Goal: Task Accomplishment & Management: Complete application form

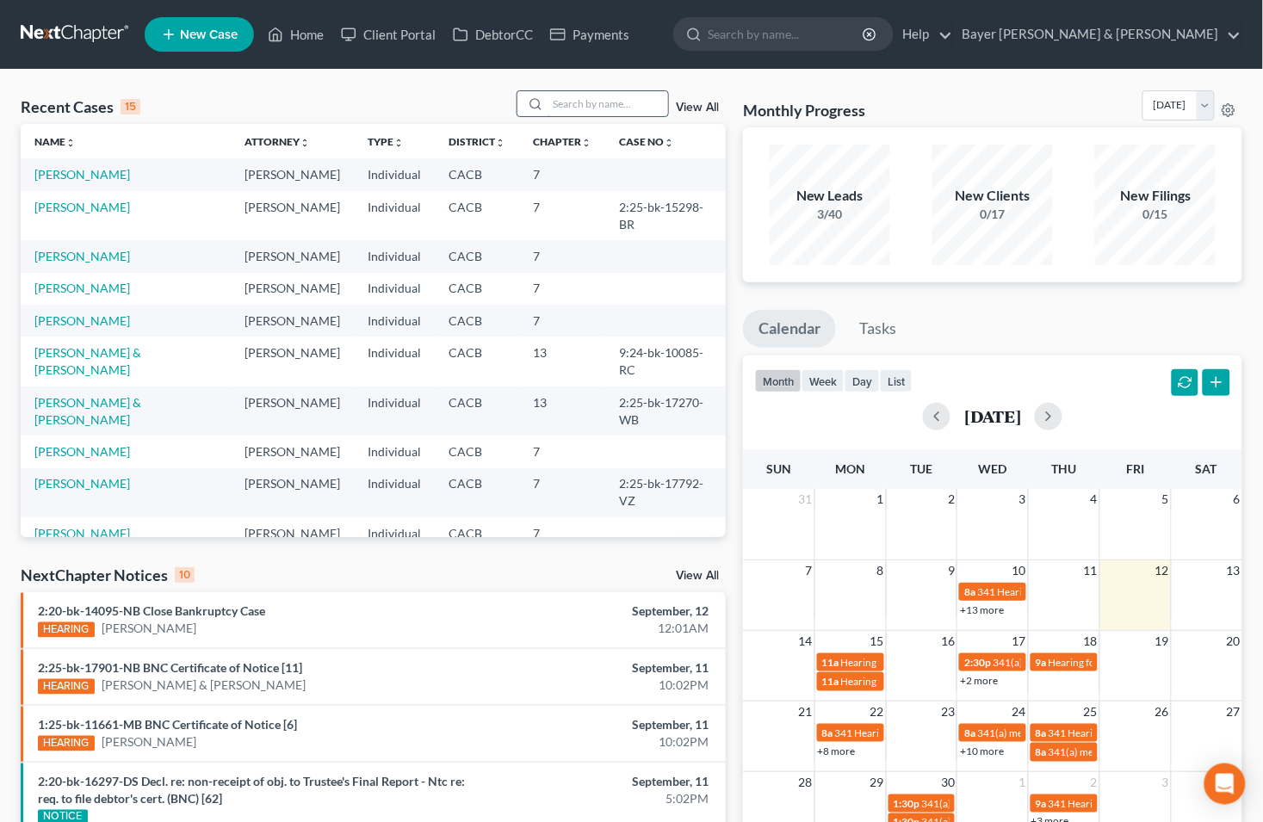
click at [607, 96] on input "search" at bounding box center [608, 103] width 121 height 25
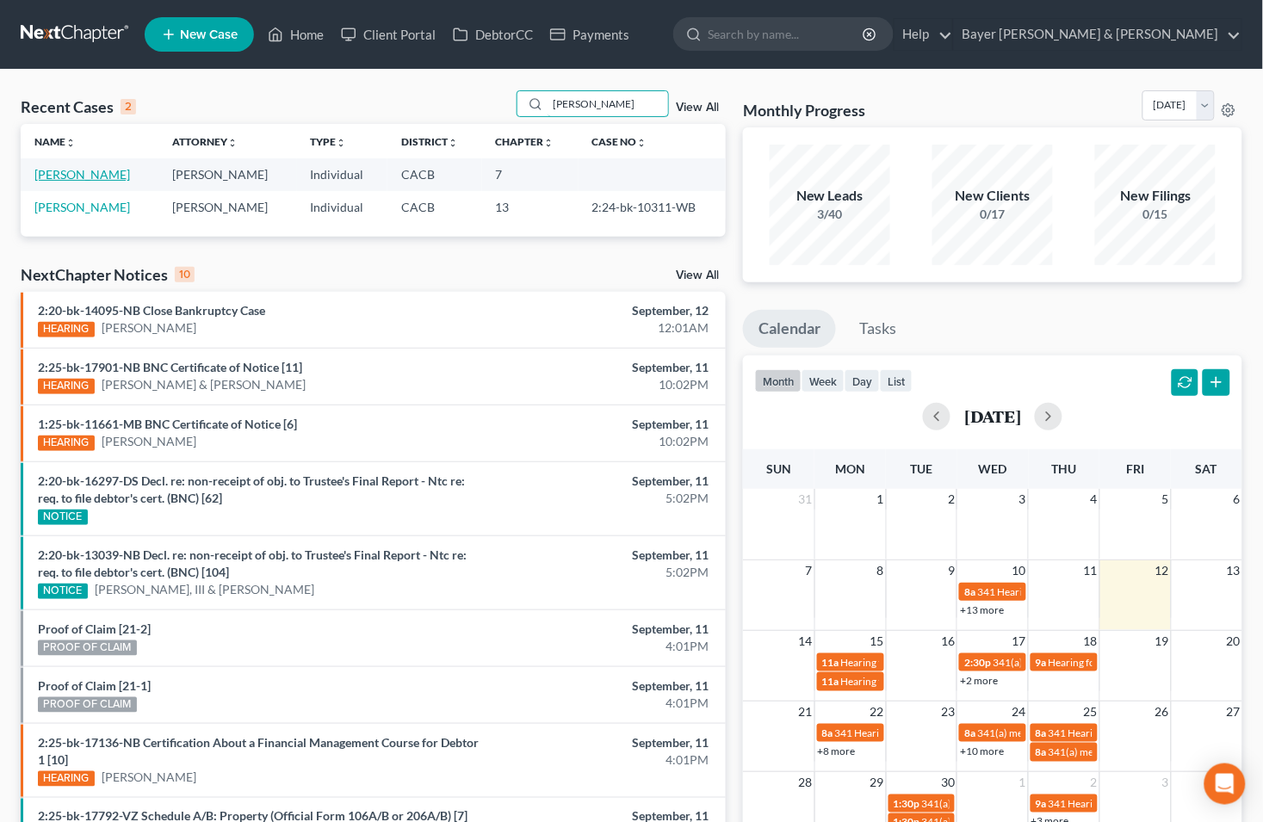
type input "[PERSON_NAME]"
click at [65, 177] on link "[PERSON_NAME]" at bounding box center [82, 174] width 96 height 15
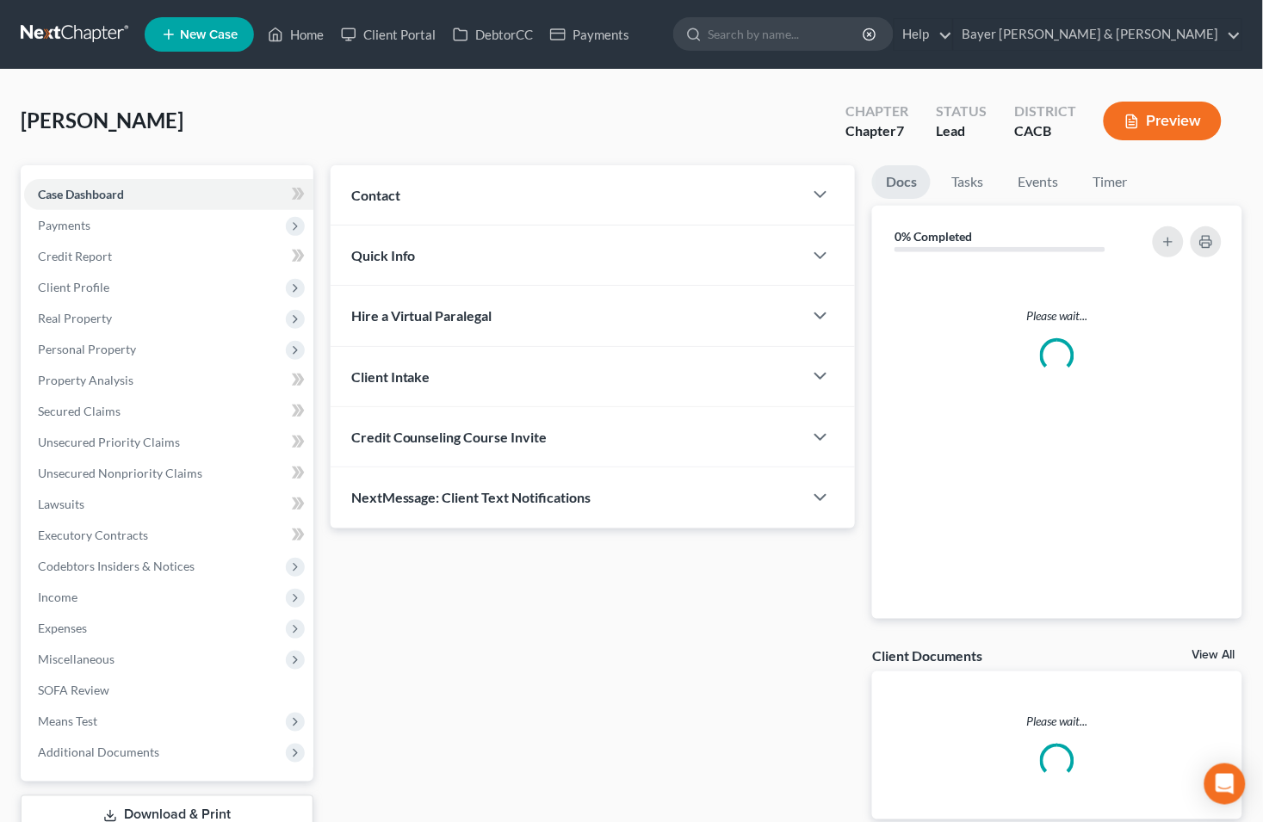
click at [65, 175] on div "Case Dashboard Payments Invoices Payments Payments Credit Report Client Profile…" at bounding box center [167, 473] width 293 height 617
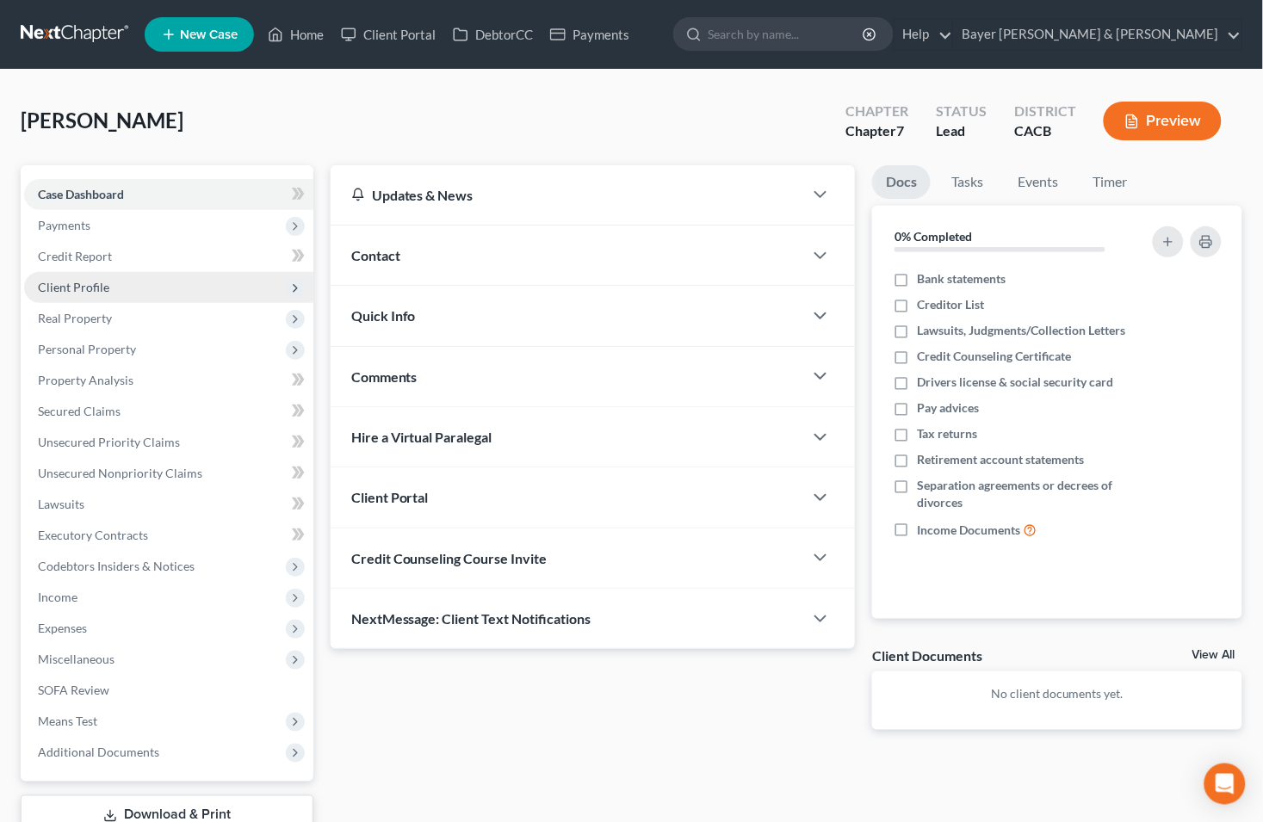
click at [96, 288] on span "Client Profile" at bounding box center [73, 287] width 71 height 15
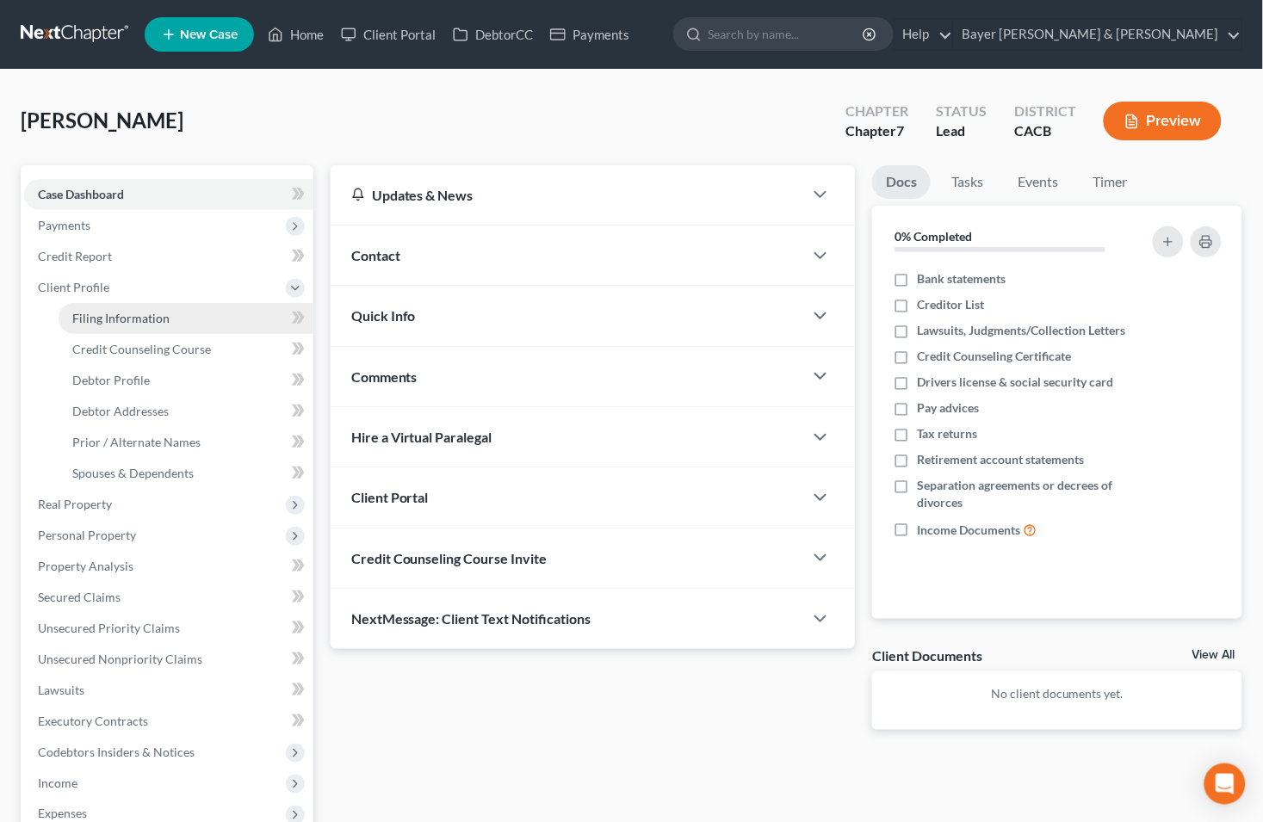
click at [125, 306] on link "Filing Information" at bounding box center [186, 318] width 255 height 31
select select "1"
select select "0"
select select "4"
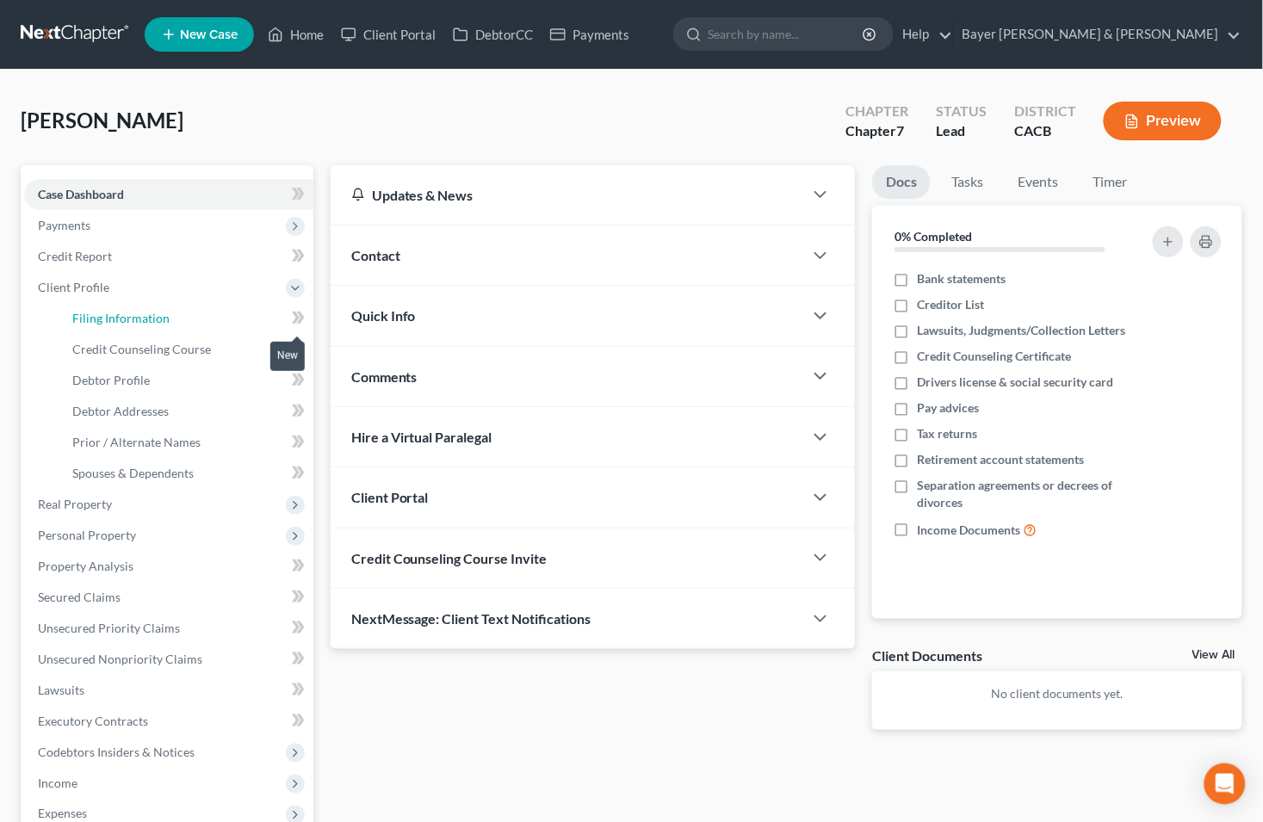
select select "0"
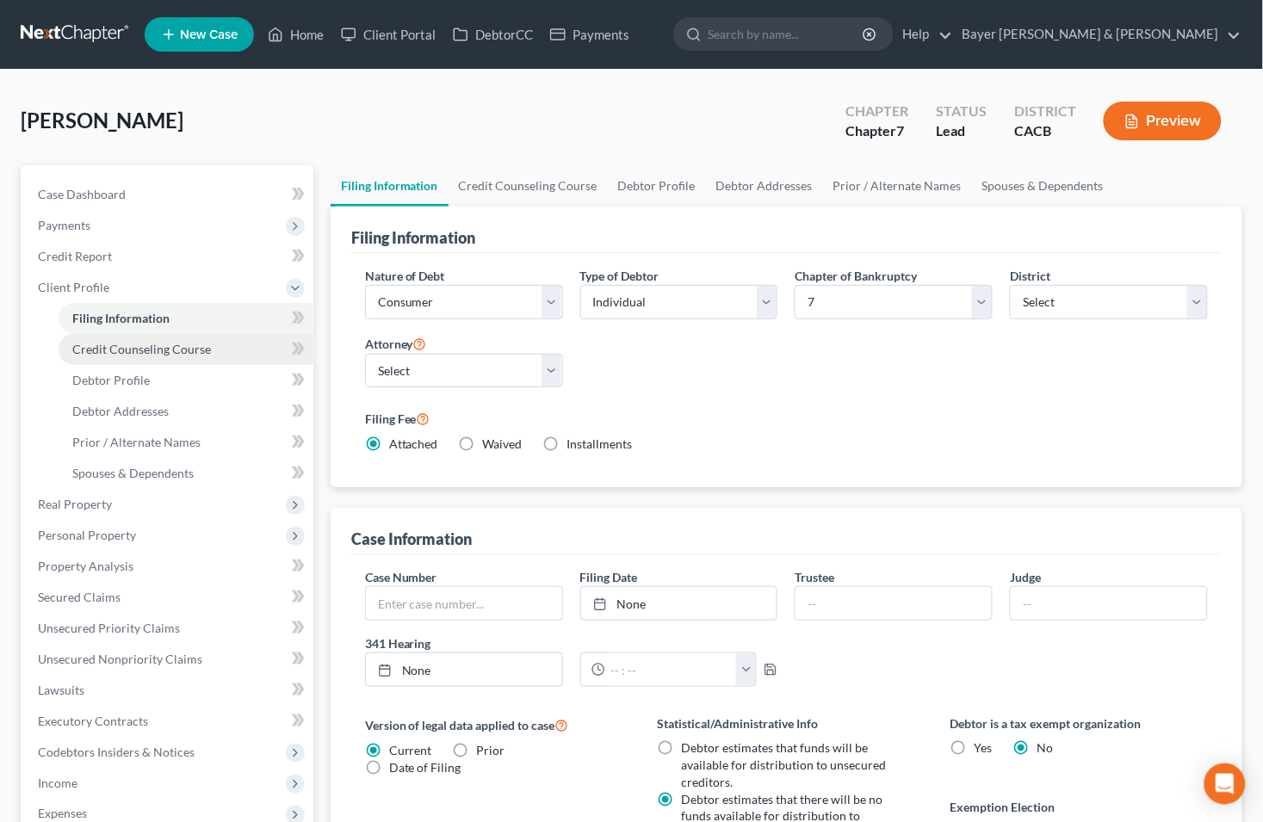
click at [133, 348] on span "Credit Counseling Course" at bounding box center [141, 349] width 139 height 15
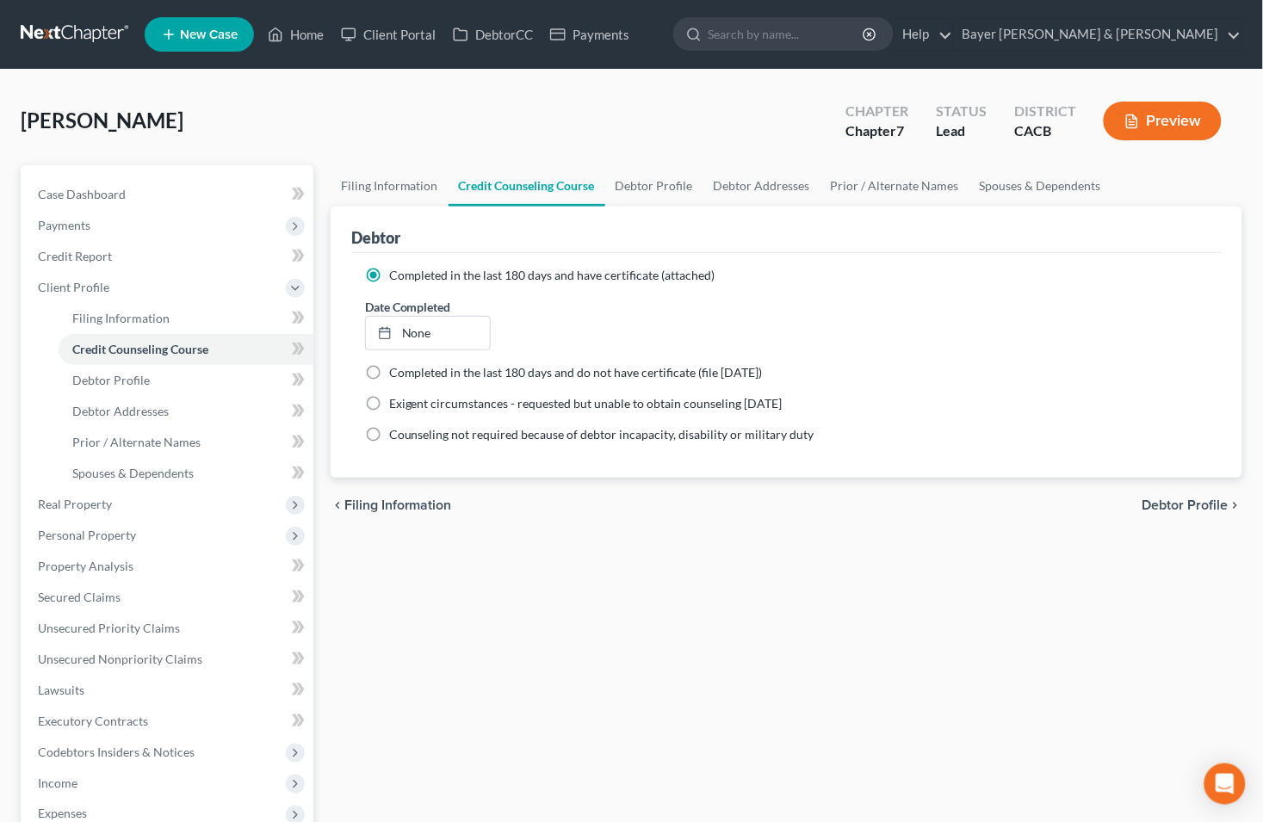
click at [1201, 510] on span "Debtor Profile" at bounding box center [1186, 506] width 86 height 14
select select "0"
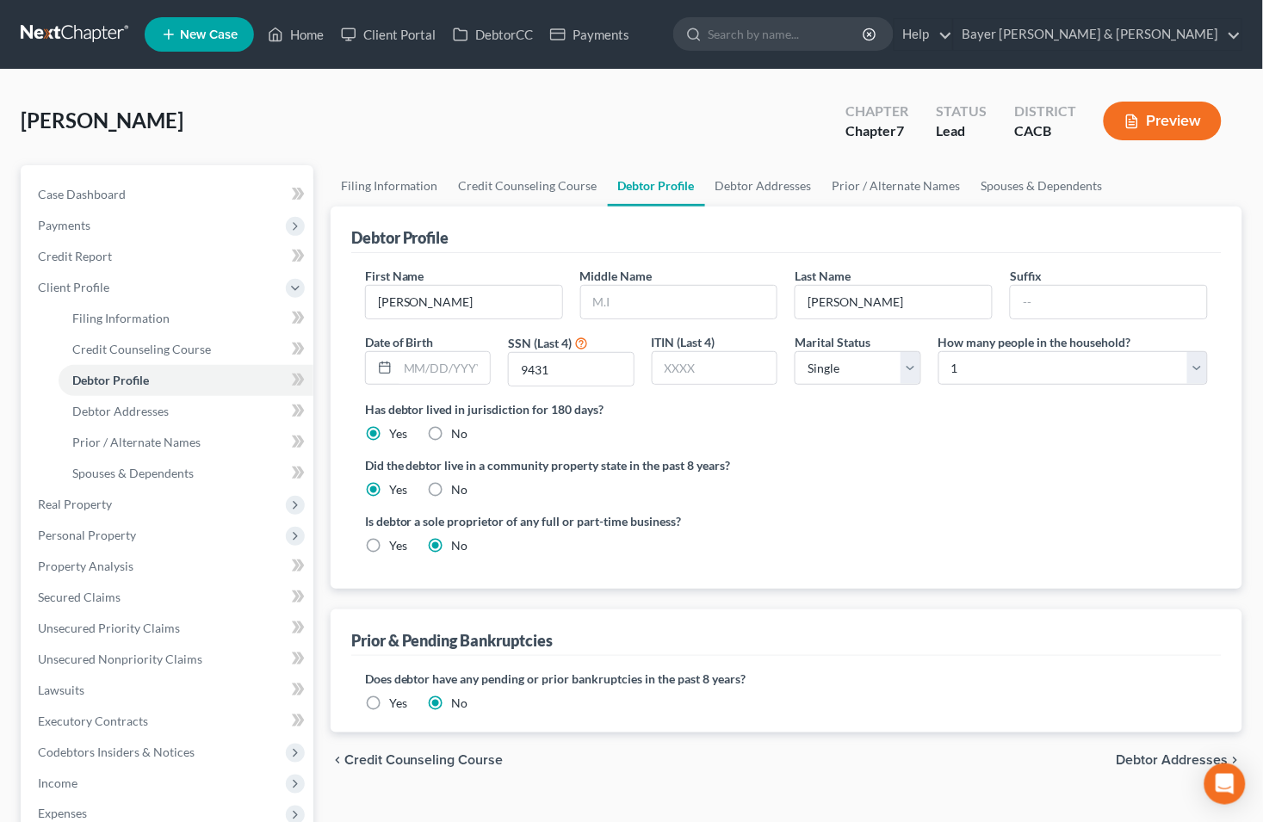
click at [1141, 758] on span "Debtor Addresses" at bounding box center [1173, 760] width 112 height 14
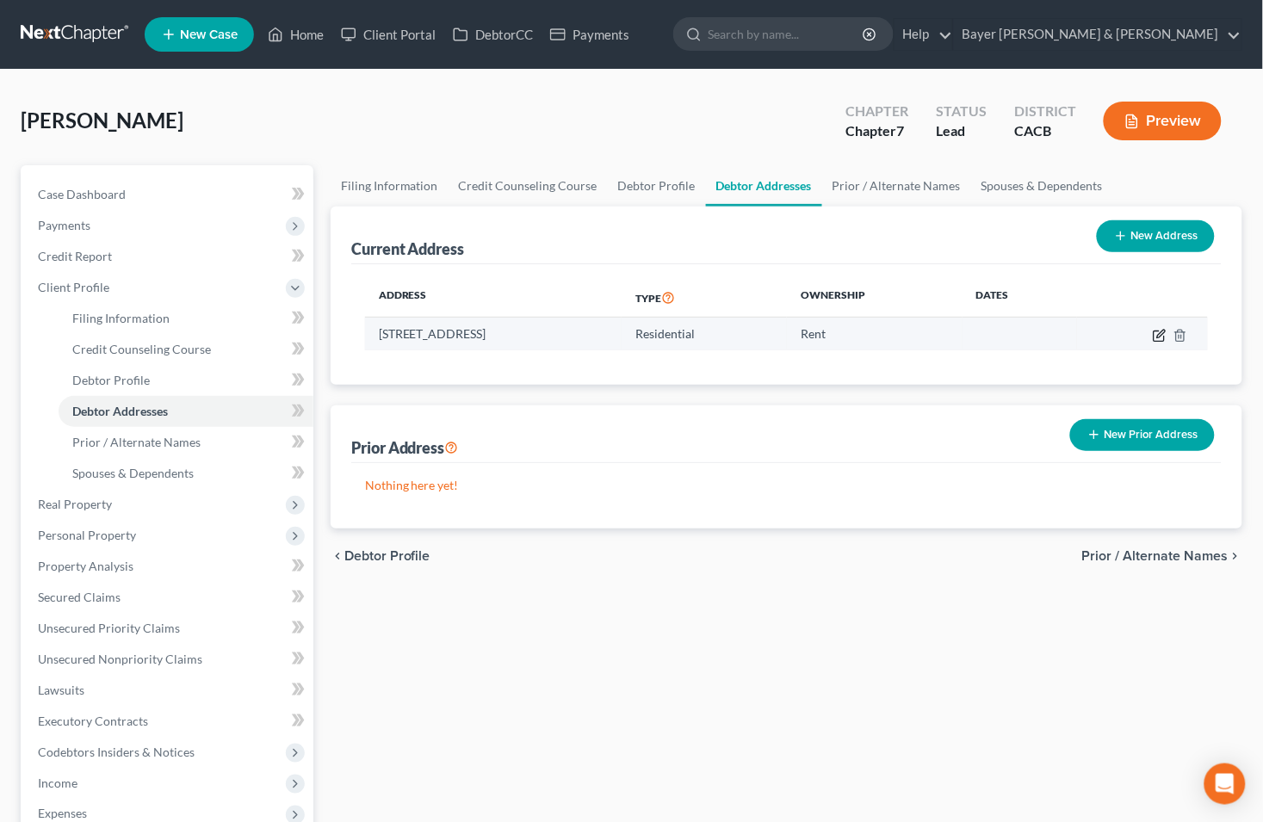
click at [1157, 337] on icon "button" at bounding box center [1160, 336] width 14 height 14
select select "4"
select select "18"
select select "0"
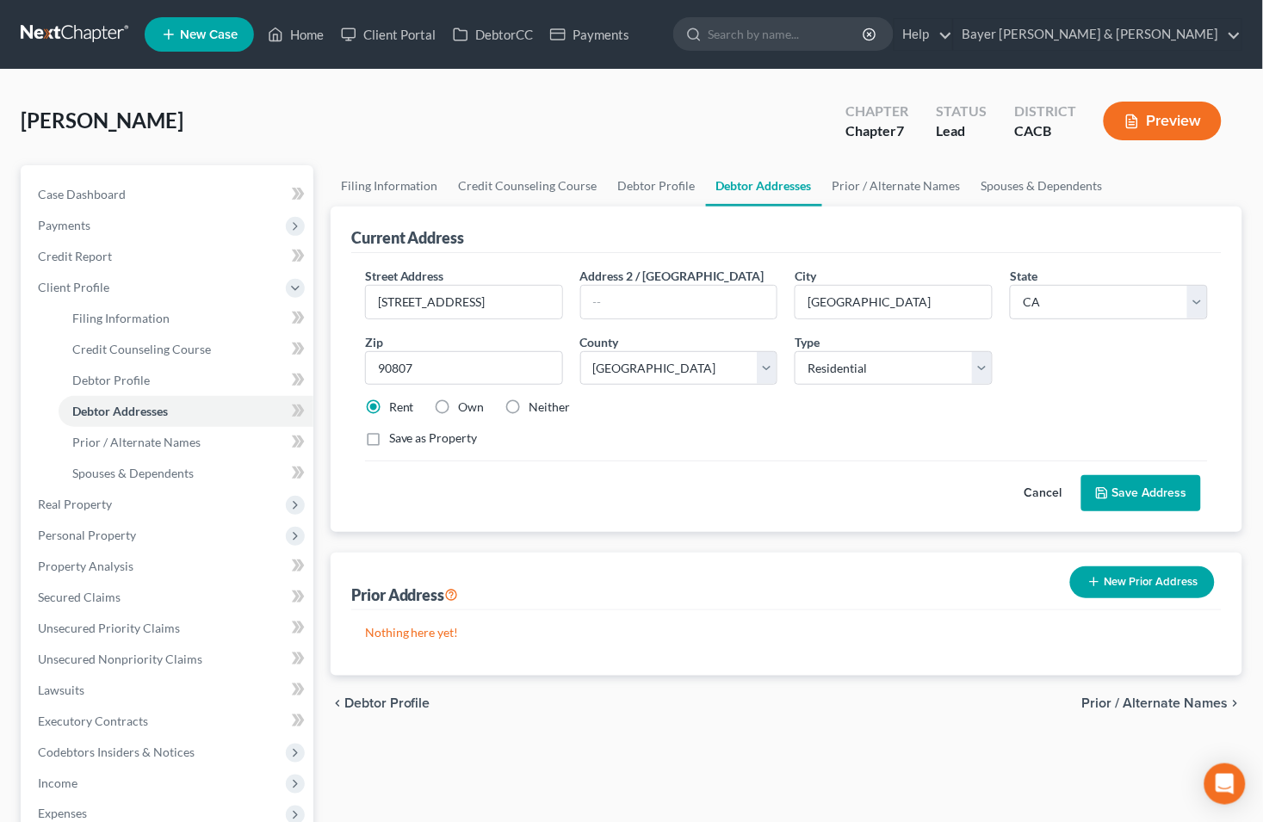
click at [1140, 485] on button "Save Address" at bounding box center [1142, 493] width 120 height 36
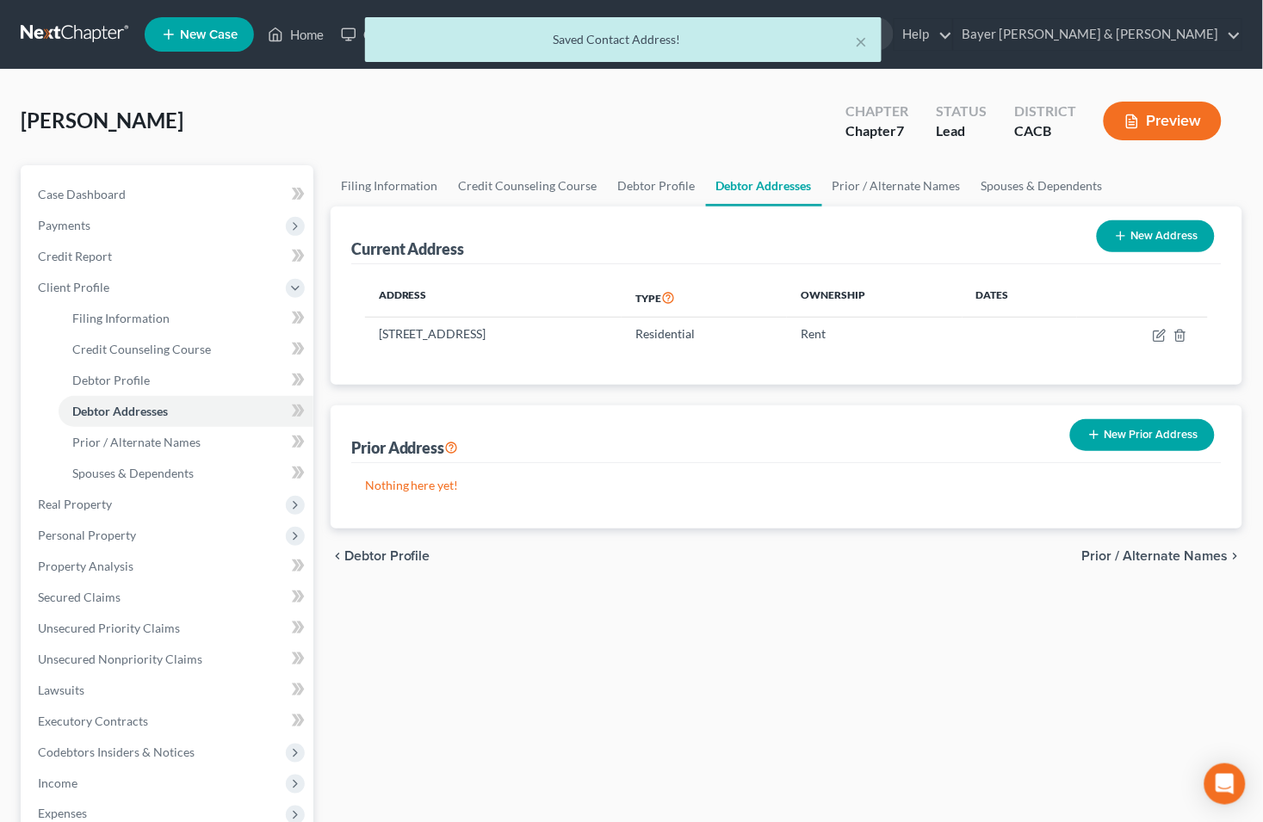
click at [1138, 553] on span "Prior / Alternate Names" at bounding box center [1155, 556] width 146 height 14
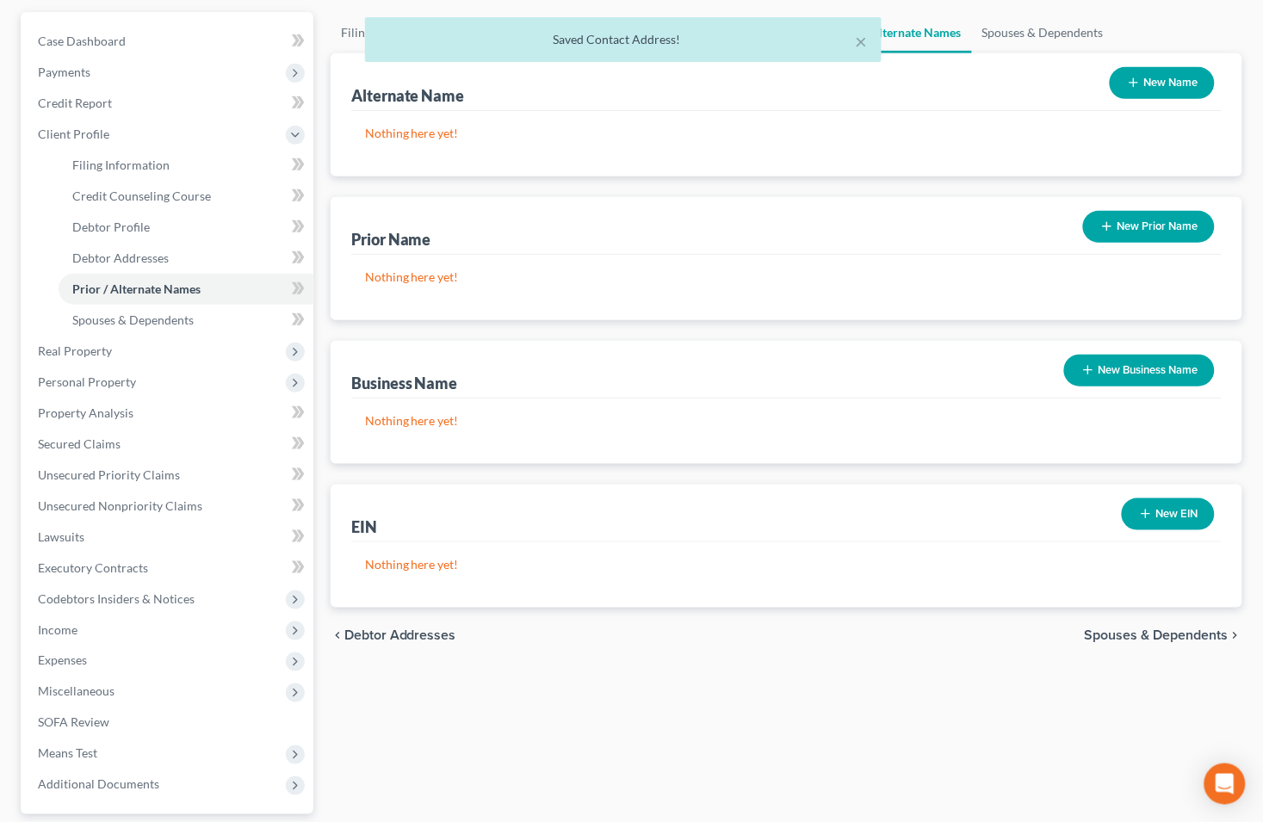
scroll to position [307, 0]
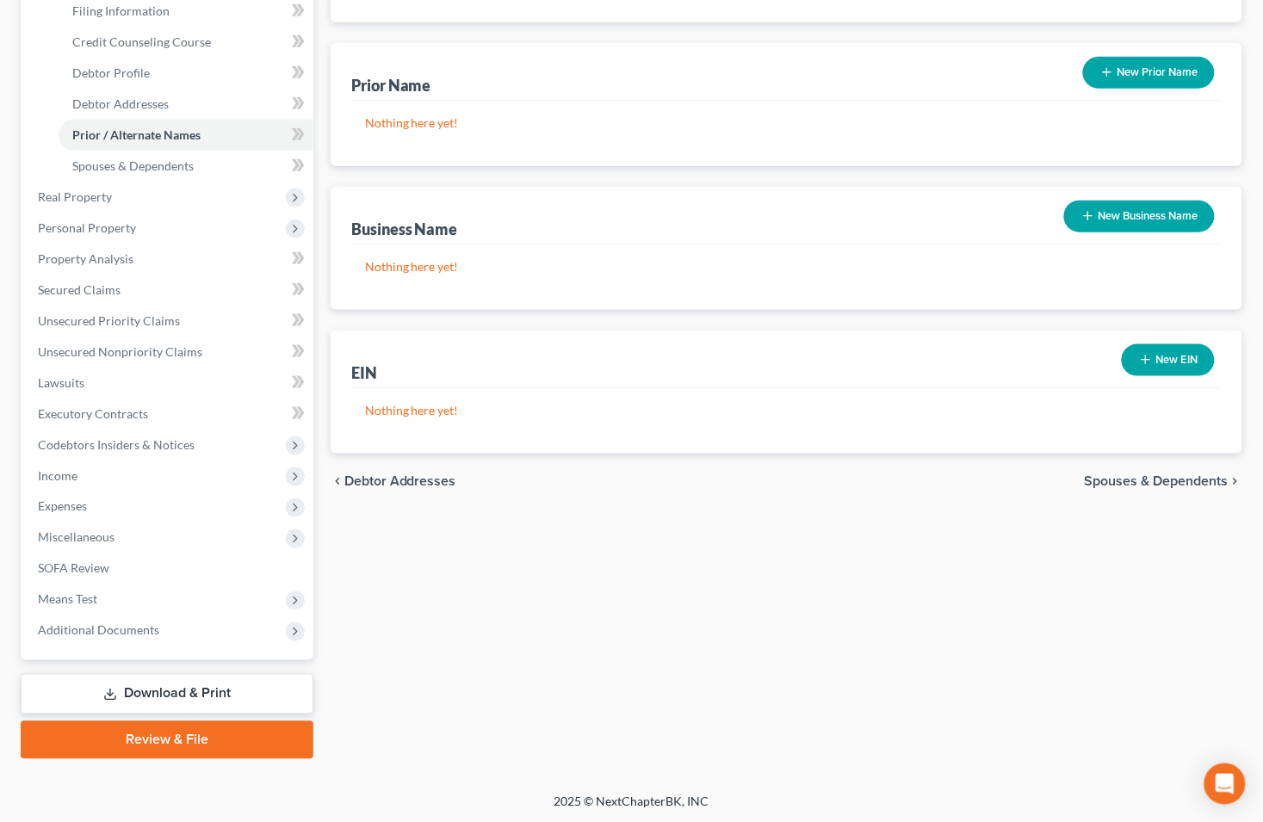
click at [1140, 477] on span "Spouses & Dependents" at bounding box center [1157, 481] width 144 height 14
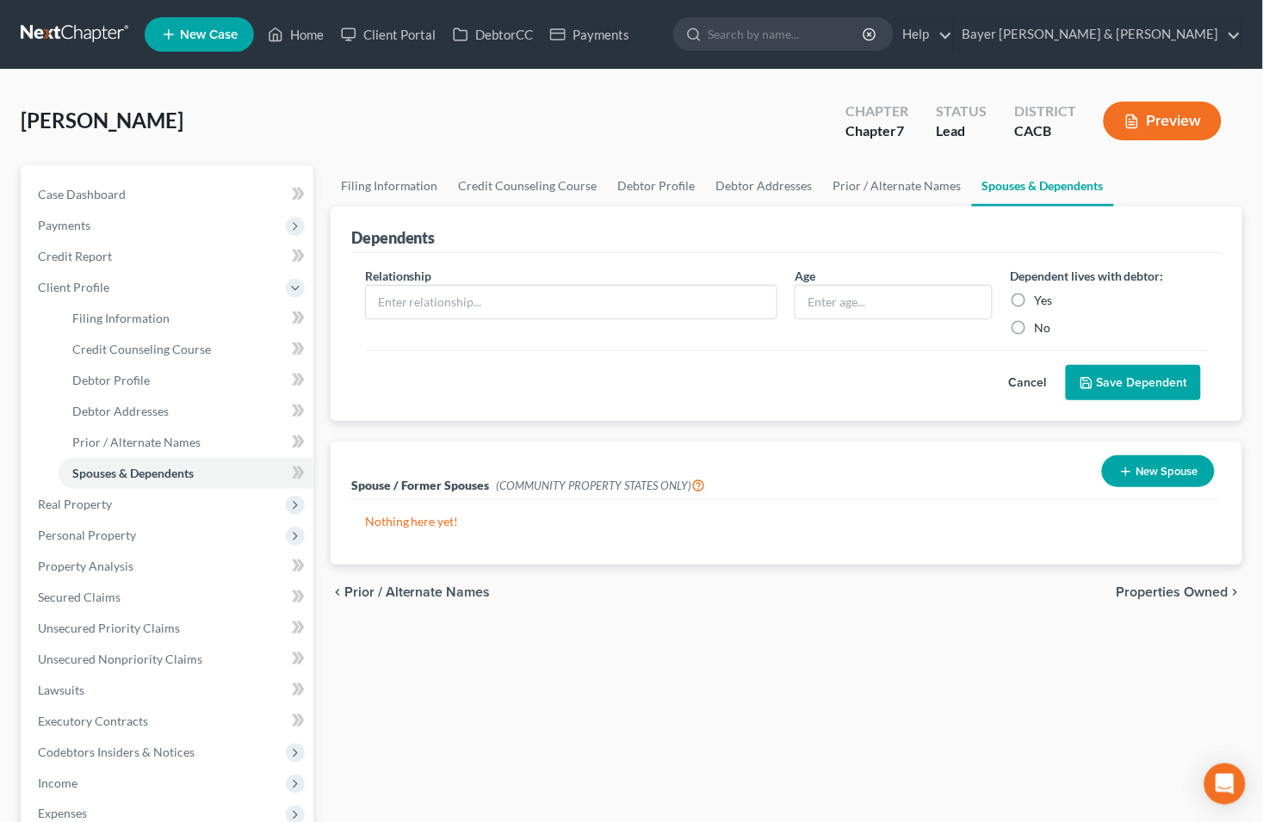
click at [1023, 380] on button "Cancel" at bounding box center [1028, 383] width 76 height 34
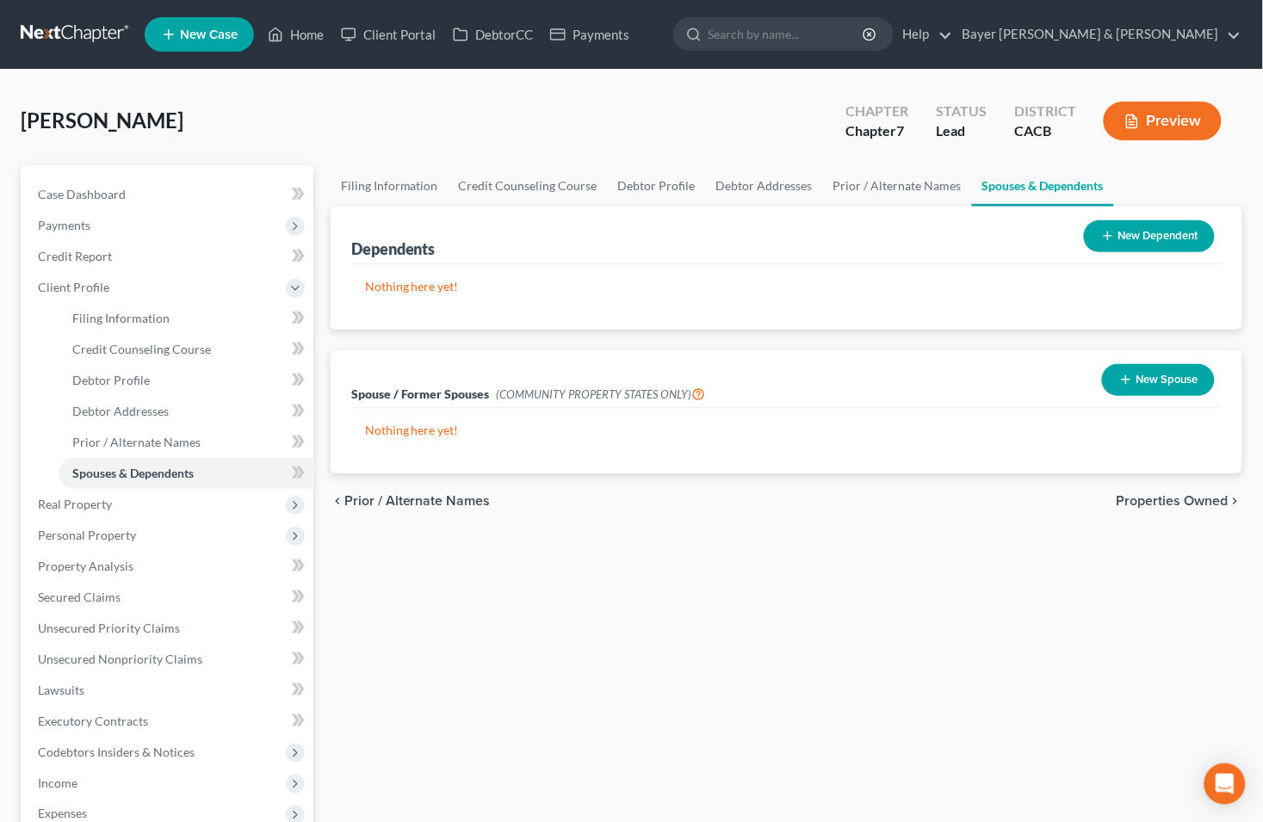
click at [1150, 499] on span "Properties Owned" at bounding box center [1173, 501] width 112 height 14
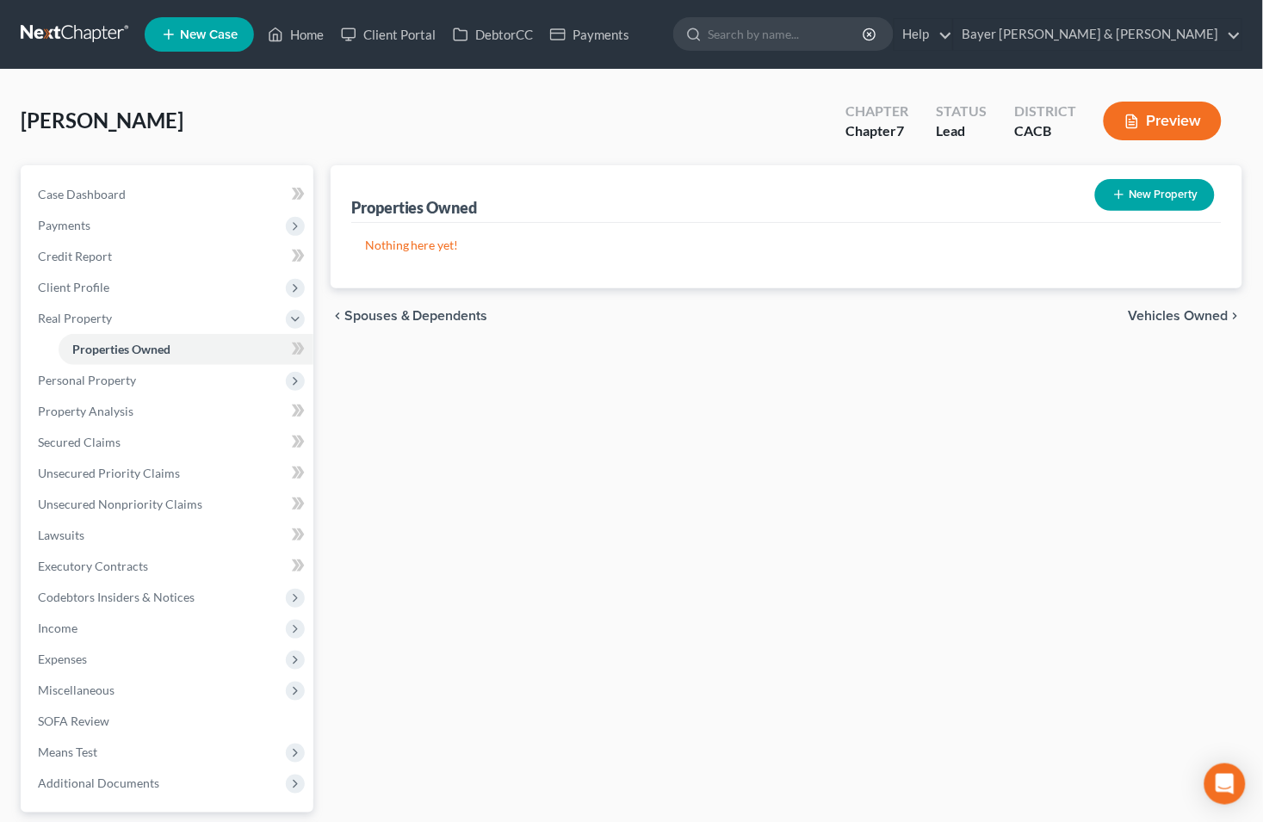
click at [1156, 313] on span "Vehicles Owned" at bounding box center [1179, 316] width 100 height 14
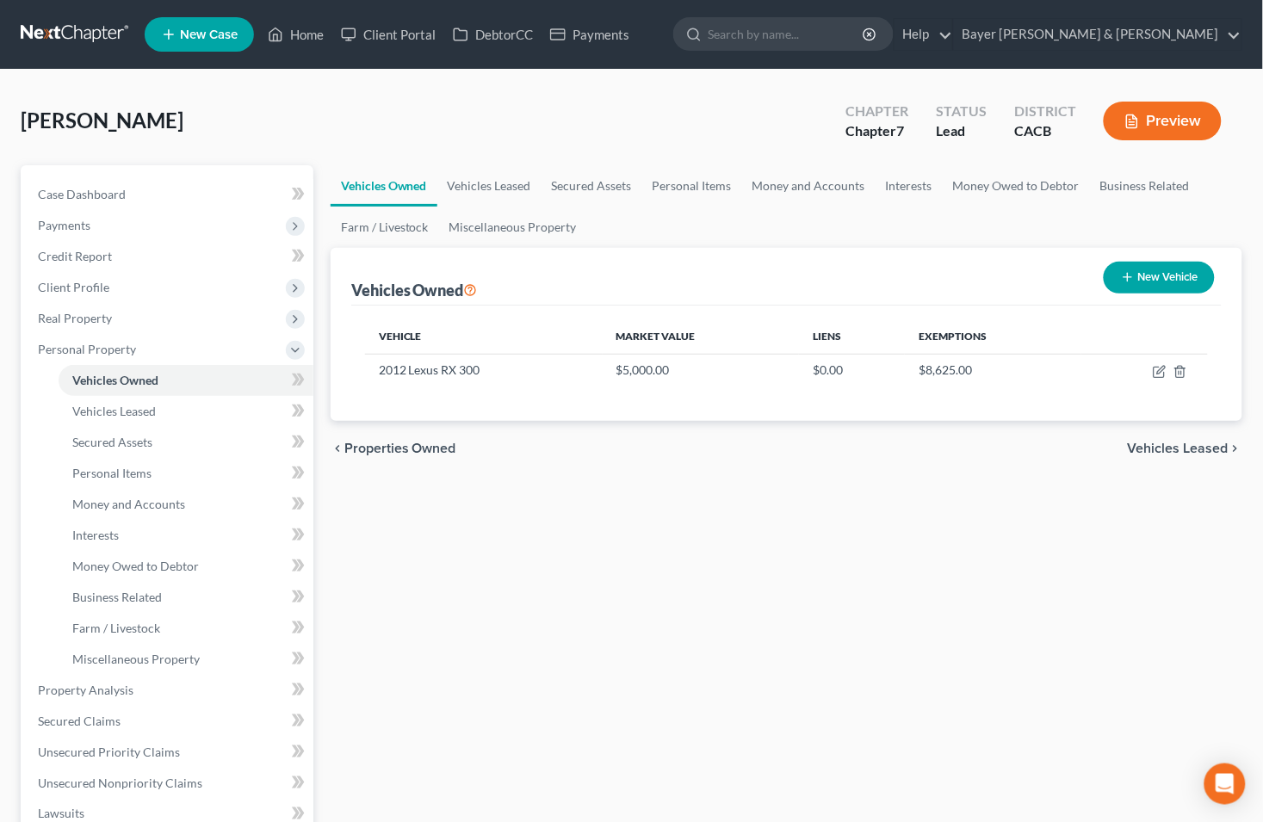
click at [1191, 442] on span "Vehicles Leased" at bounding box center [1178, 449] width 101 height 14
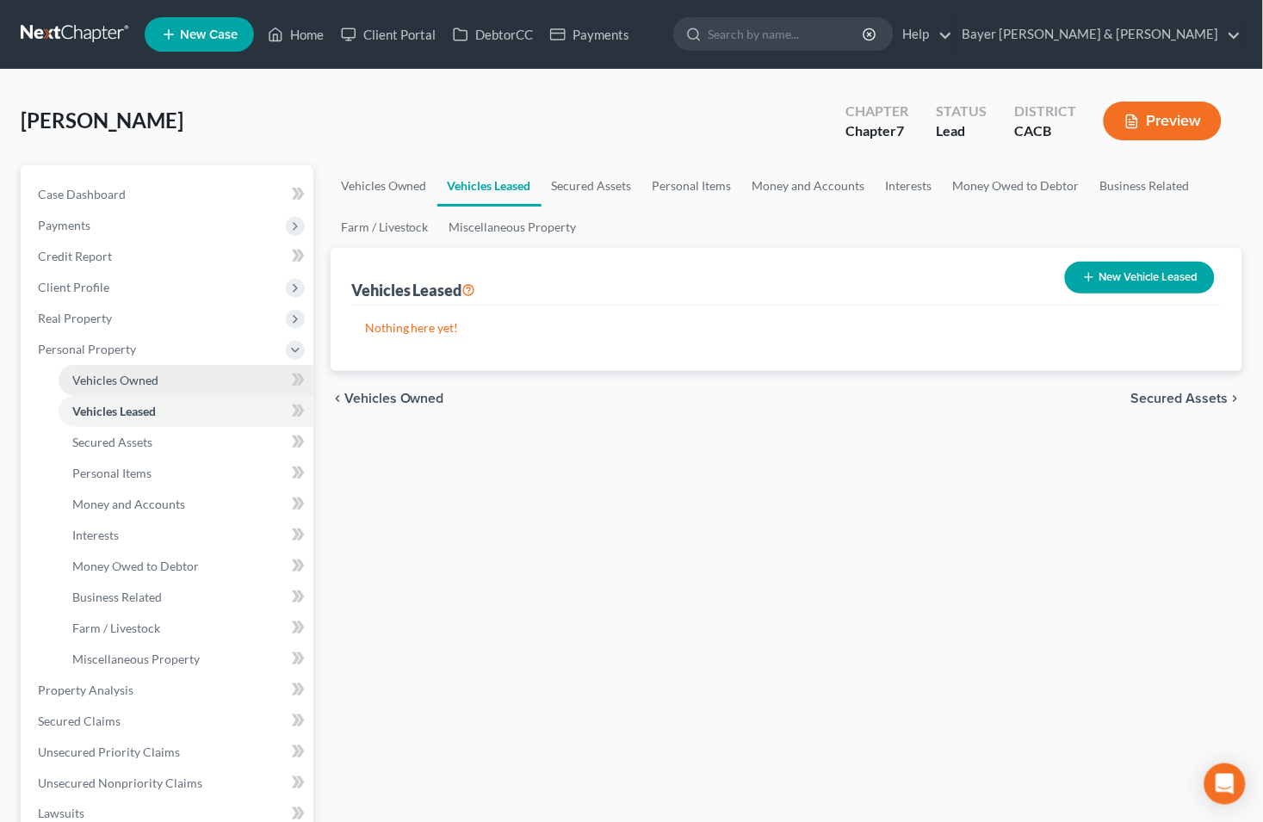
click at [202, 381] on link "Vehicles Owned" at bounding box center [186, 380] width 255 height 31
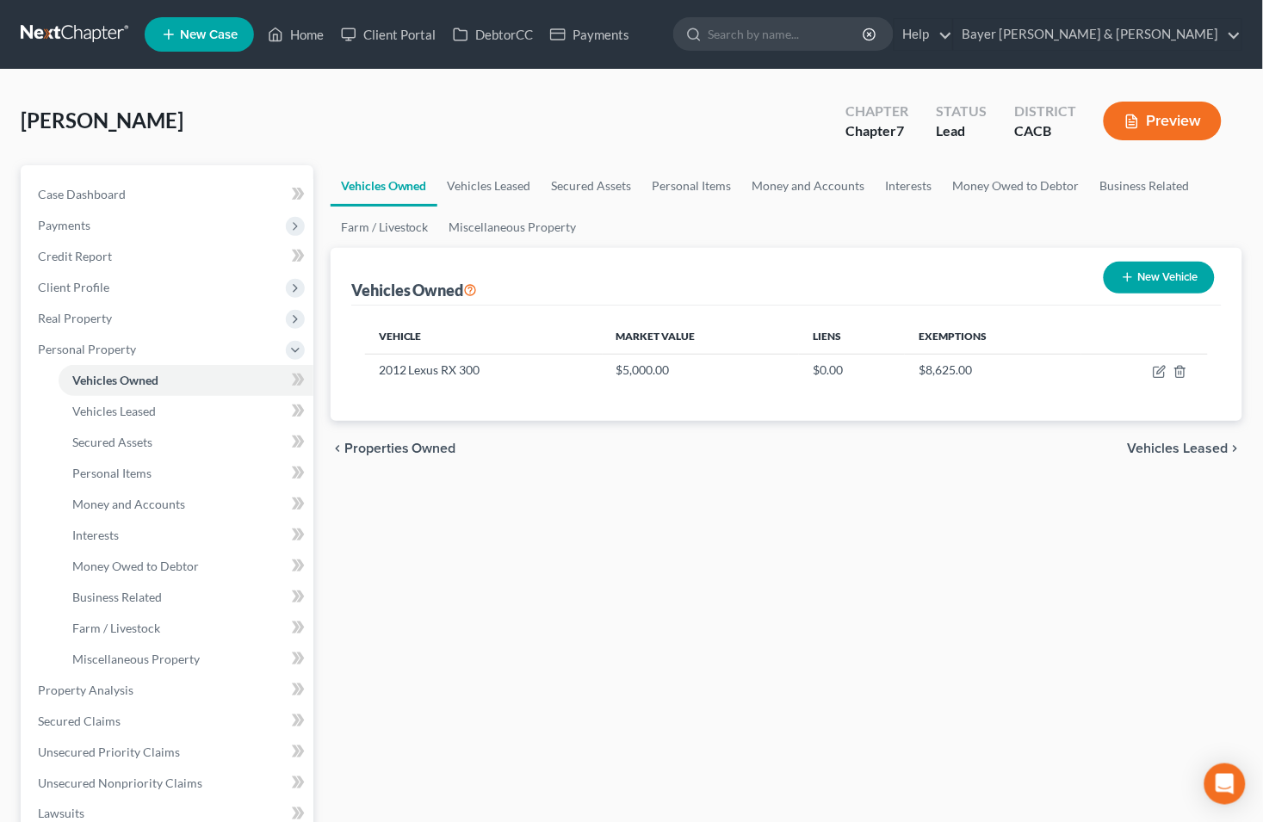
click at [1166, 434] on div "chevron_left Properties Owned Vehicles Leased chevron_right" at bounding box center [787, 448] width 912 height 55
click at [1173, 443] on span "Vehicles Leased" at bounding box center [1178, 449] width 101 height 14
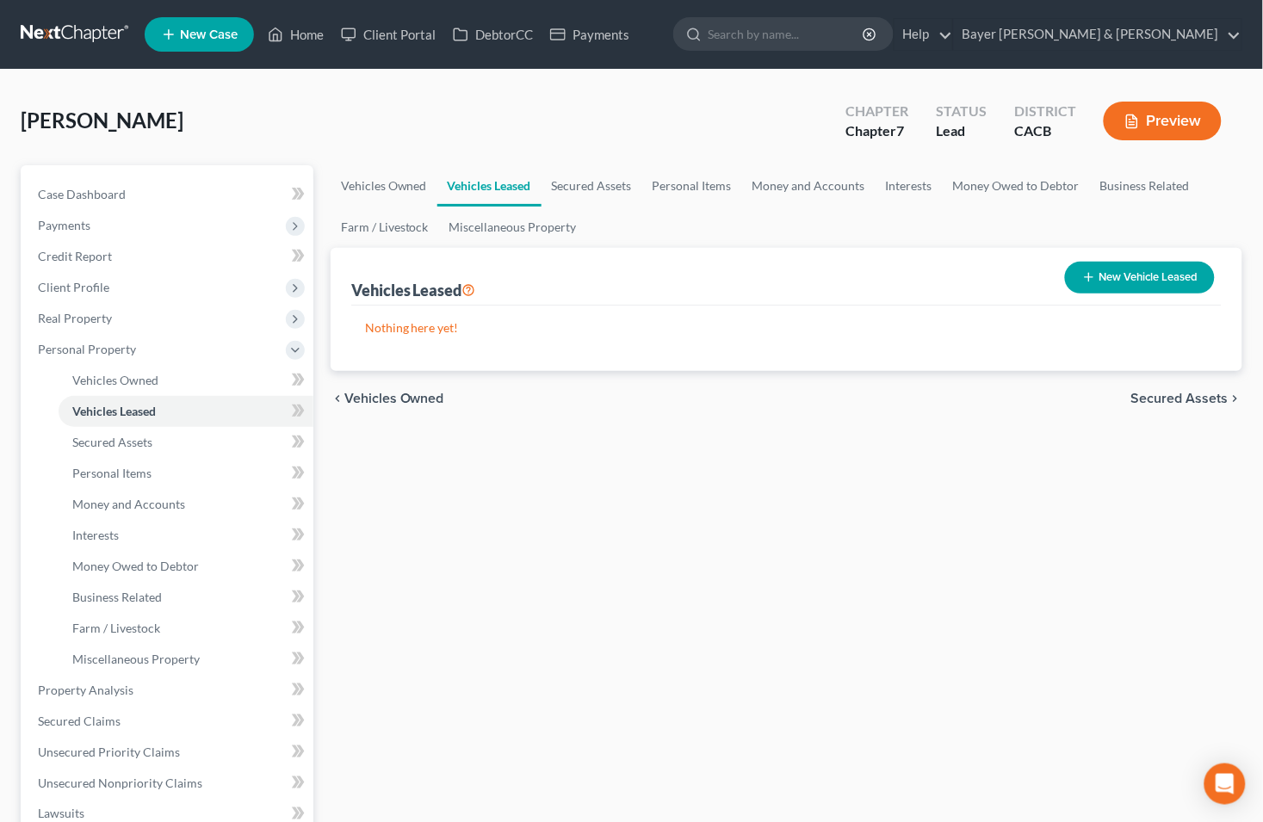
click at [1158, 394] on span "Secured Assets" at bounding box center [1179, 399] width 97 height 14
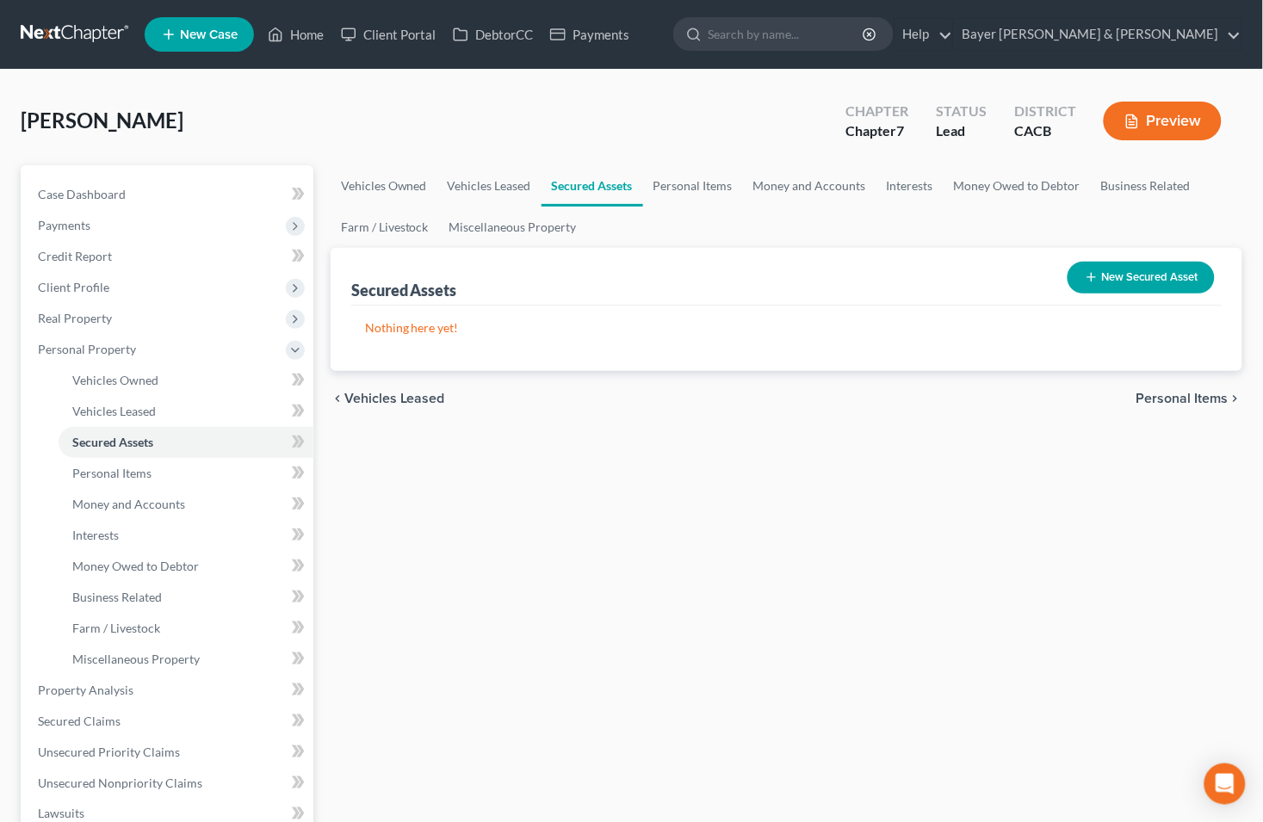
click at [1158, 394] on span "Personal Items" at bounding box center [1183, 399] width 92 height 14
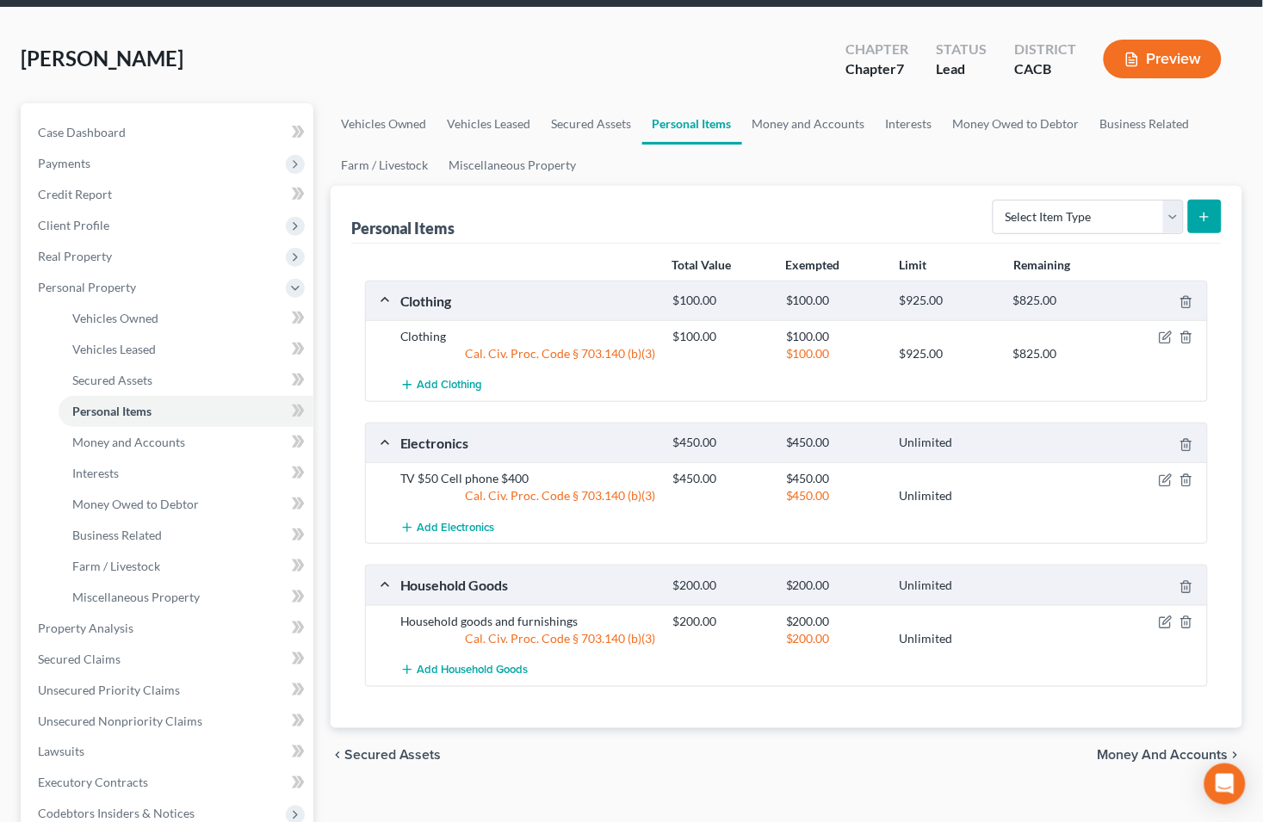
scroll to position [96, 0]
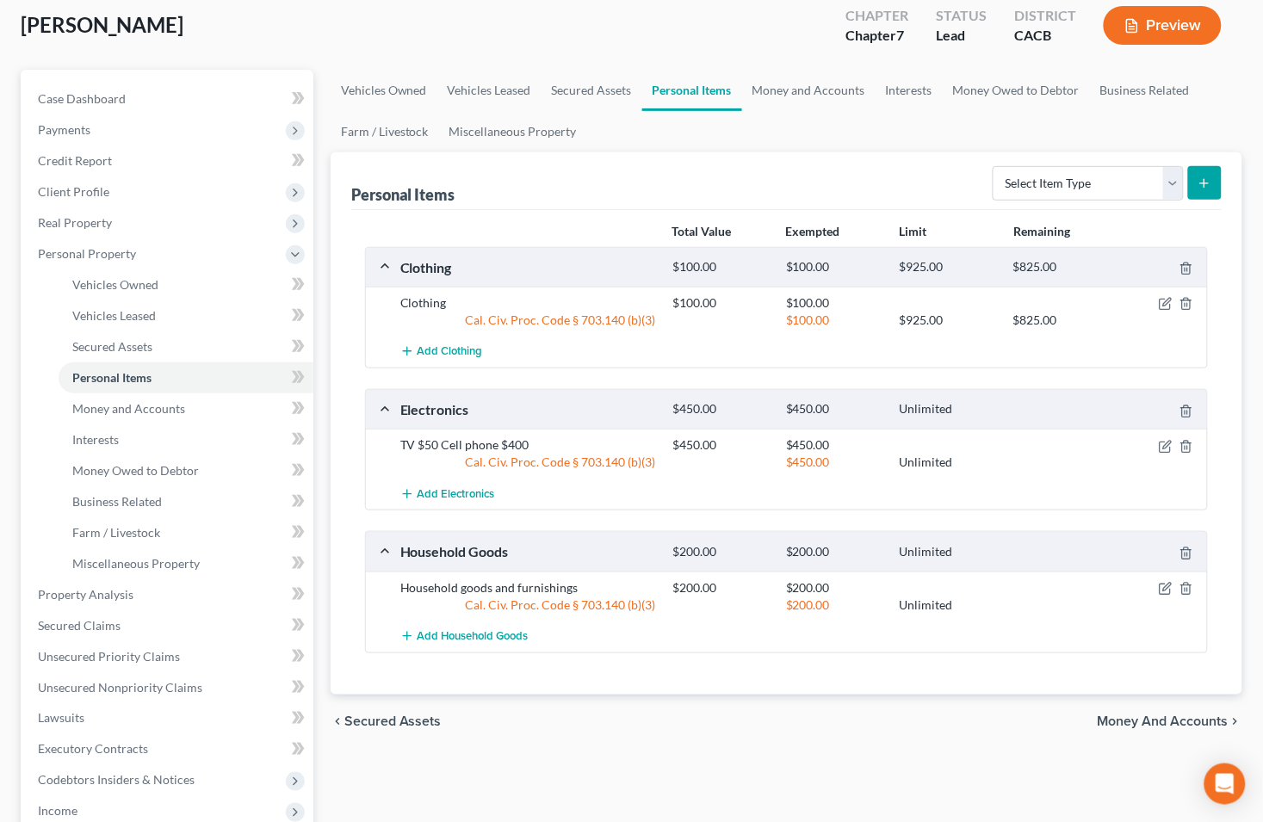
click at [1120, 717] on span "Money and Accounts" at bounding box center [1163, 723] width 131 height 14
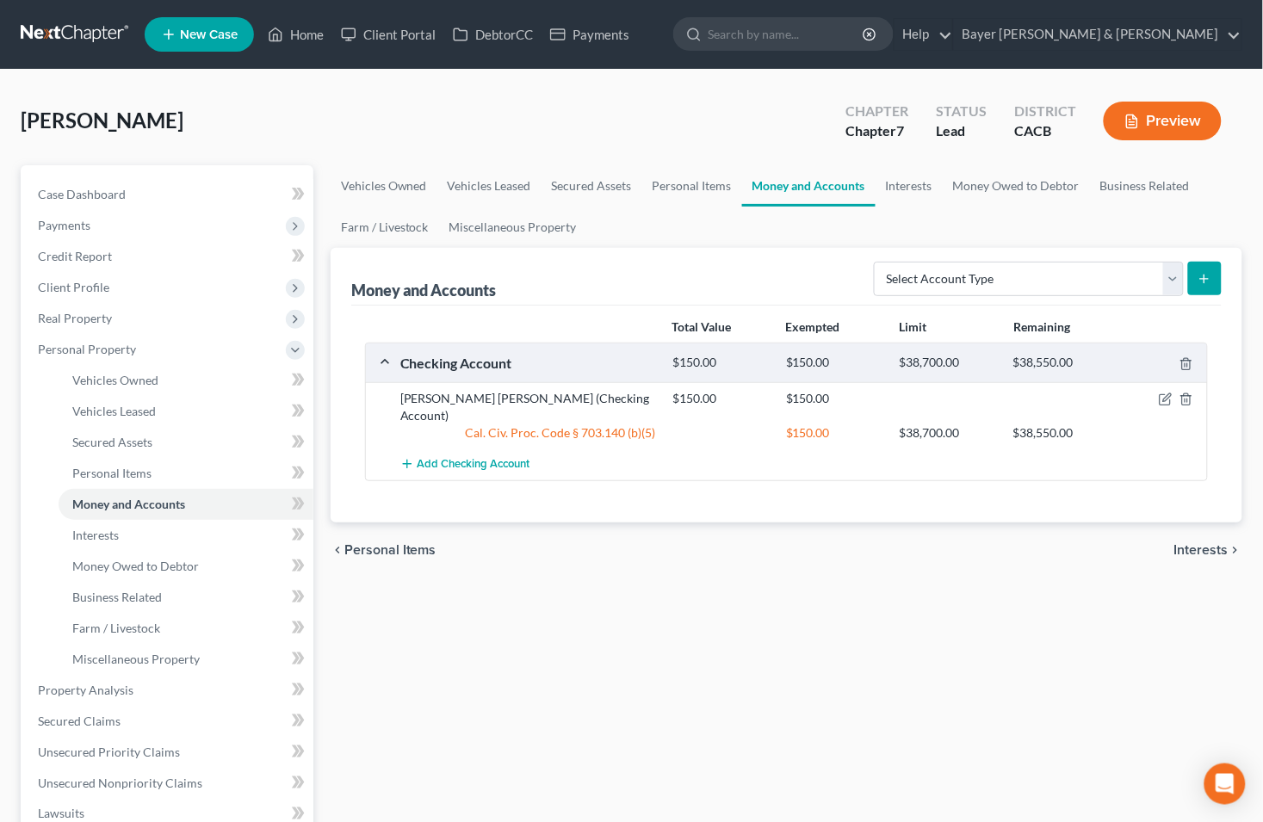
drag, startPoint x: 578, startPoint y: 606, endPoint x: 849, endPoint y: 488, distance: 295.8
click at [578, 606] on div "Vehicles Owned Vehicles Leased Secured Assets Personal Items Money and Accounts…" at bounding box center [786, 678] width 929 height 1026
click at [1206, 543] on span "Interests" at bounding box center [1202, 550] width 54 height 14
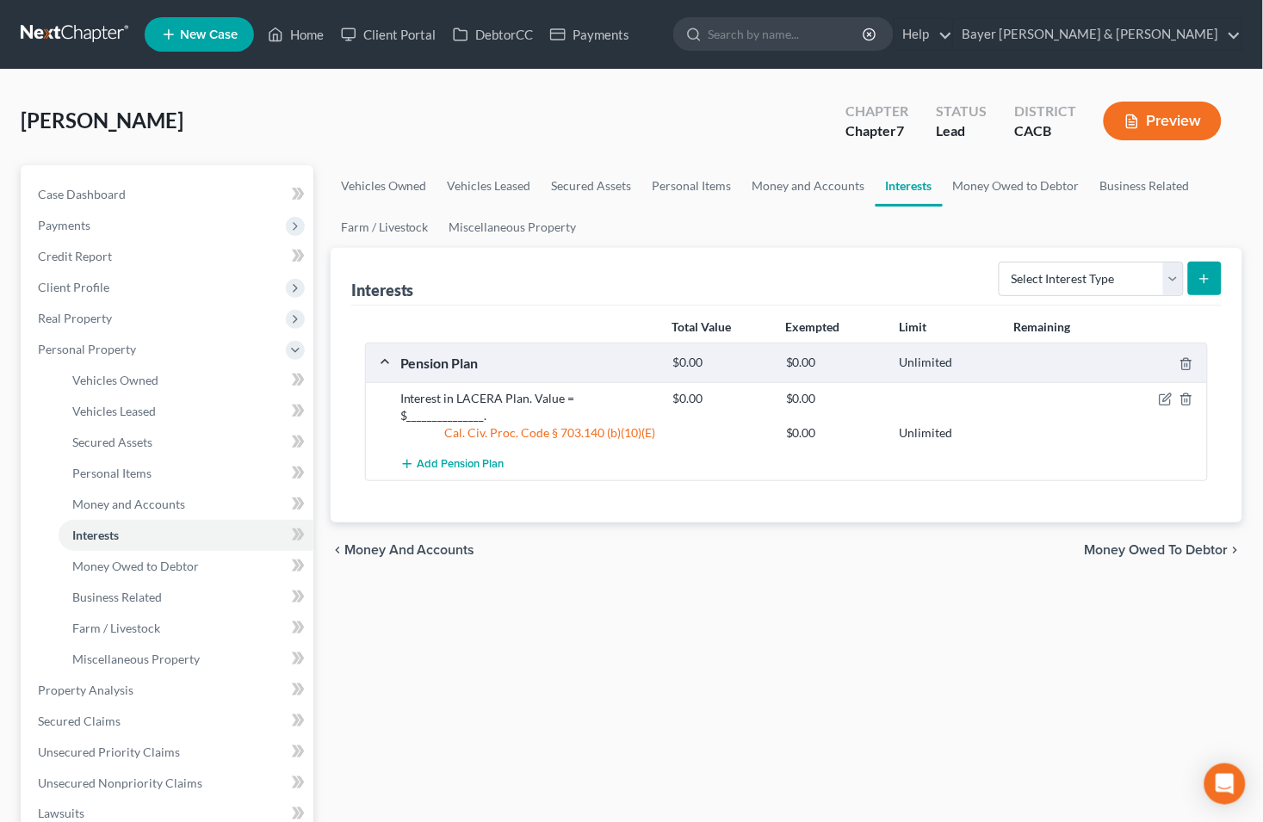
click at [1129, 543] on span "Money Owed to Debtor" at bounding box center [1157, 550] width 144 height 14
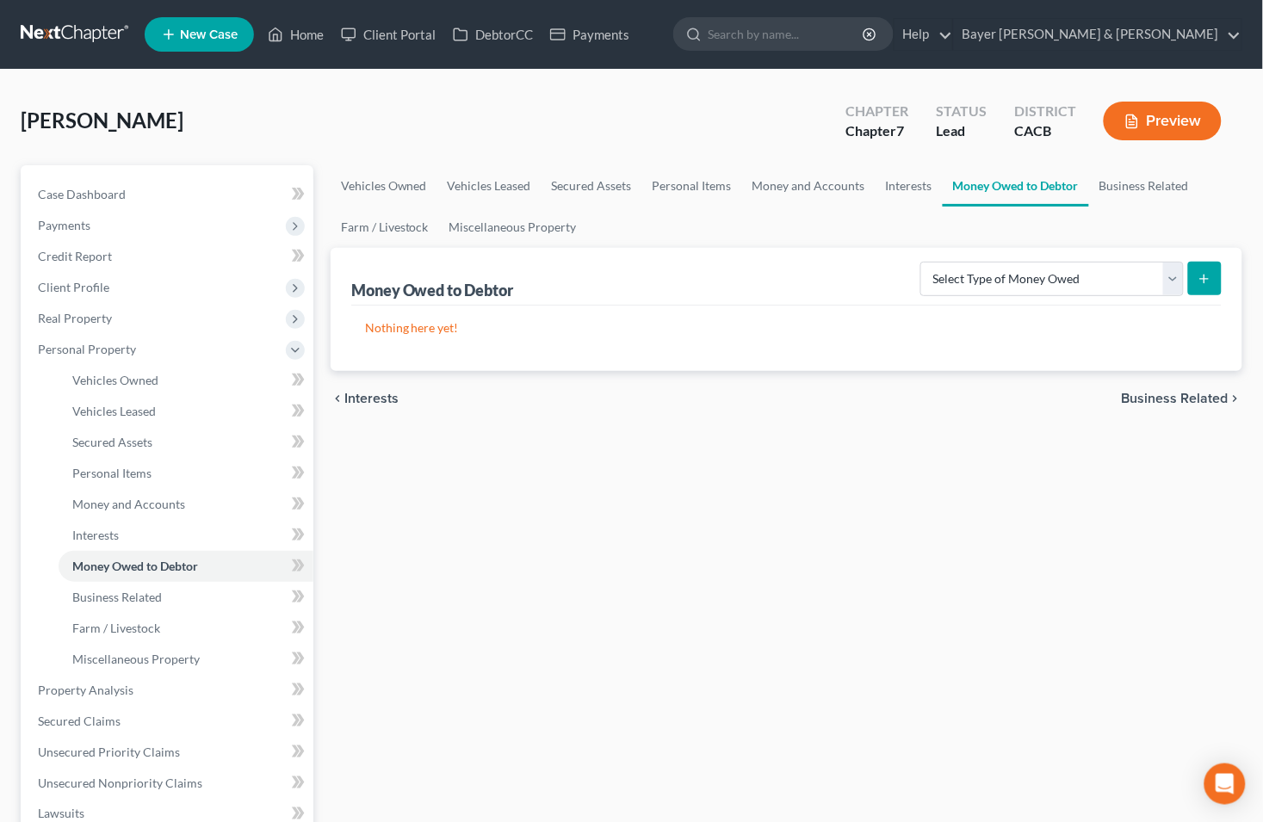
click at [1156, 399] on span "Business Related" at bounding box center [1175, 399] width 107 height 14
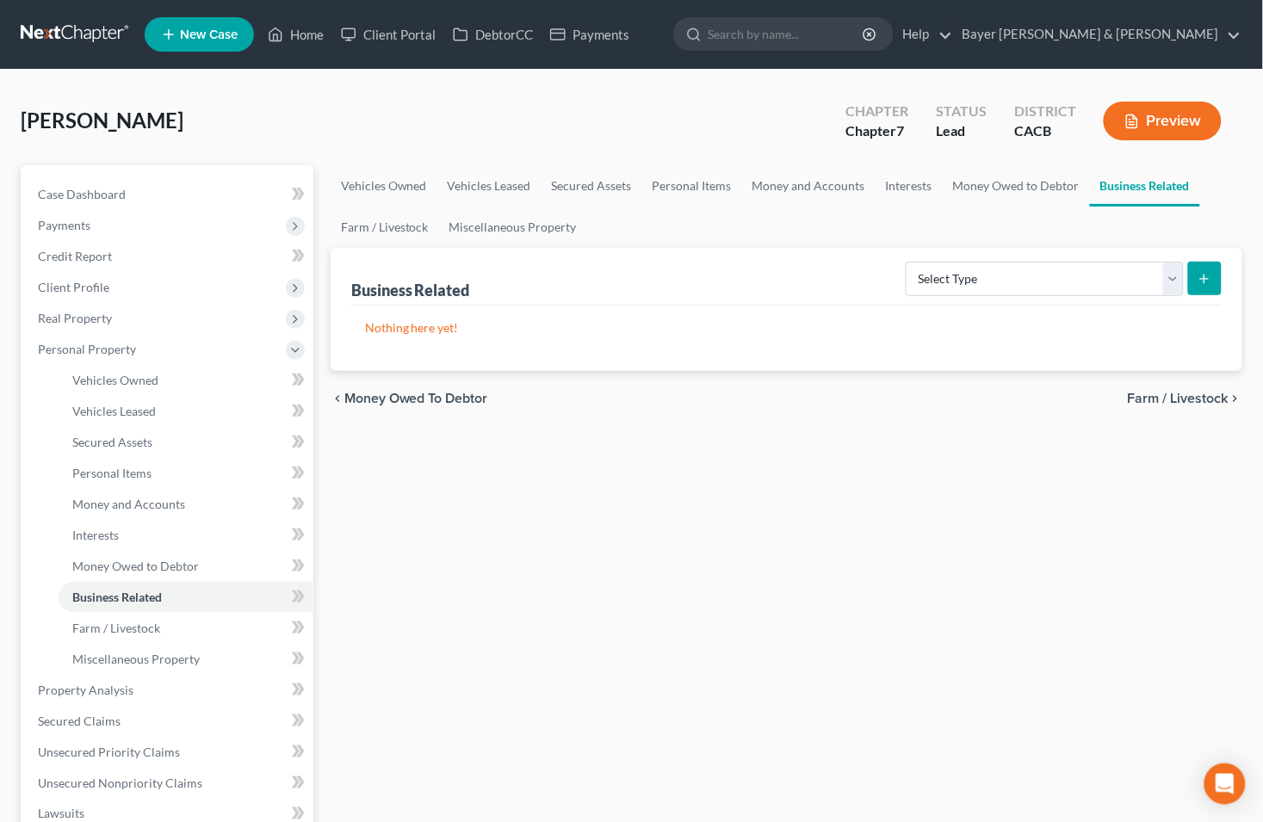
click at [1156, 399] on span "Farm / Livestock" at bounding box center [1178, 399] width 101 height 14
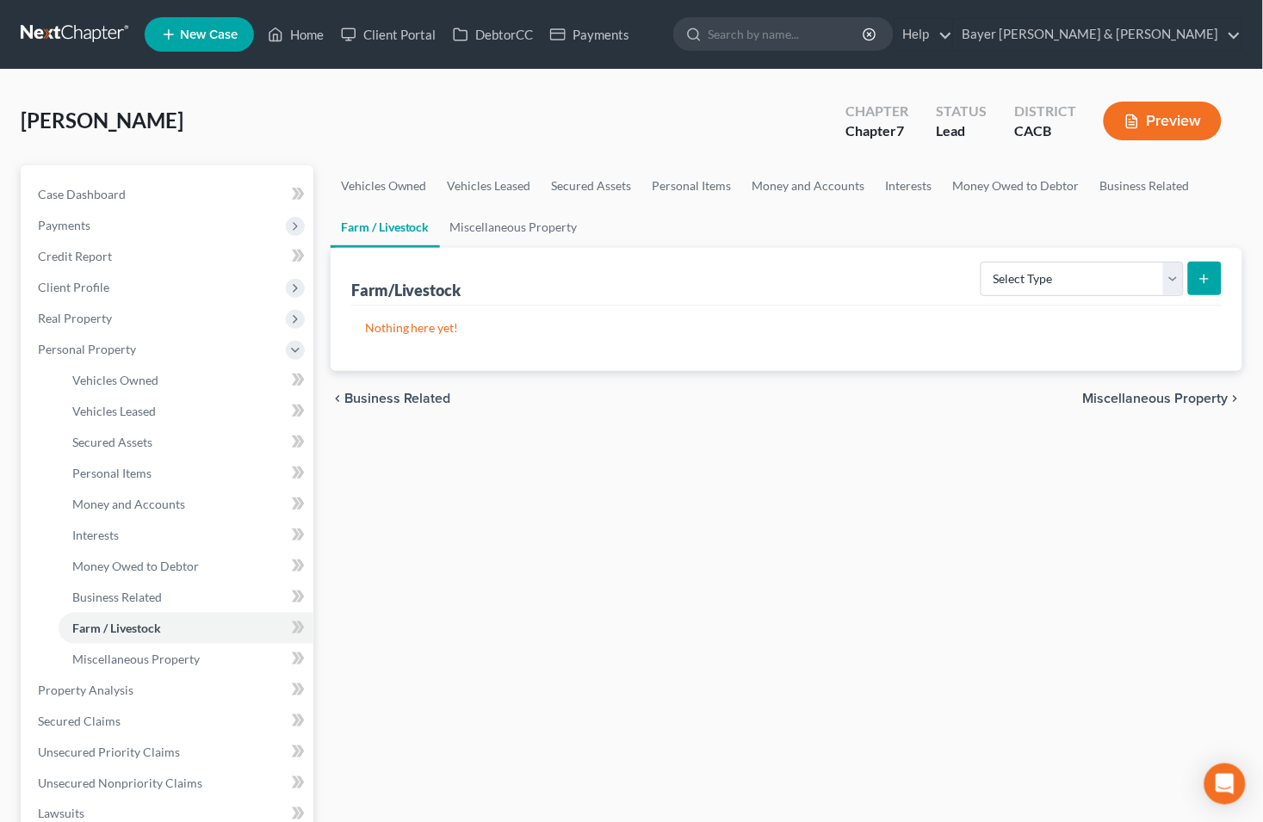
click at [1156, 399] on span "Miscellaneous Property" at bounding box center [1156, 399] width 146 height 14
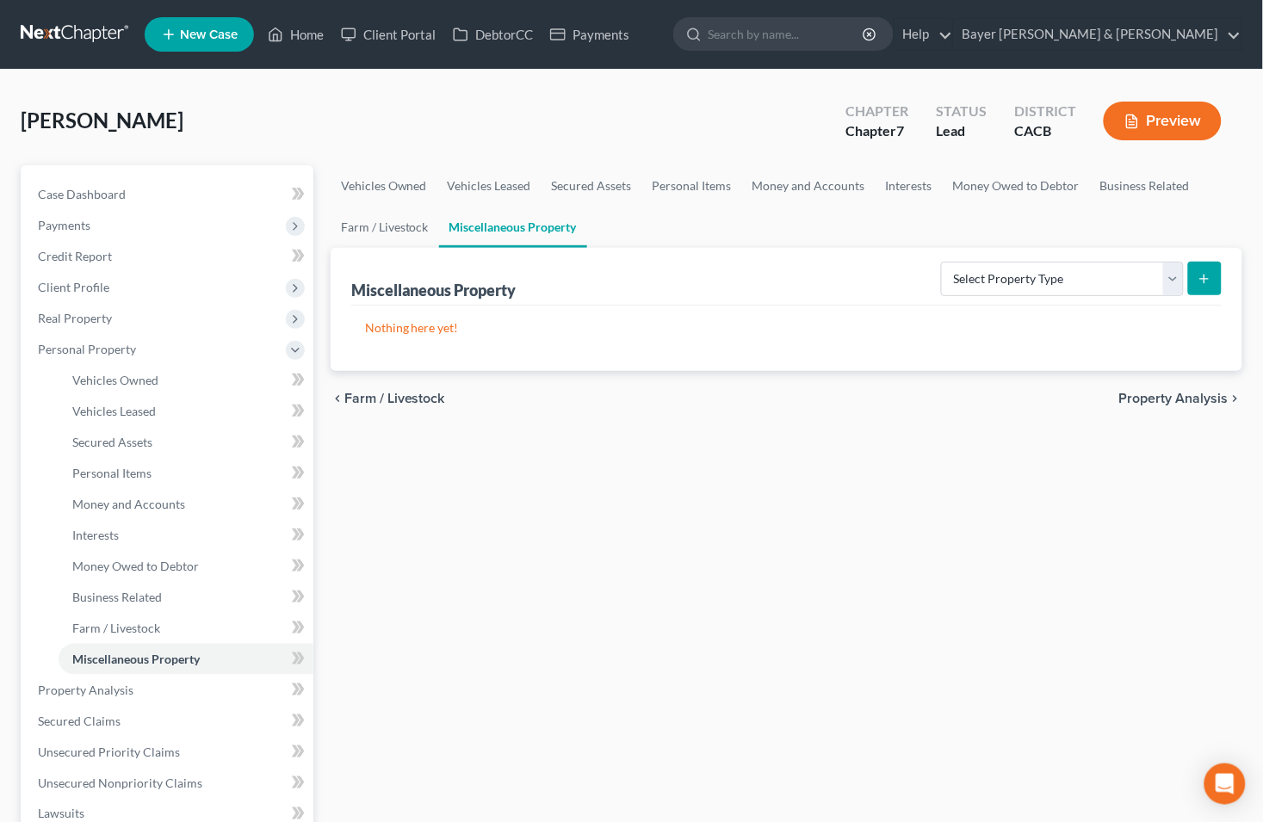
click at [1163, 399] on span "Property Analysis" at bounding box center [1173, 399] width 109 height 14
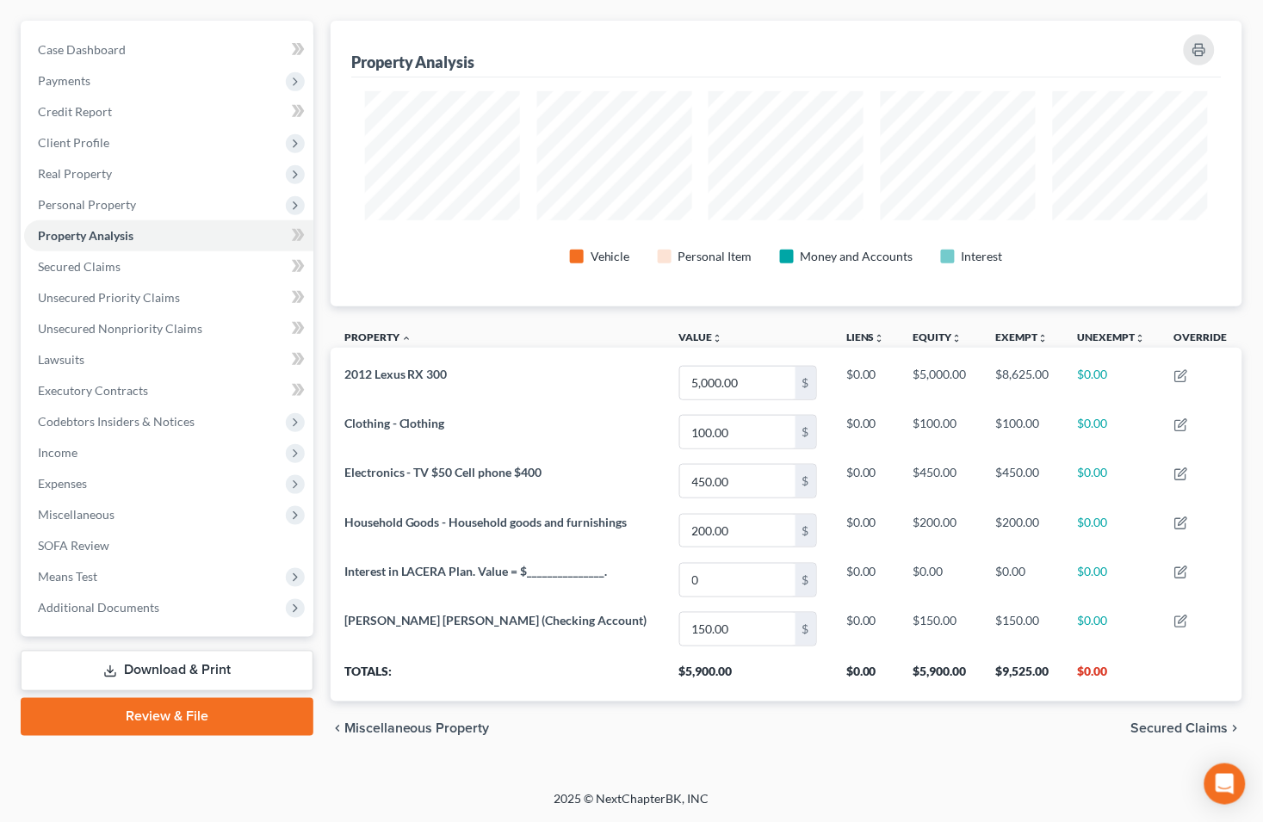
click at [1145, 730] on span "Secured Claims" at bounding box center [1179, 729] width 97 height 14
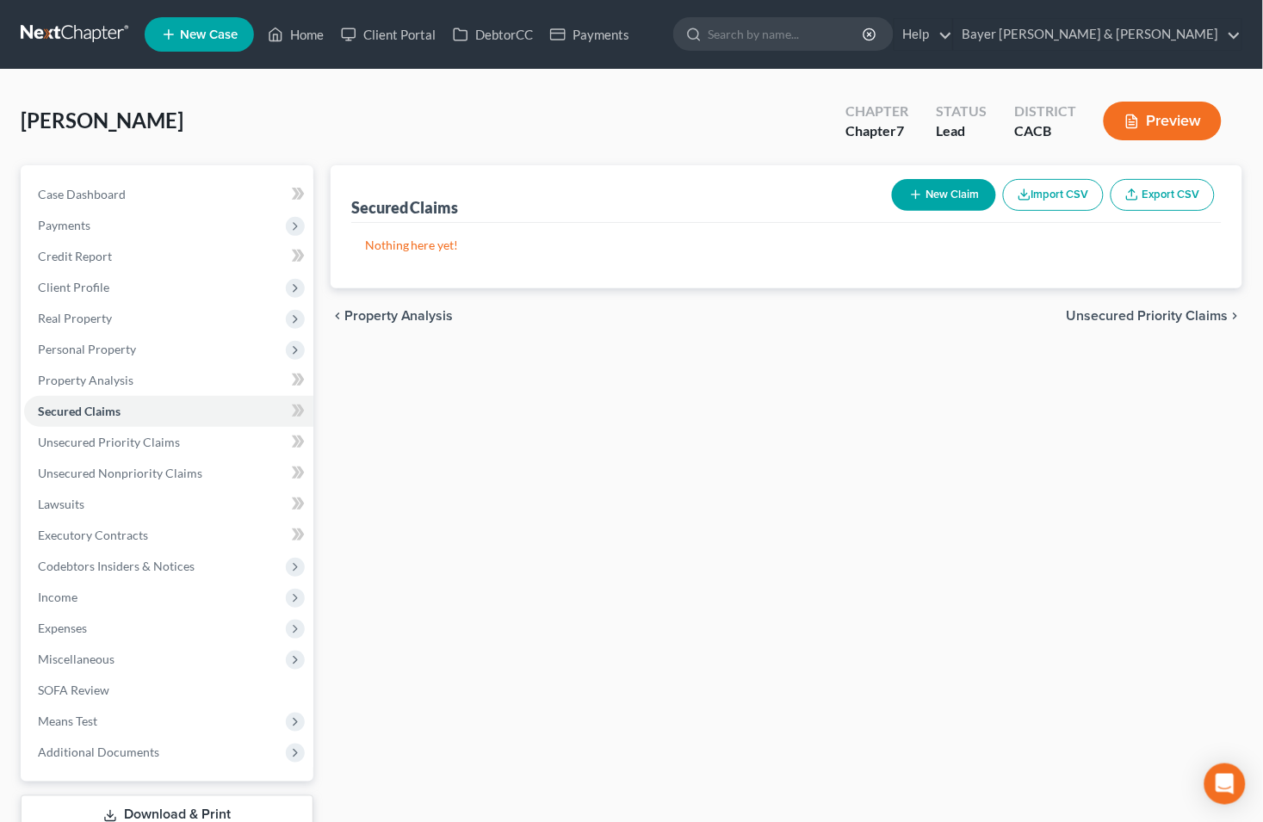
click at [1115, 317] on span "Unsecured Priority Claims" at bounding box center [1148, 316] width 162 height 14
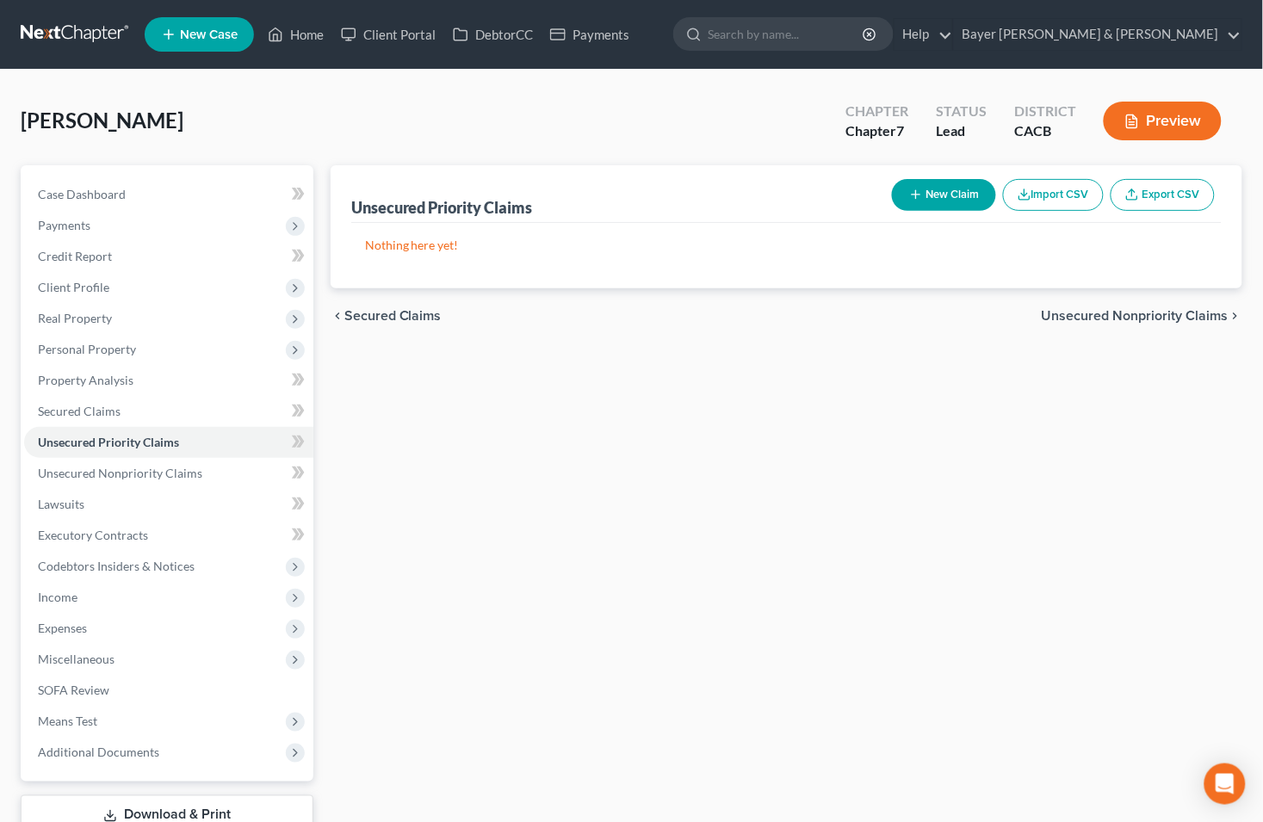
click at [1113, 313] on span "Unsecured Nonpriority Claims" at bounding box center [1135, 316] width 187 height 14
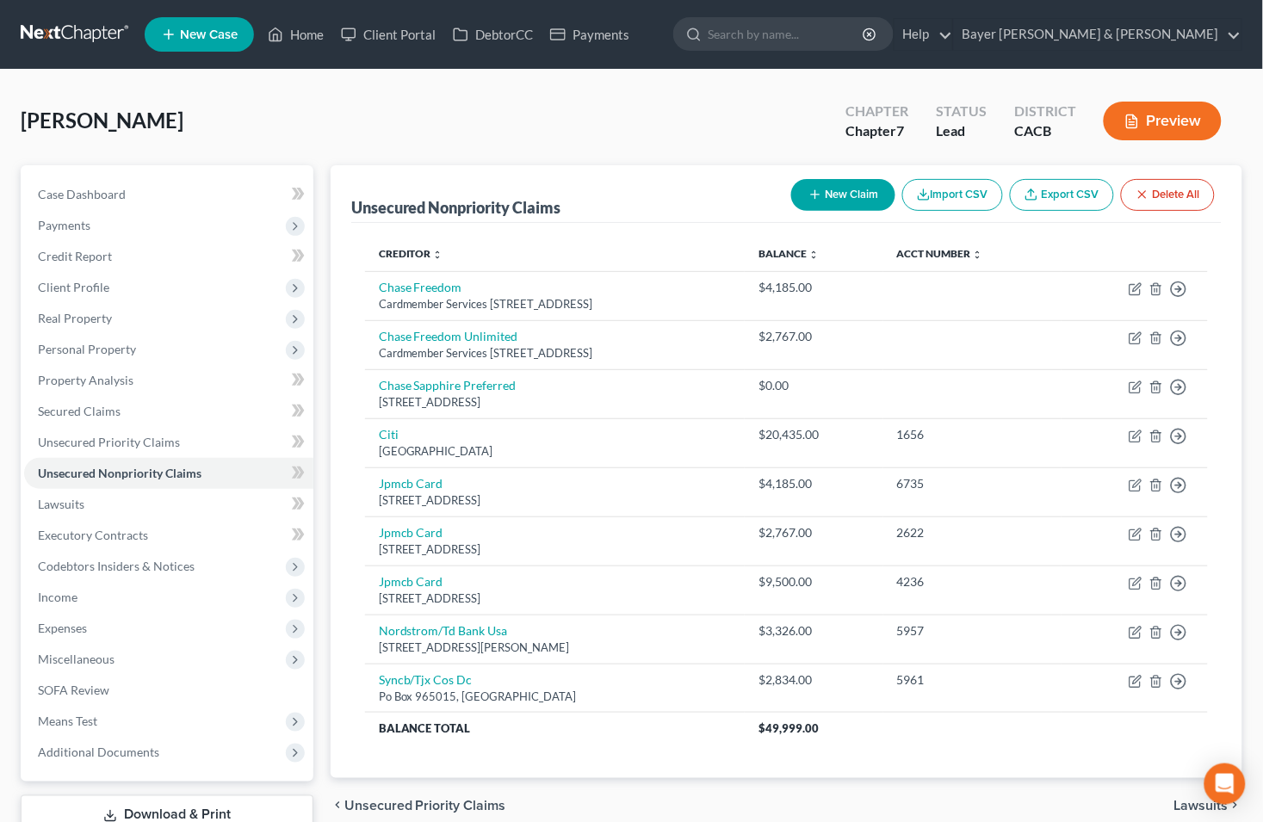
click at [1186, 805] on span "Lawsuits" at bounding box center [1202, 806] width 54 height 14
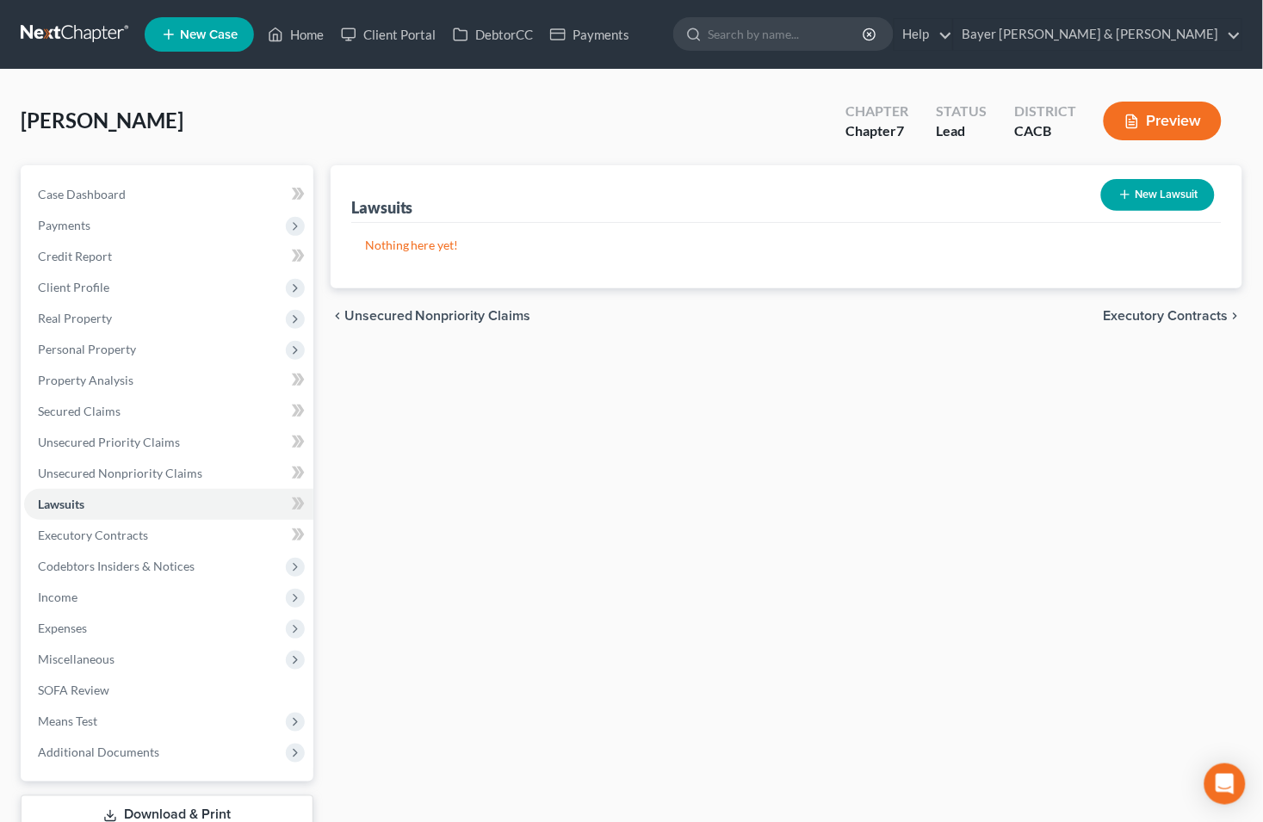
click at [1138, 313] on span "Executory Contracts" at bounding box center [1166, 316] width 125 height 14
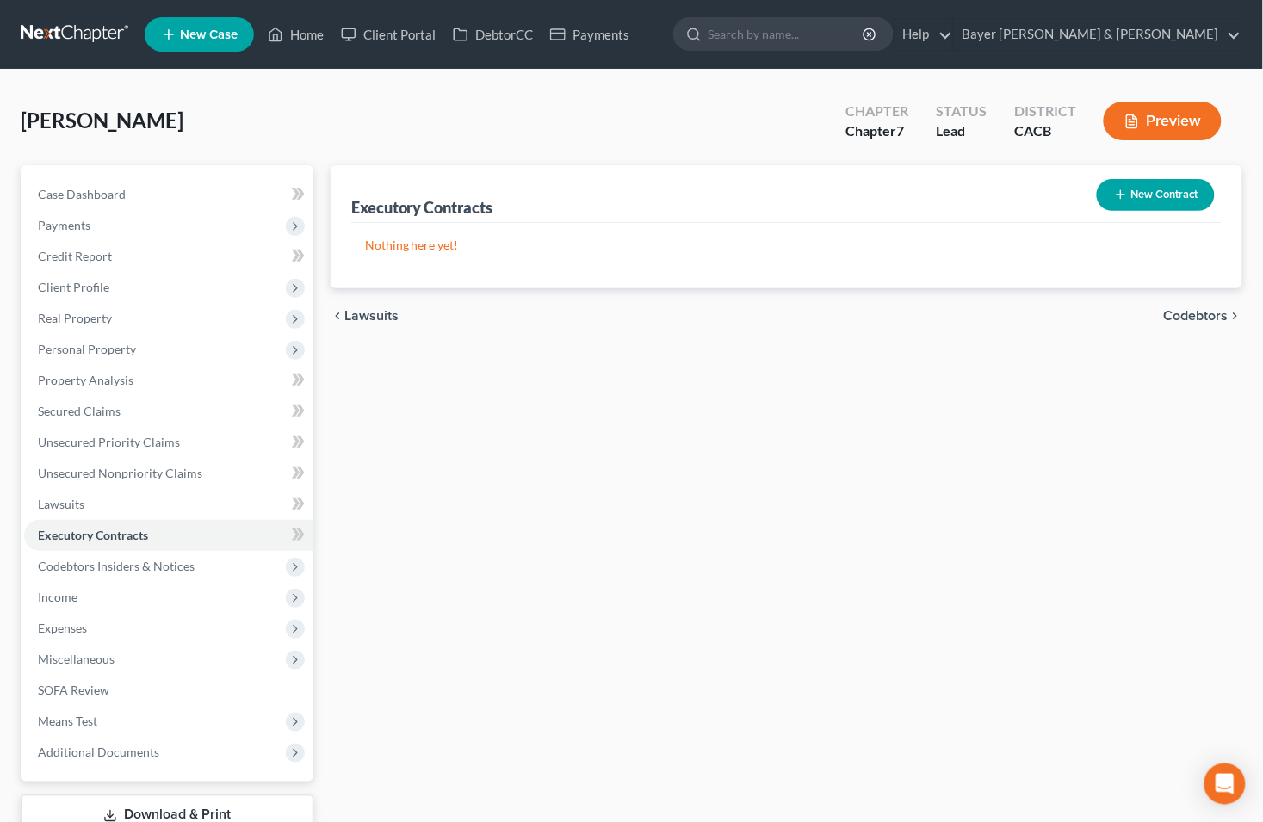
click at [1192, 317] on span "Codebtors" at bounding box center [1196, 316] width 65 height 14
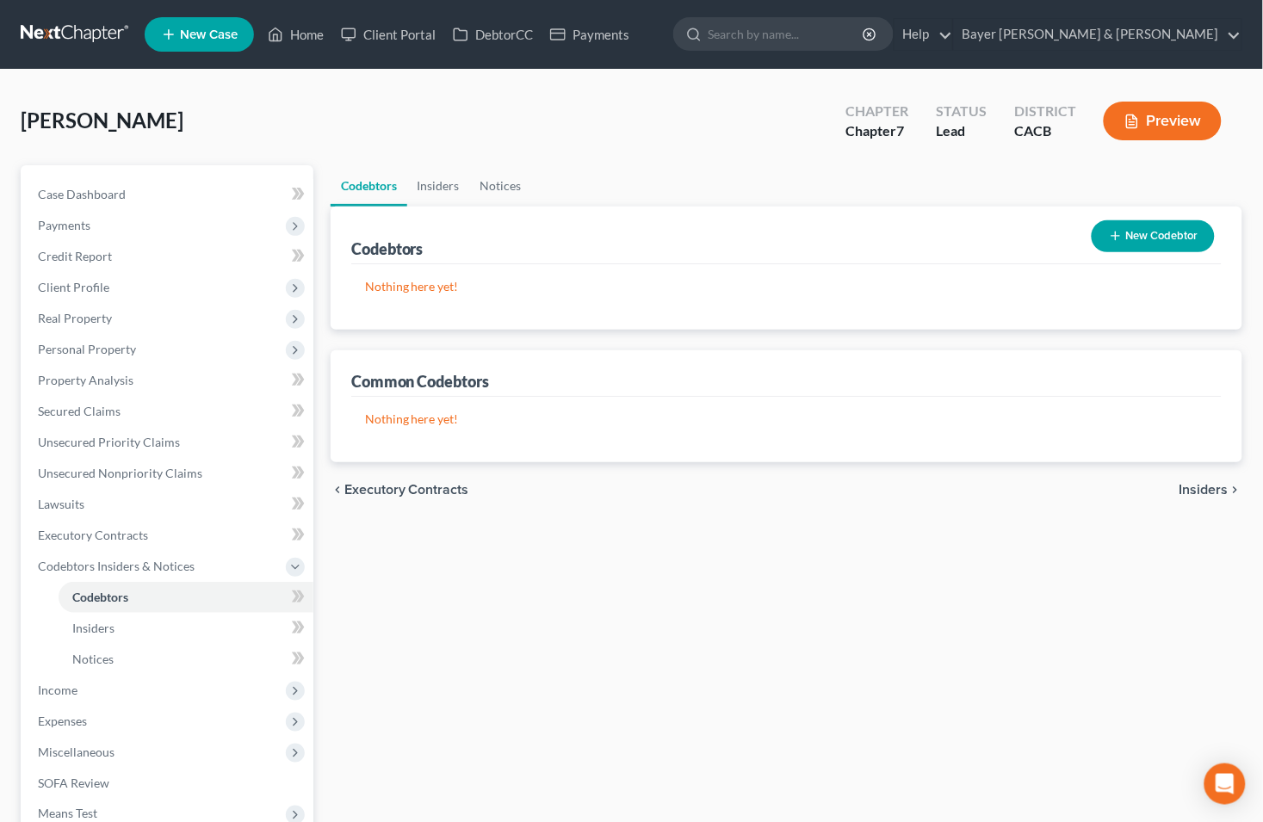
click at [1194, 486] on span "Insiders" at bounding box center [1204, 490] width 49 height 14
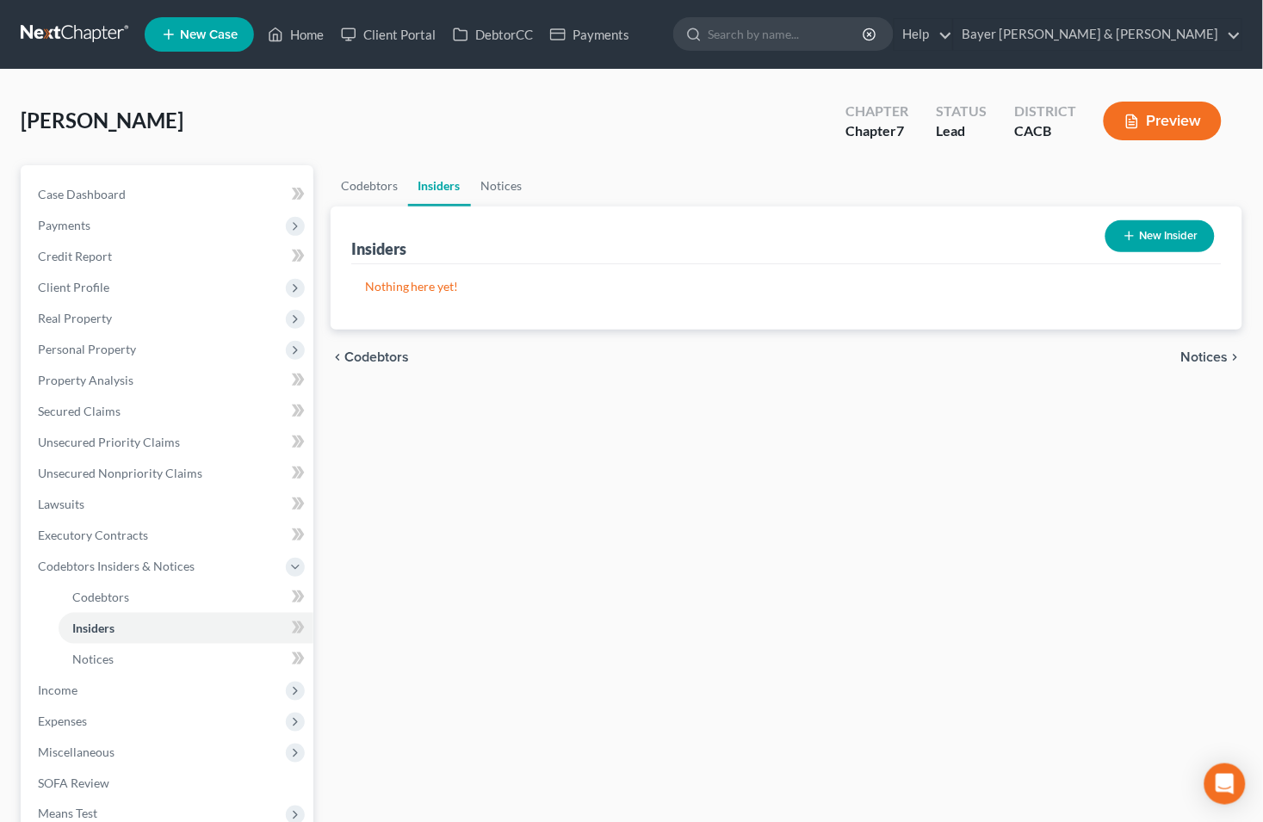
click at [1210, 353] on span "Notices" at bounding box center [1204, 357] width 47 height 14
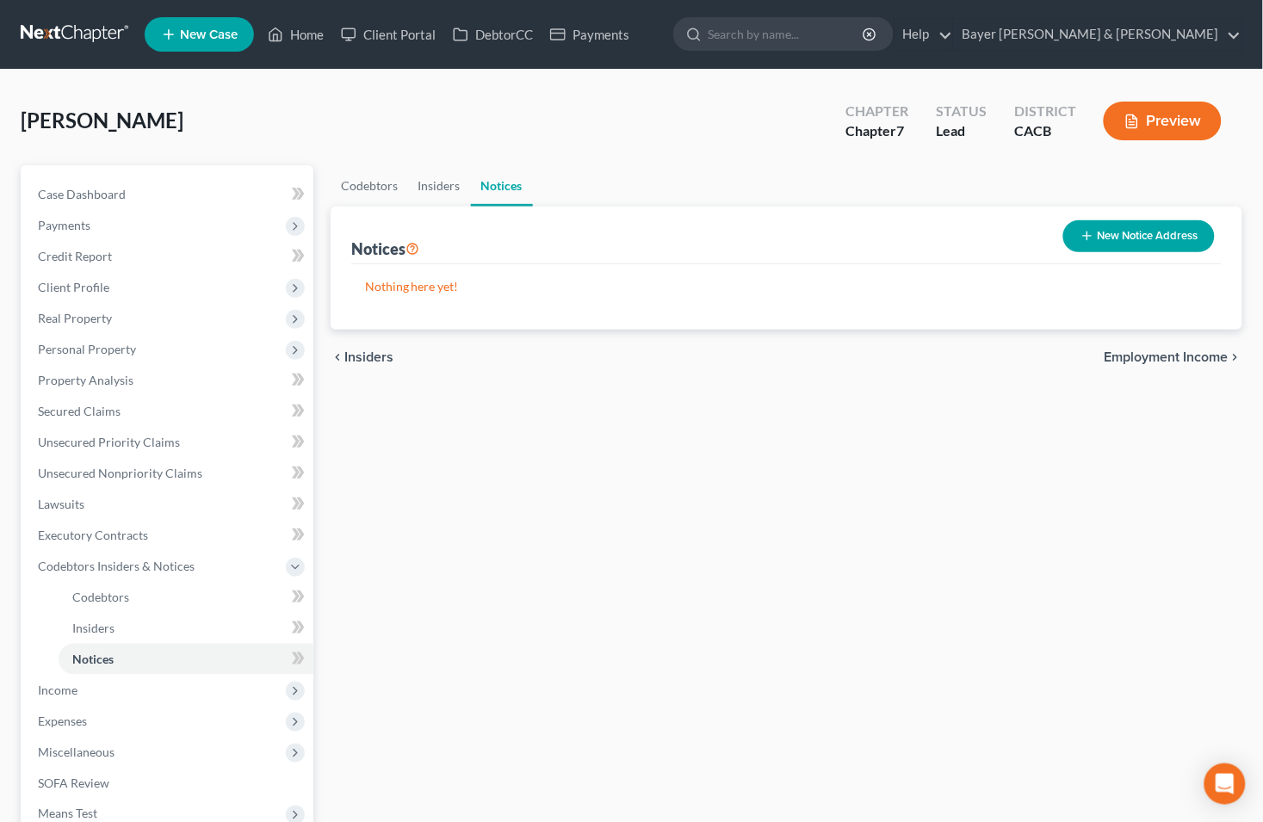
click at [1197, 350] on span "Employment Income" at bounding box center [1167, 357] width 124 height 14
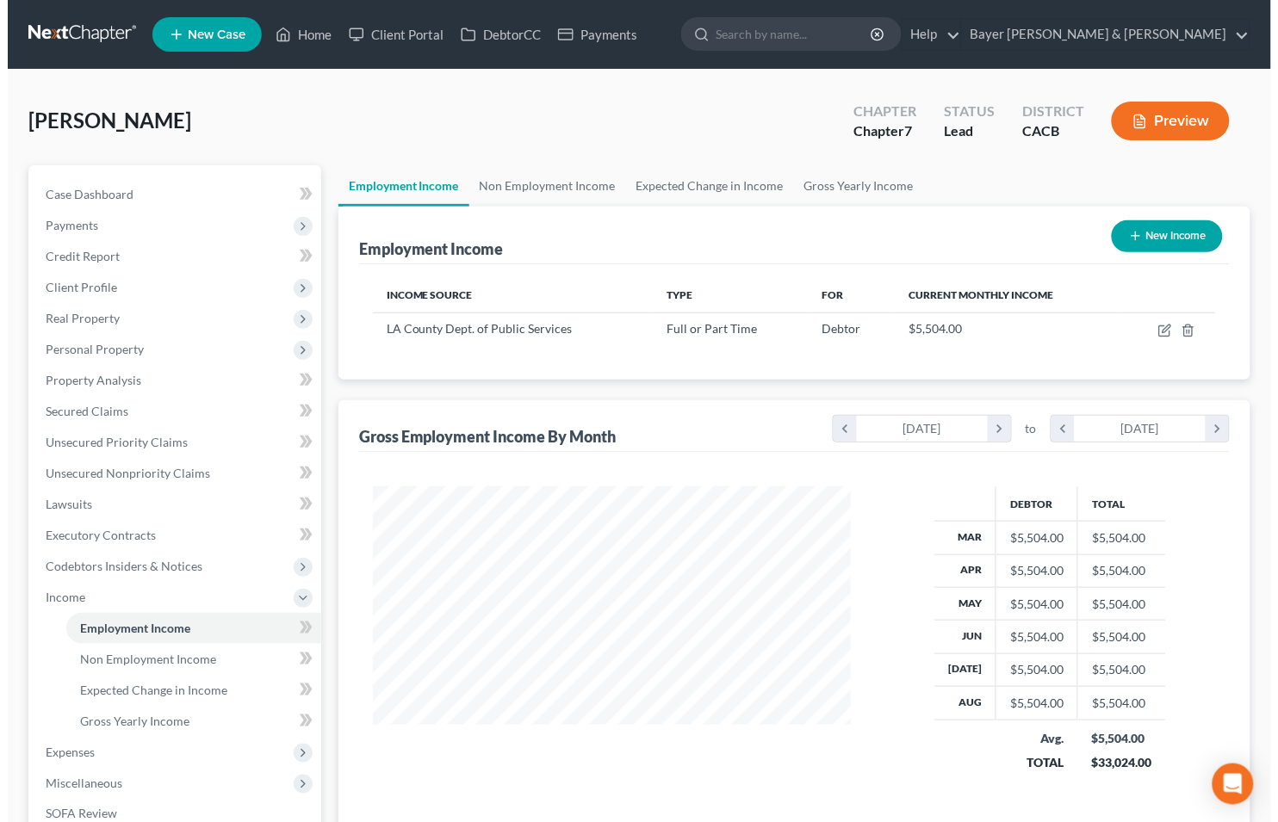
scroll to position [308, 512]
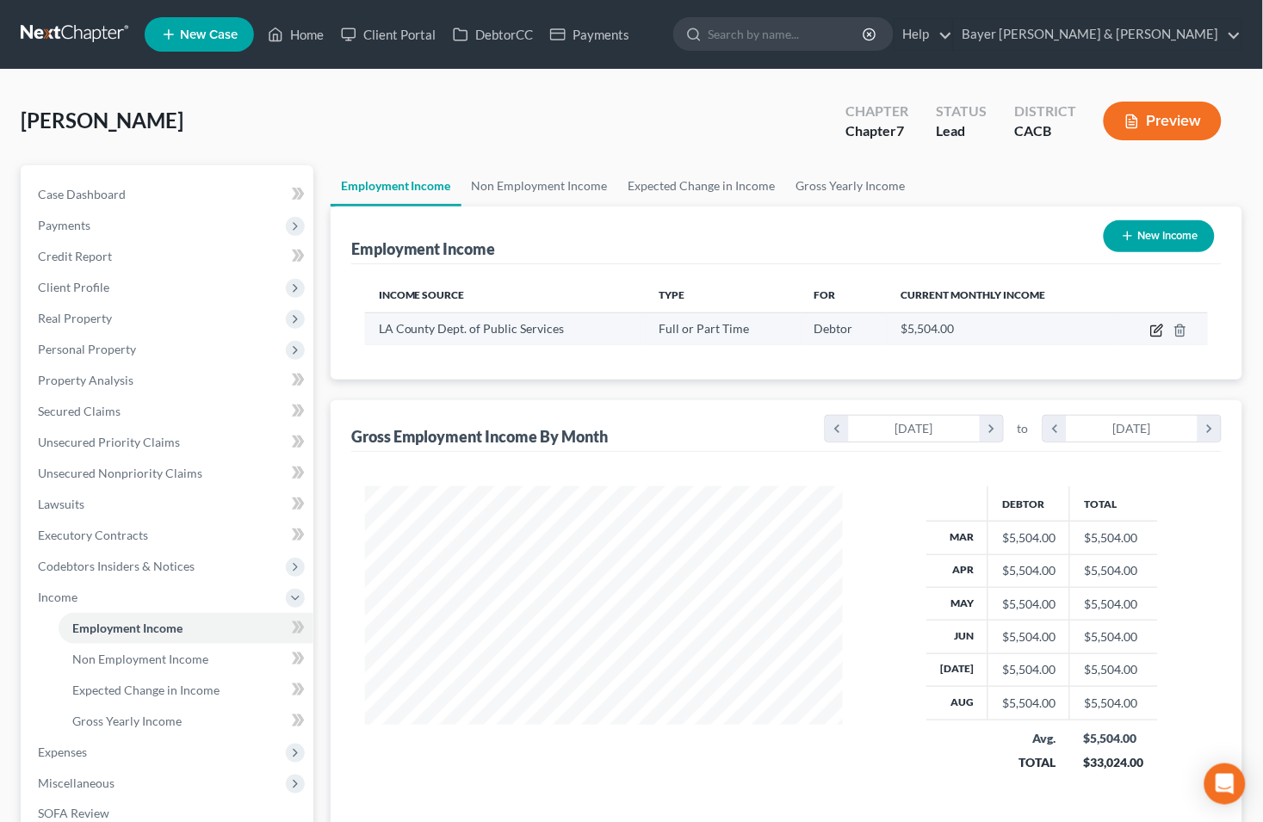
click at [1150, 331] on icon "button" at bounding box center [1157, 331] width 14 height 14
select select "0"
select select "4"
select select "0"
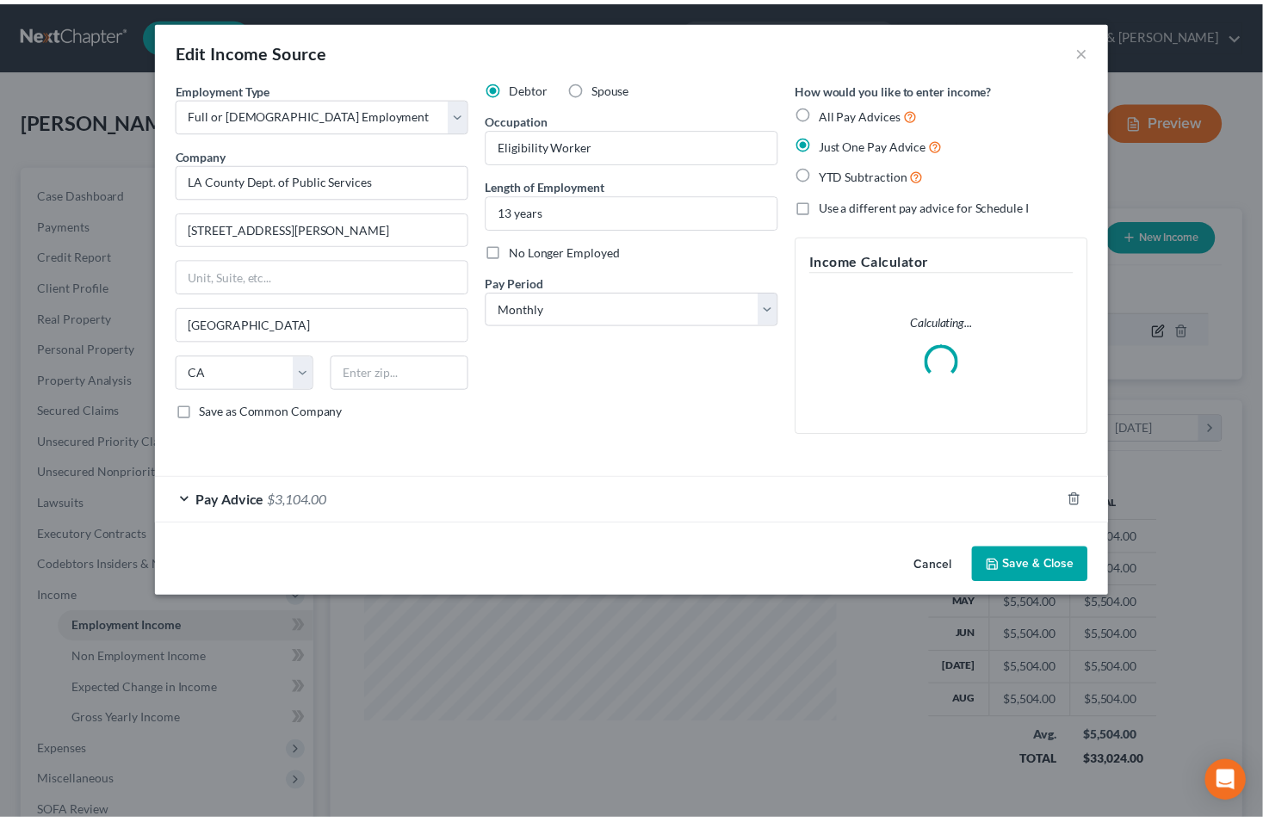
scroll to position [308, 518]
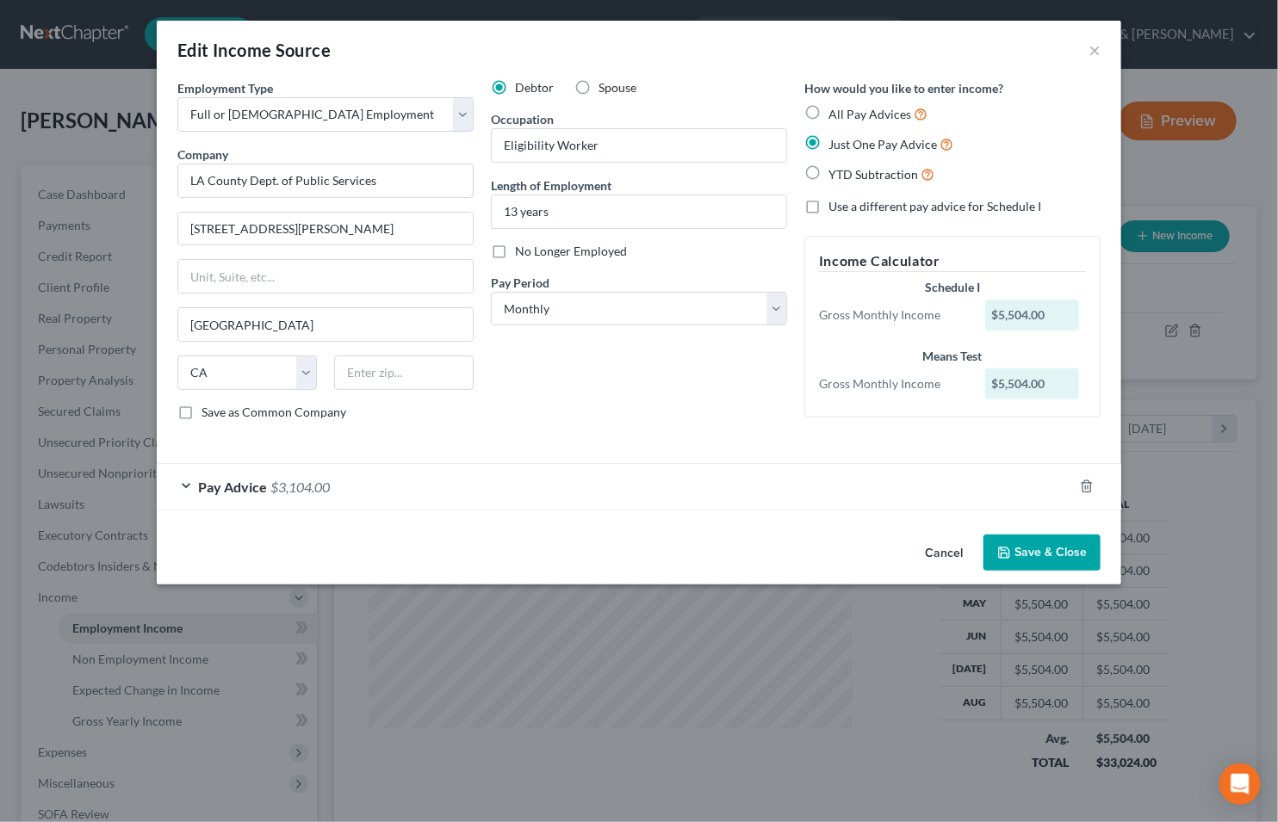
click at [183, 487] on div "Pay Advice $3,104.00" at bounding box center [615, 487] width 916 height 46
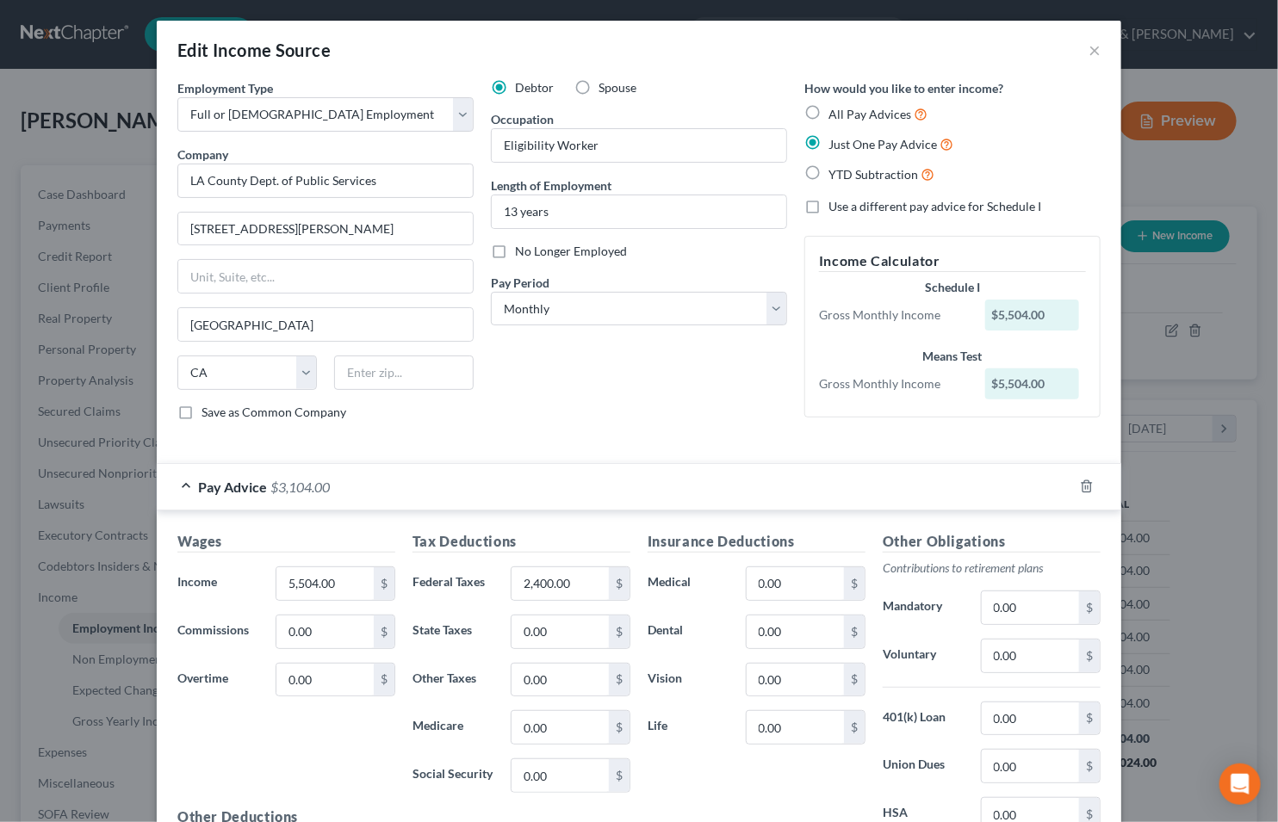
click at [175, 492] on div "Pay Advice $3,104.00" at bounding box center [615, 487] width 916 height 46
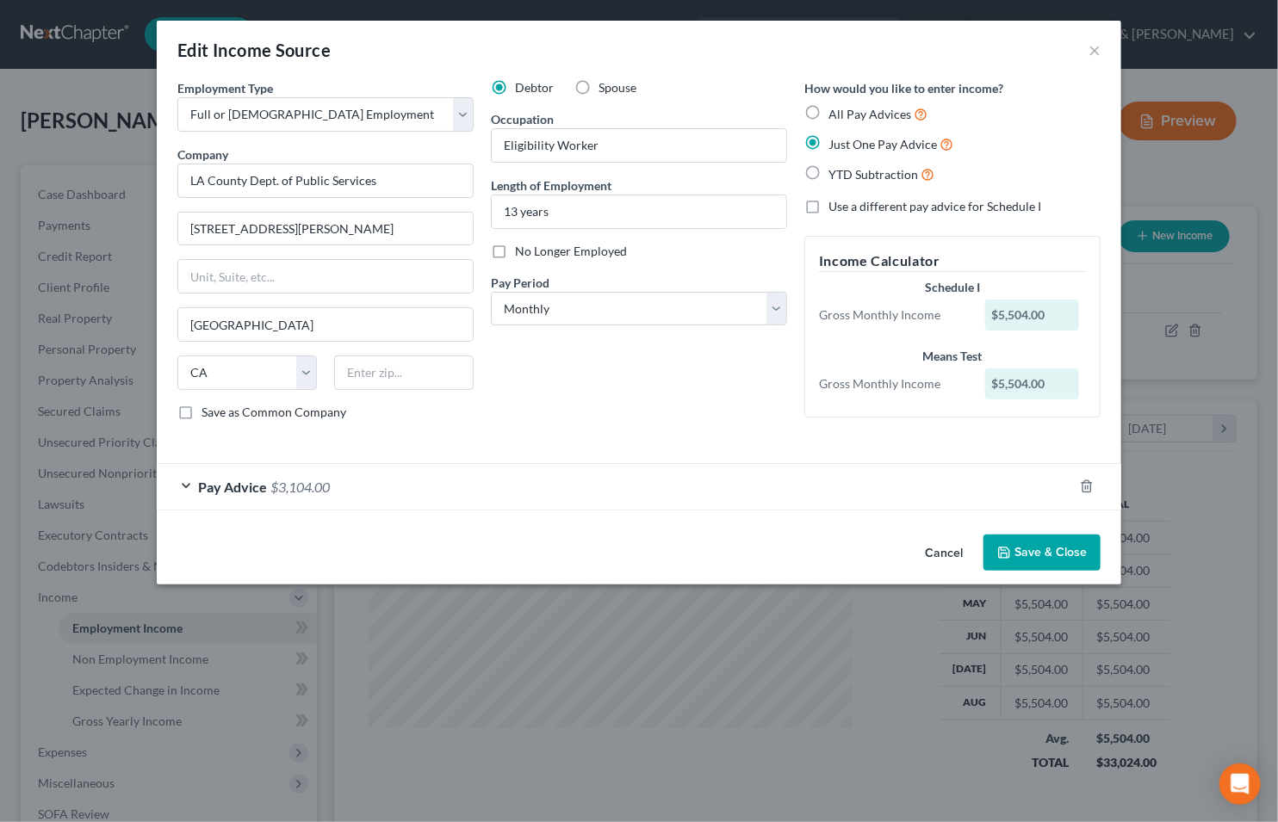
click at [1042, 540] on button "Save & Close" at bounding box center [1041, 553] width 117 height 36
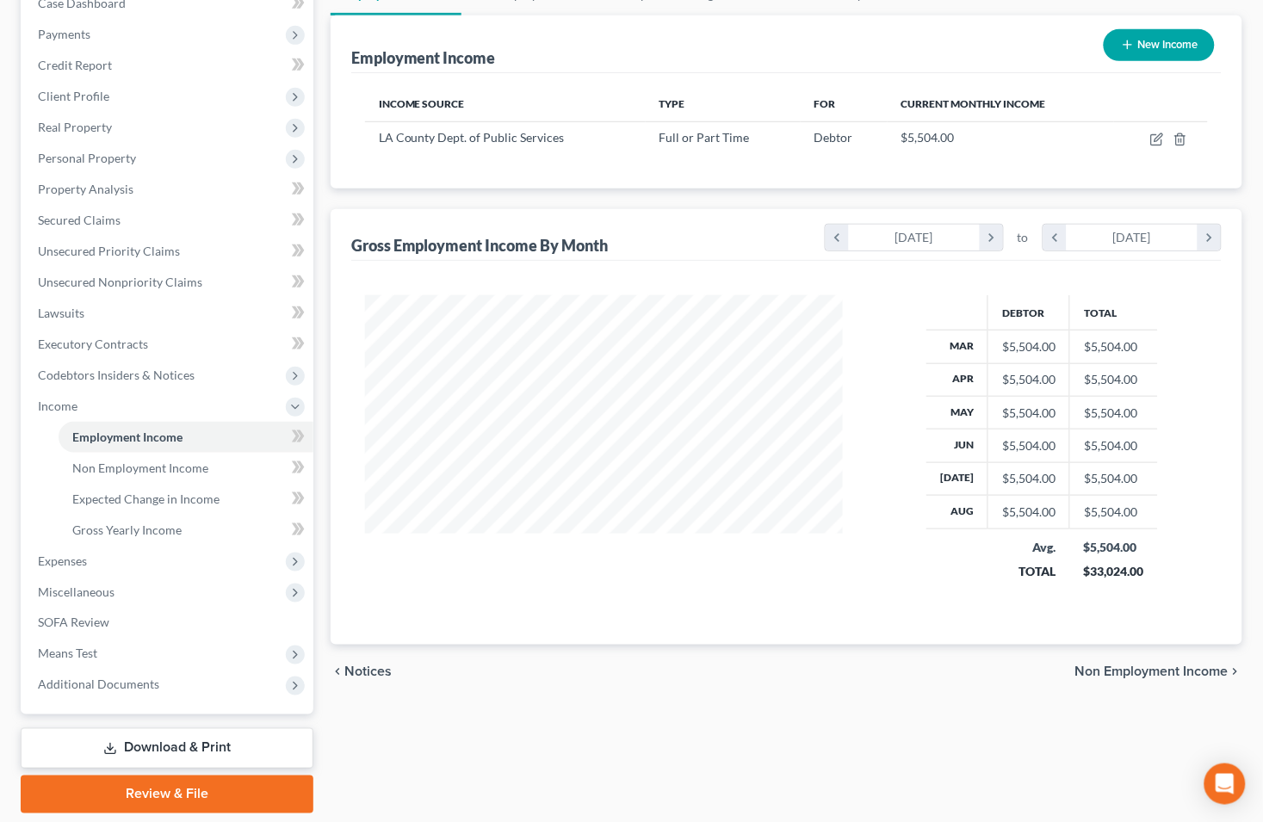
scroll to position [245, 0]
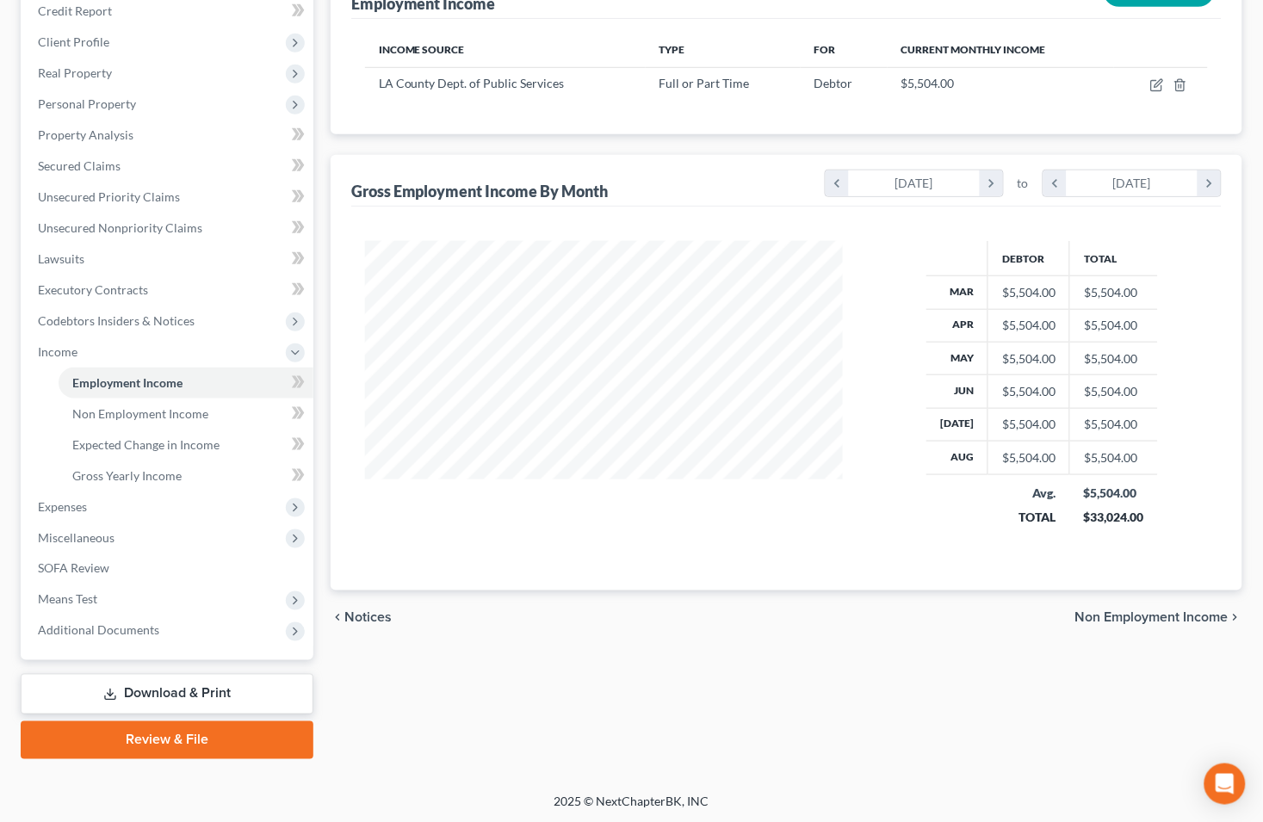
click at [1140, 618] on span "Non Employment Income" at bounding box center [1152, 618] width 153 height 14
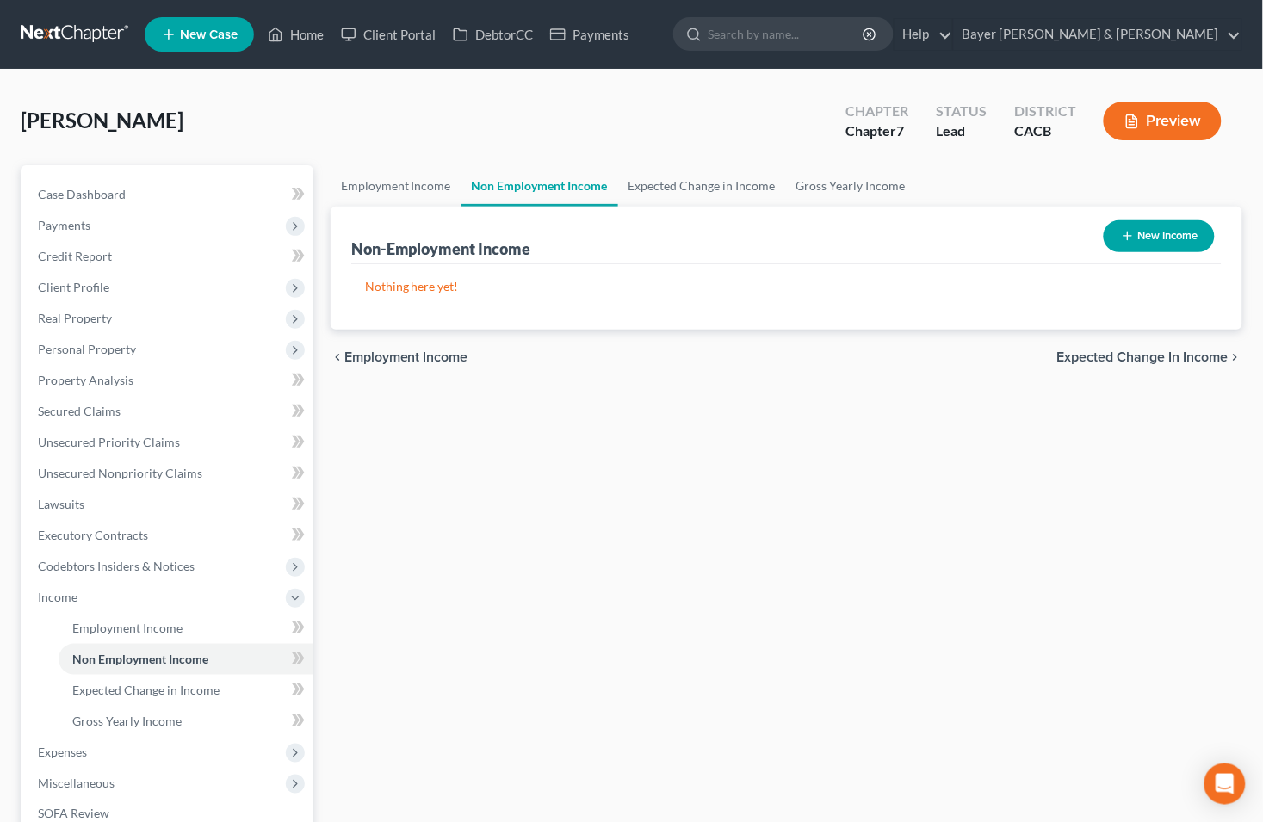
click at [1081, 359] on span "Expected Change in Income" at bounding box center [1142, 357] width 171 height 14
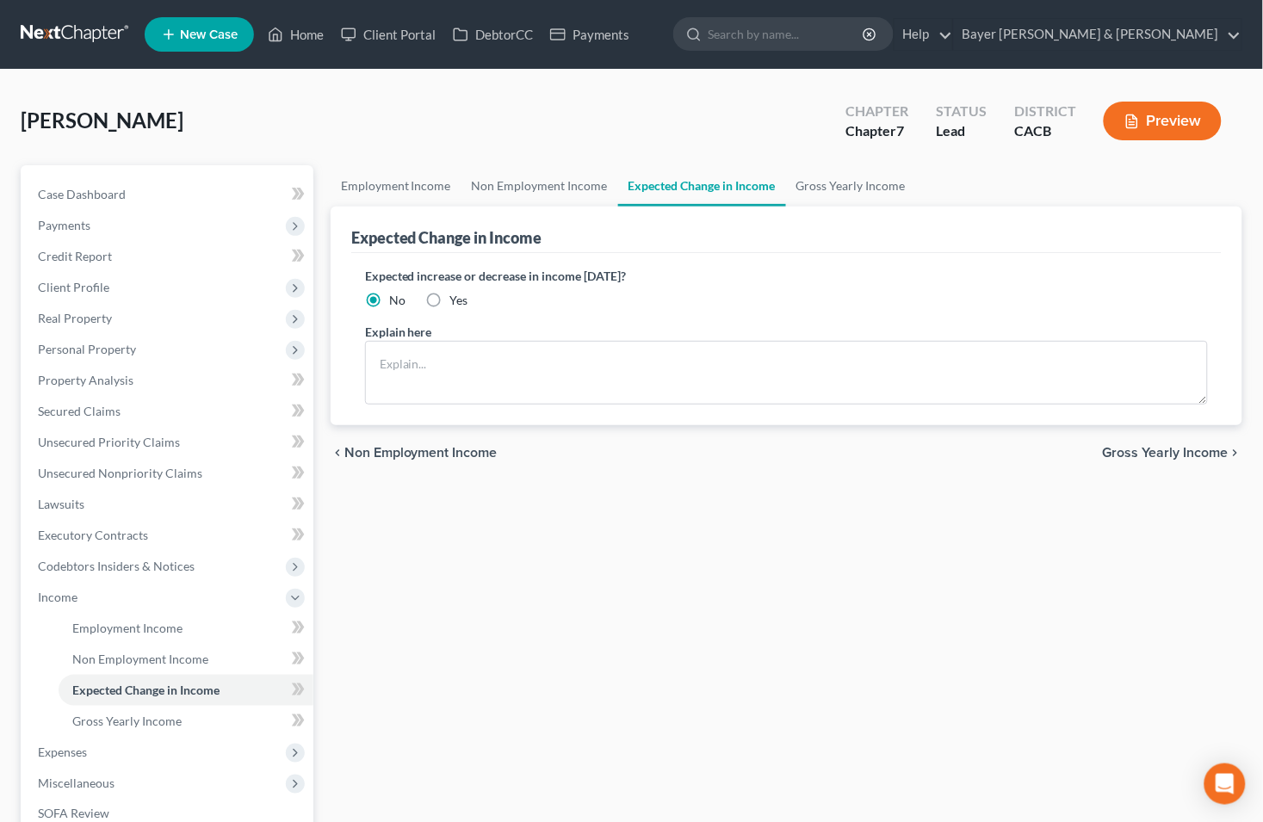
click at [1141, 453] on span "Gross Yearly Income" at bounding box center [1166, 453] width 126 height 14
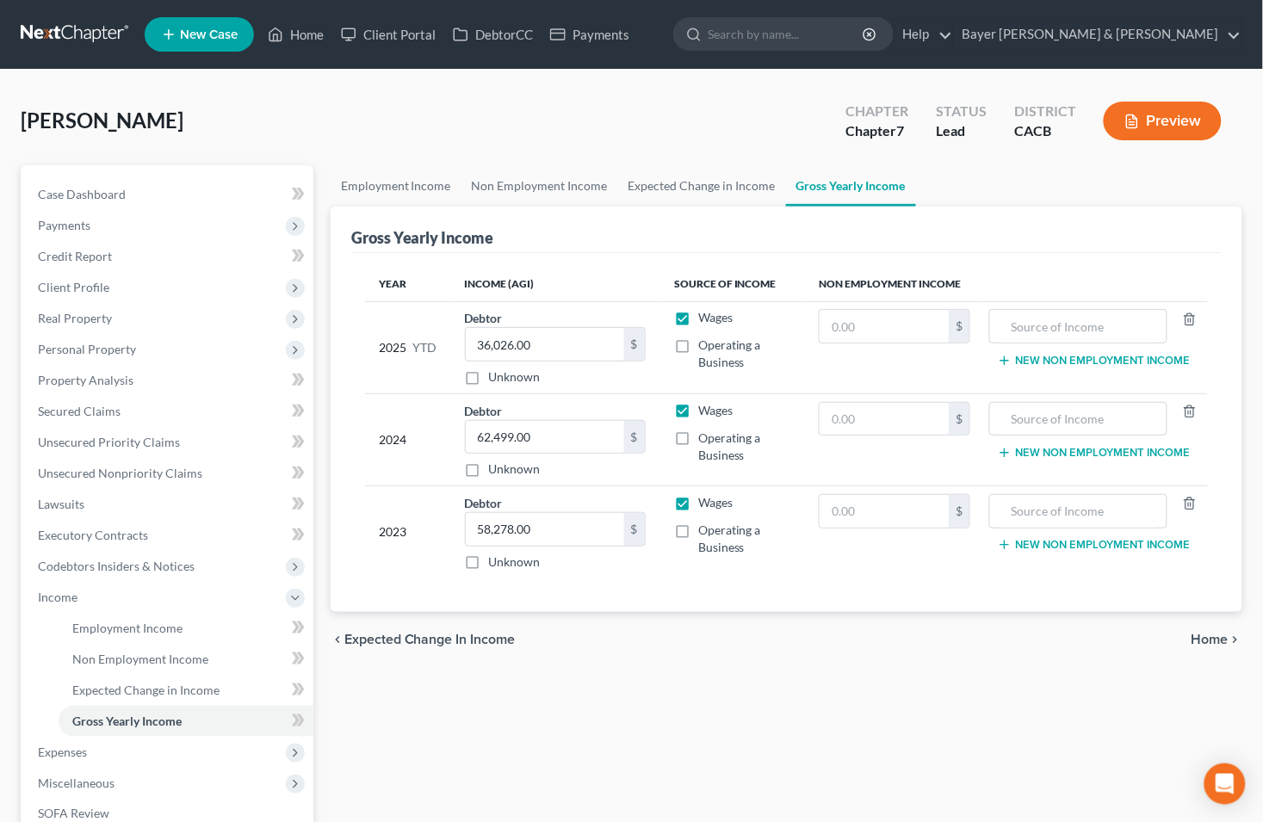
click at [1212, 635] on span "Home" at bounding box center [1210, 640] width 37 height 14
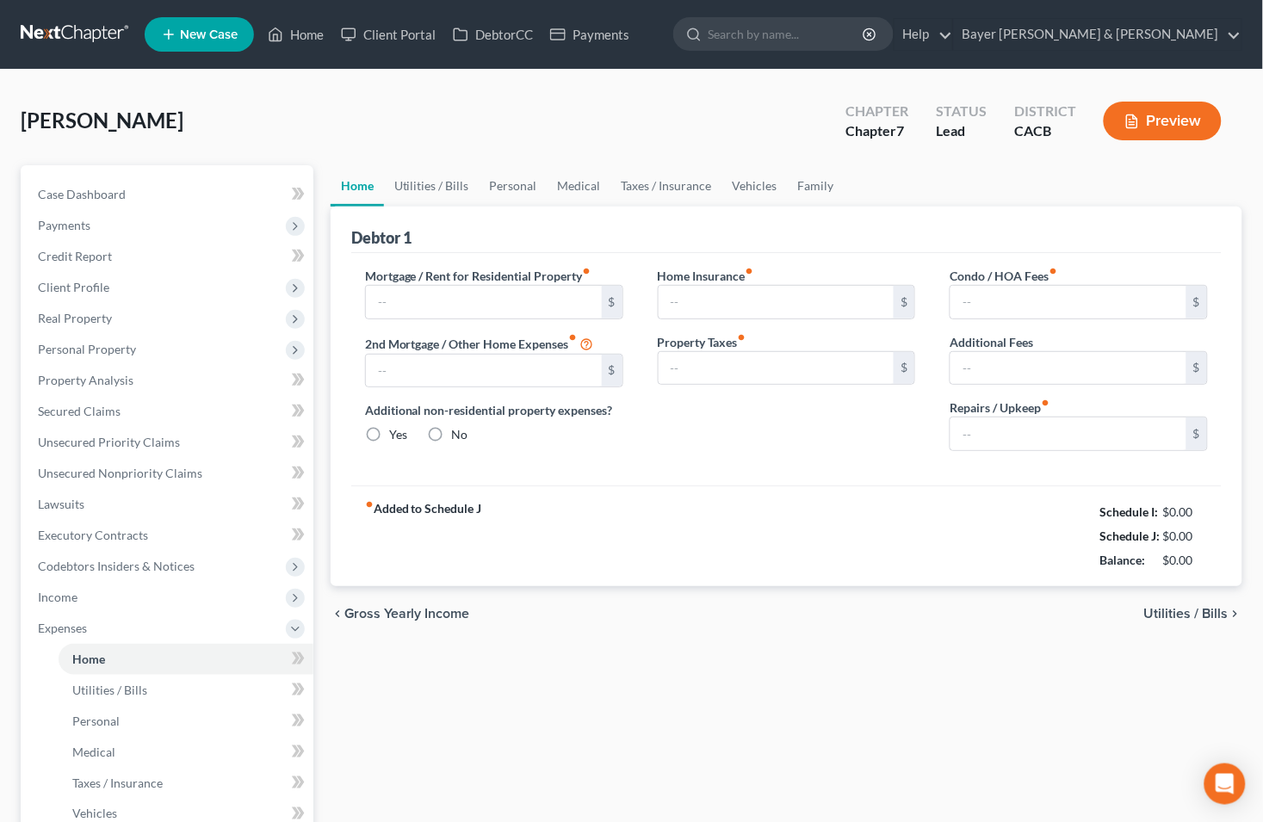
type input "1,600.00"
type input "0.00"
radio input "true"
type input "0.00"
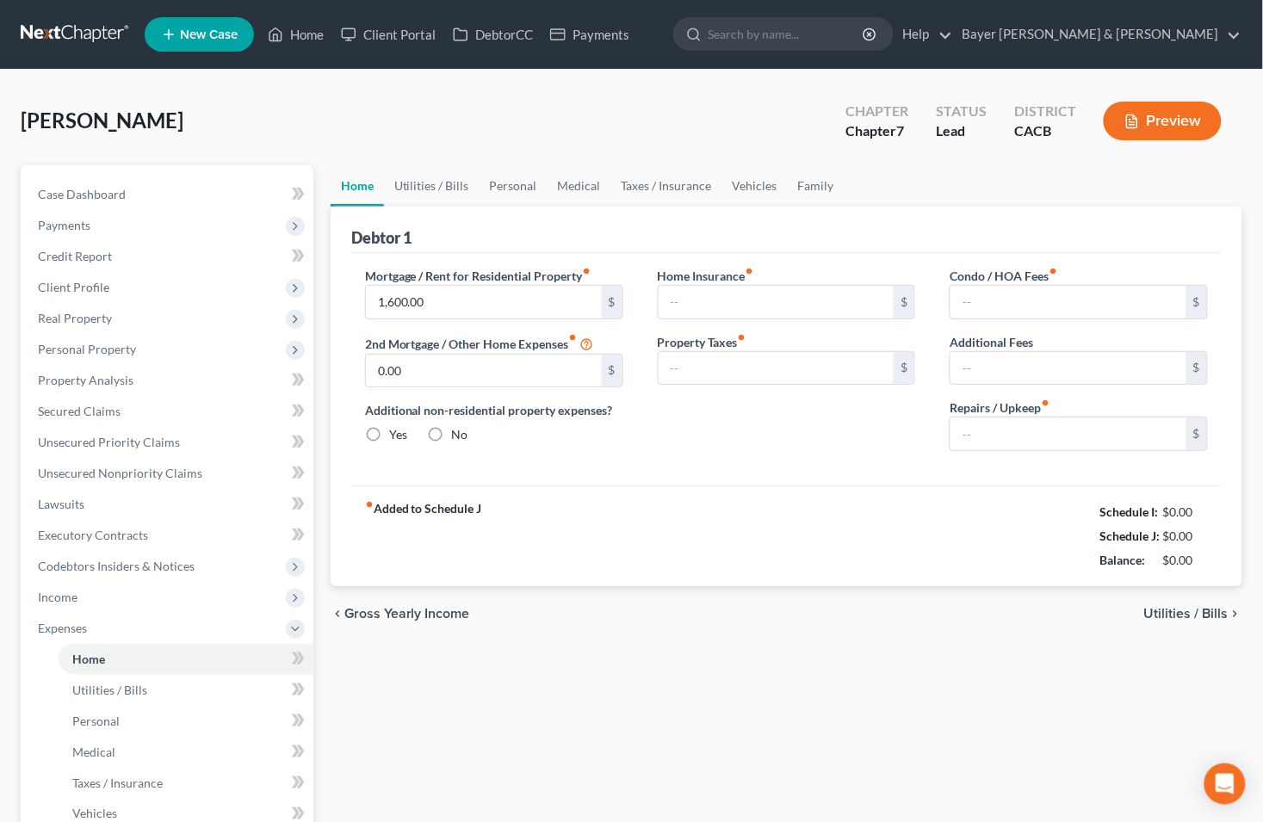
type input "0.00"
click at [1182, 617] on span "Utilities / Bills" at bounding box center [1186, 614] width 84 height 14
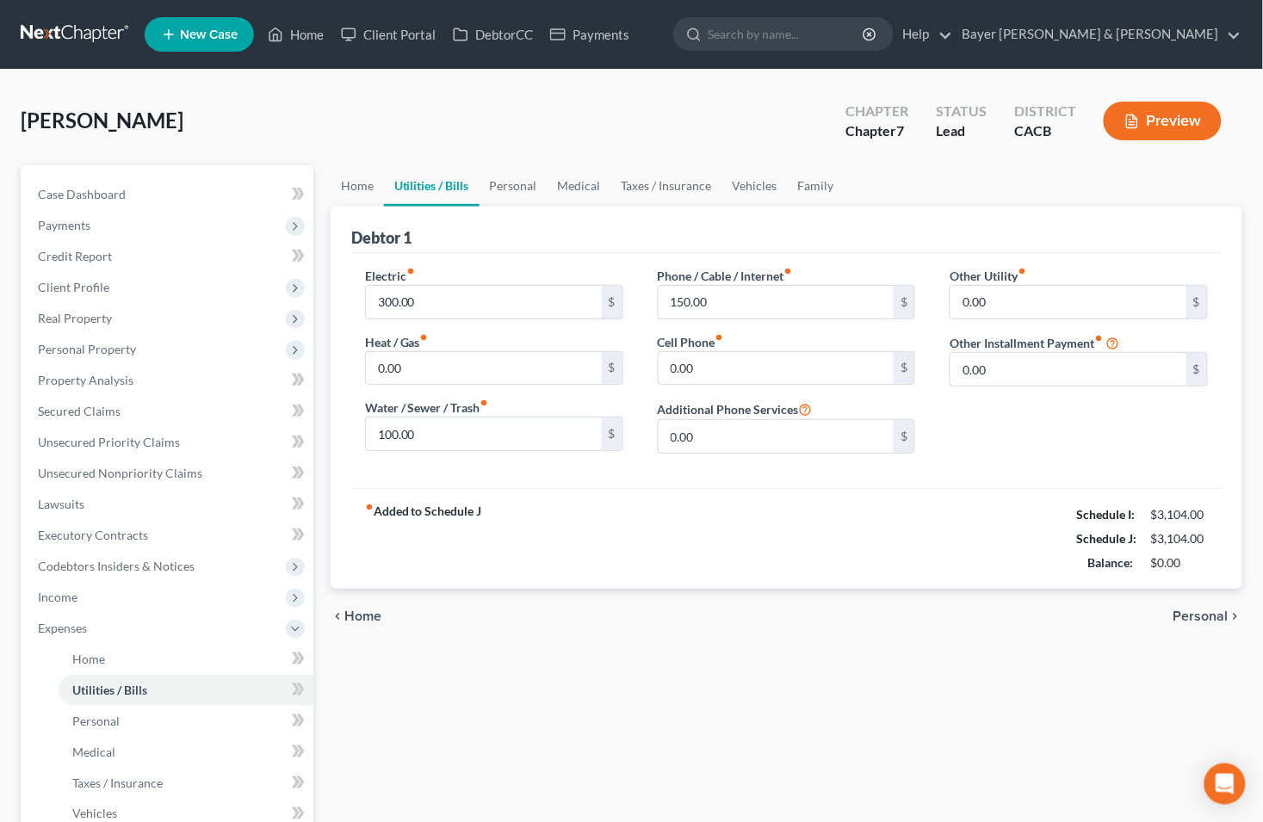
click at [1181, 617] on span "Personal" at bounding box center [1201, 617] width 55 height 14
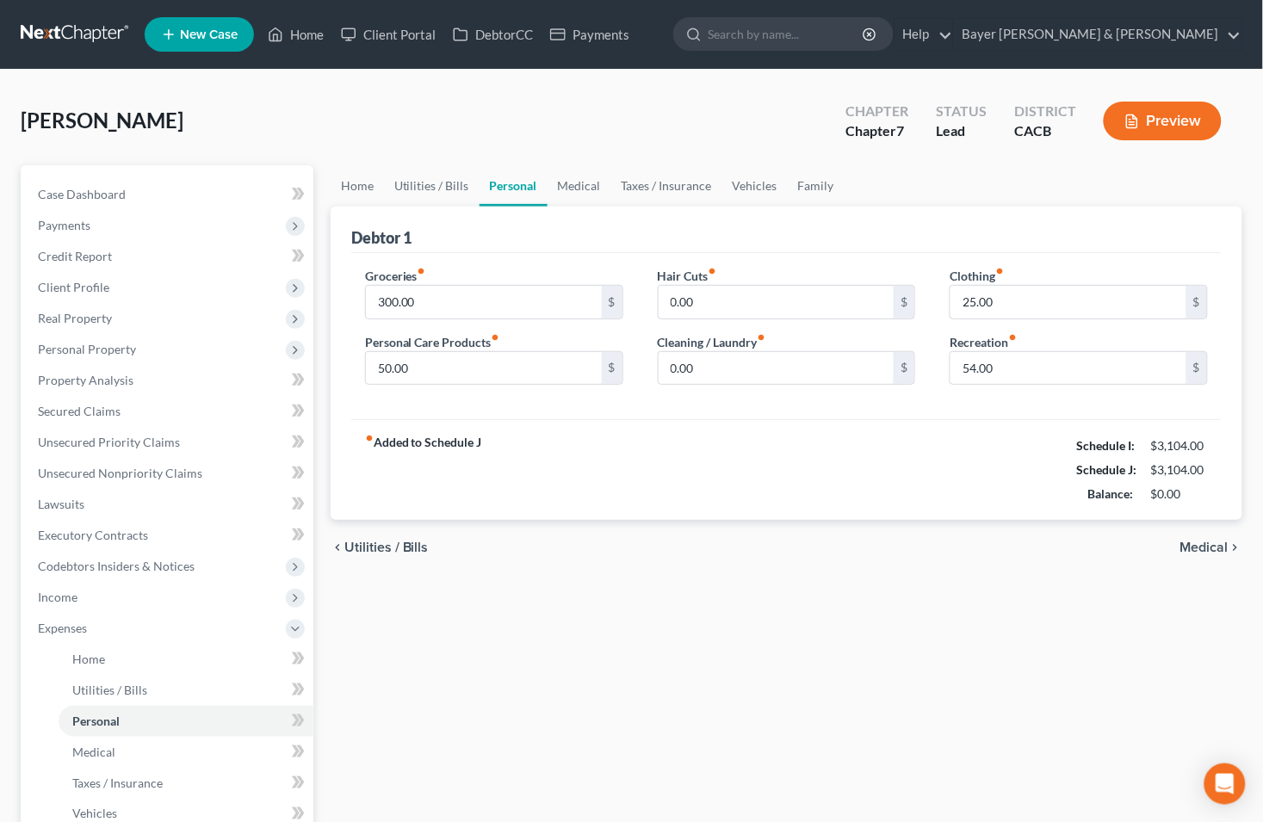
click at [1181, 617] on div "Home Utilities / Bills Personal Medical Taxes / Insurance Vehicles Family Debto…" at bounding box center [786, 631] width 929 height 933
click at [1201, 547] on span "Medical" at bounding box center [1205, 548] width 48 height 14
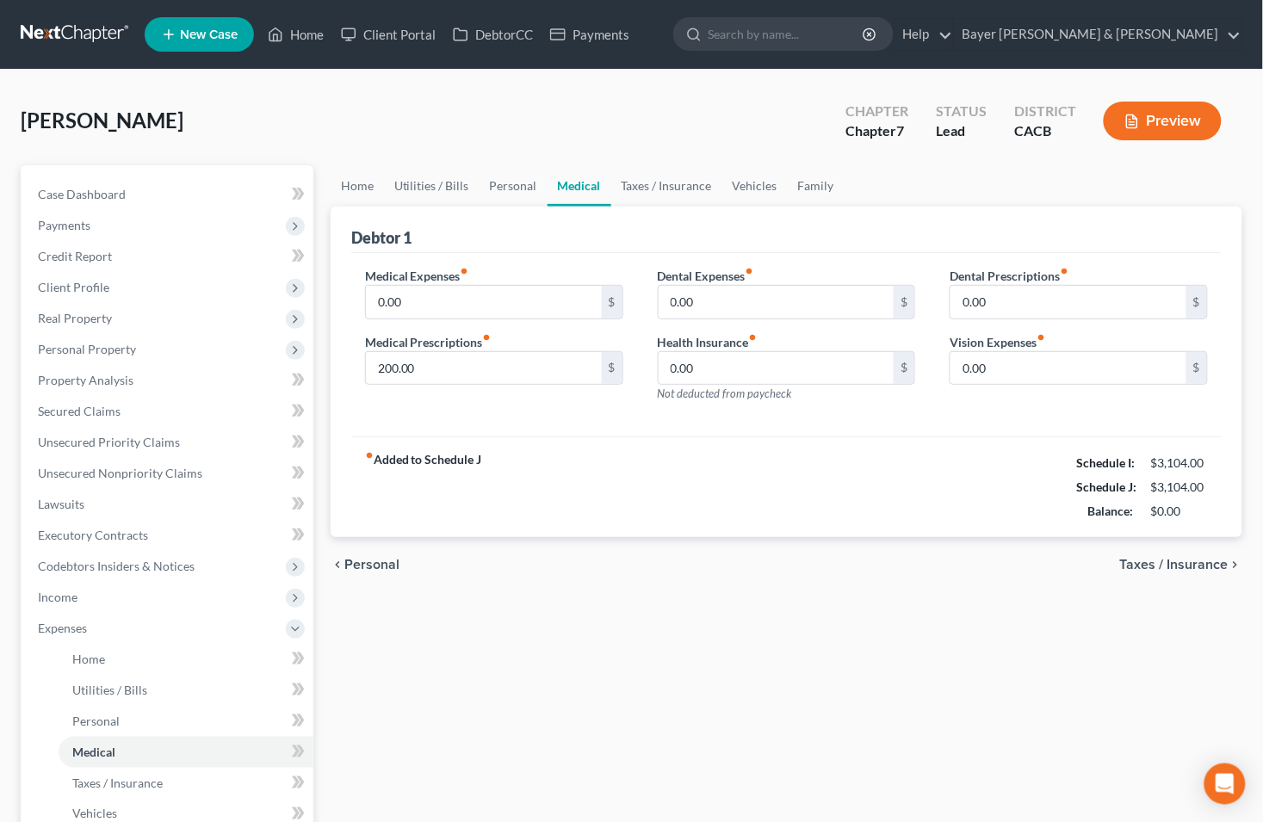
click at [1199, 562] on span "Taxes / Insurance" at bounding box center [1174, 565] width 108 height 14
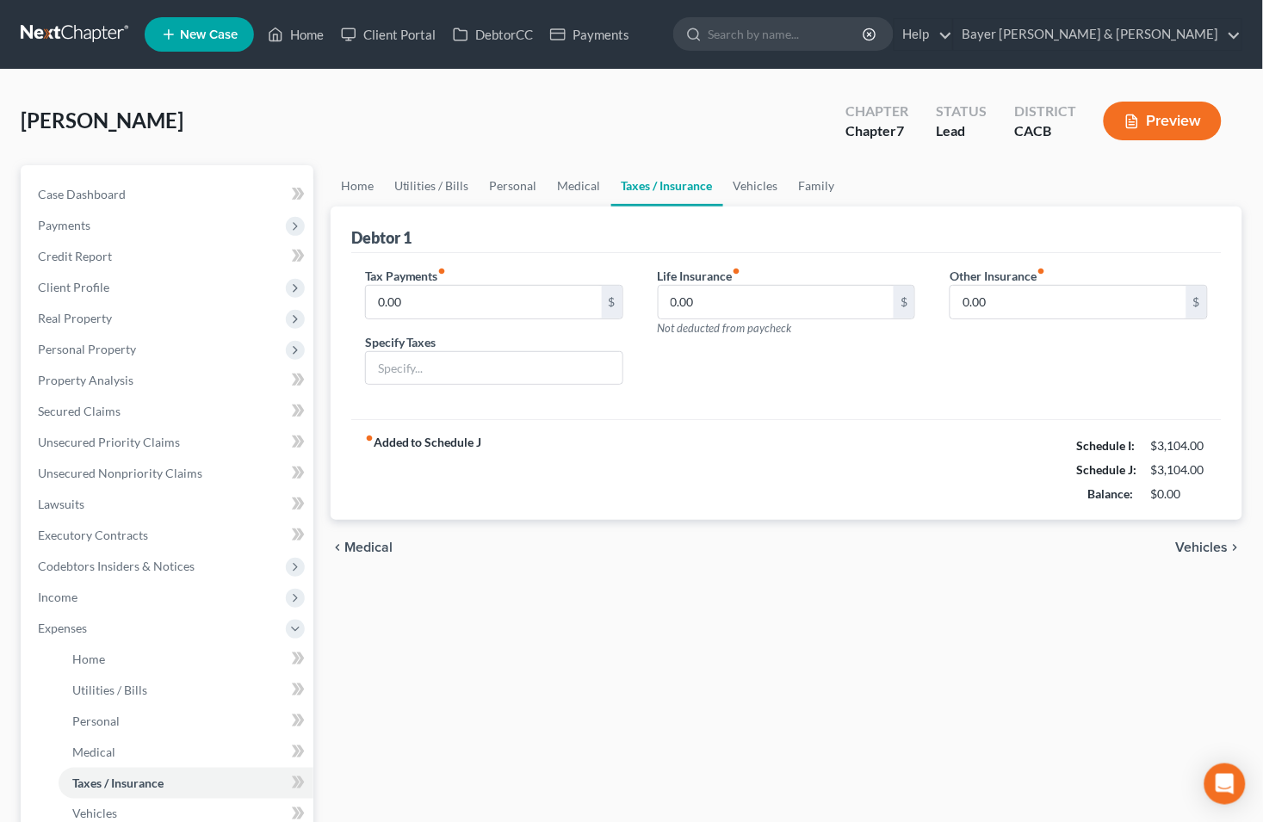
click at [1195, 546] on span "Vehicles" at bounding box center [1202, 548] width 53 height 14
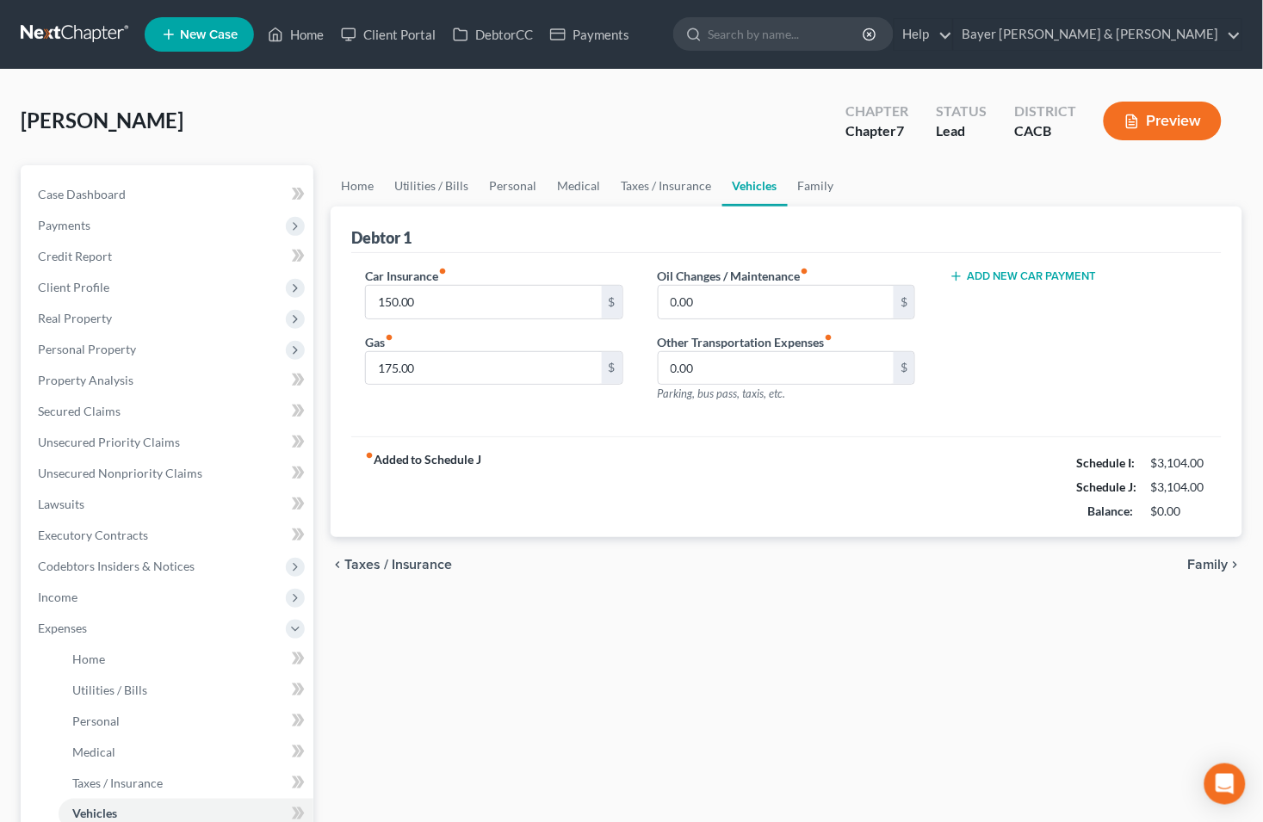
click at [1204, 565] on span "Family" at bounding box center [1208, 565] width 40 height 14
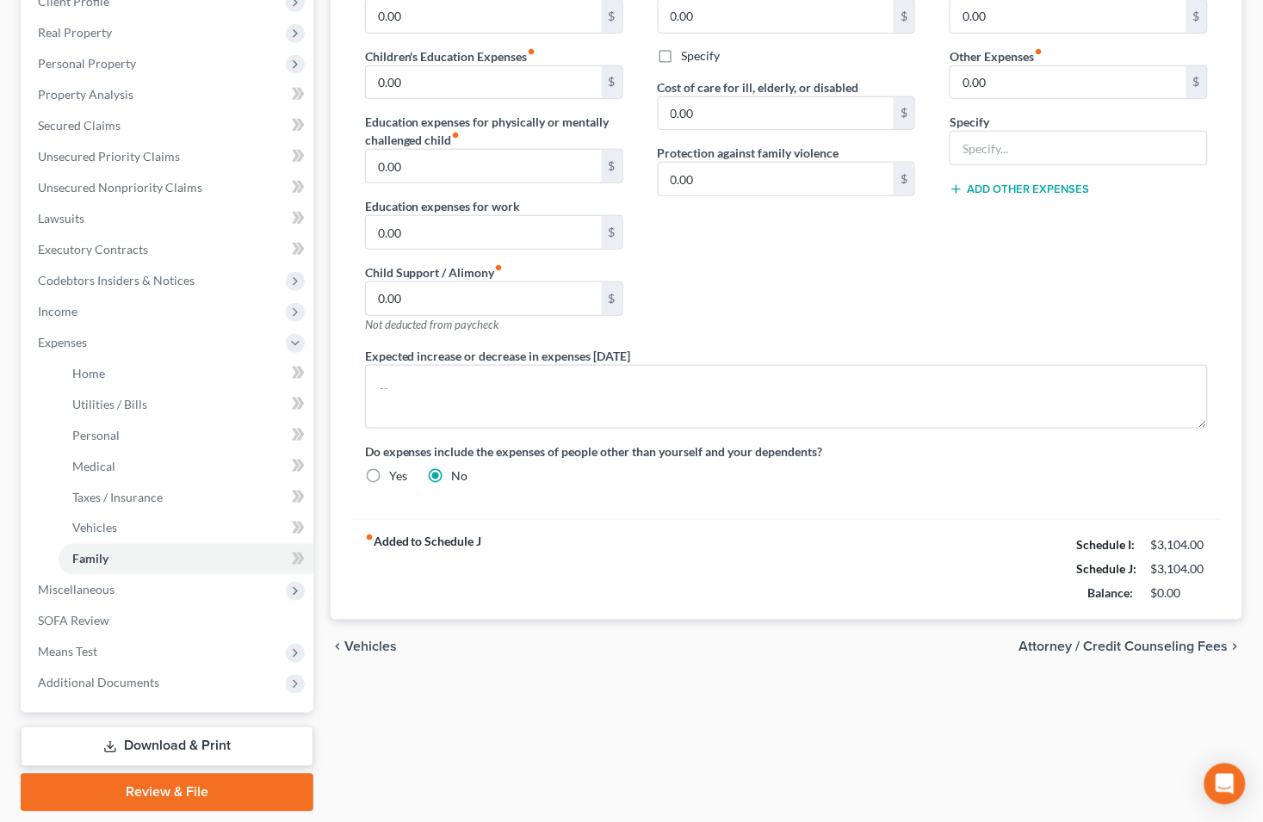
scroll to position [287, 0]
click at [1095, 646] on span "Attorney / Credit Counseling Fees" at bounding box center [1124, 647] width 209 height 14
select select "2"
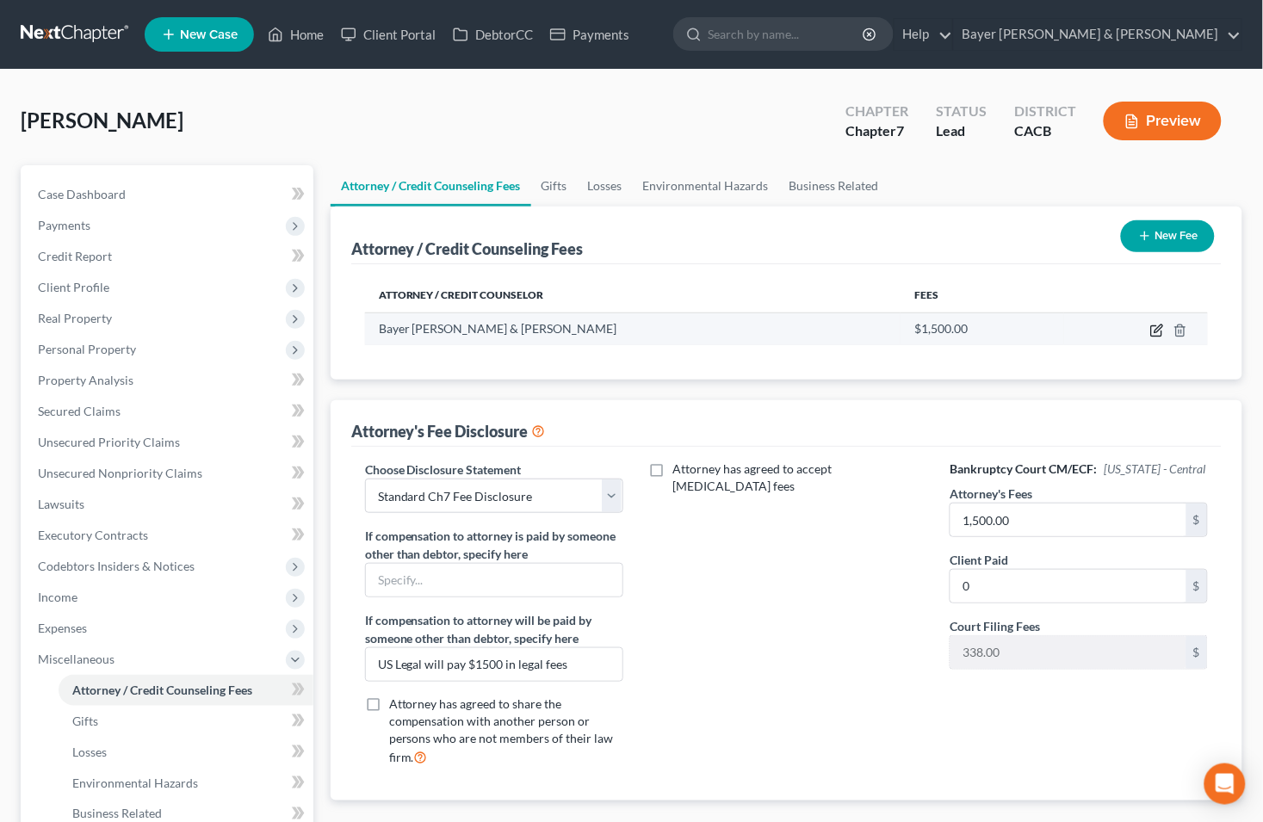
click at [1158, 324] on icon "button" at bounding box center [1157, 331] width 14 height 14
select select "4"
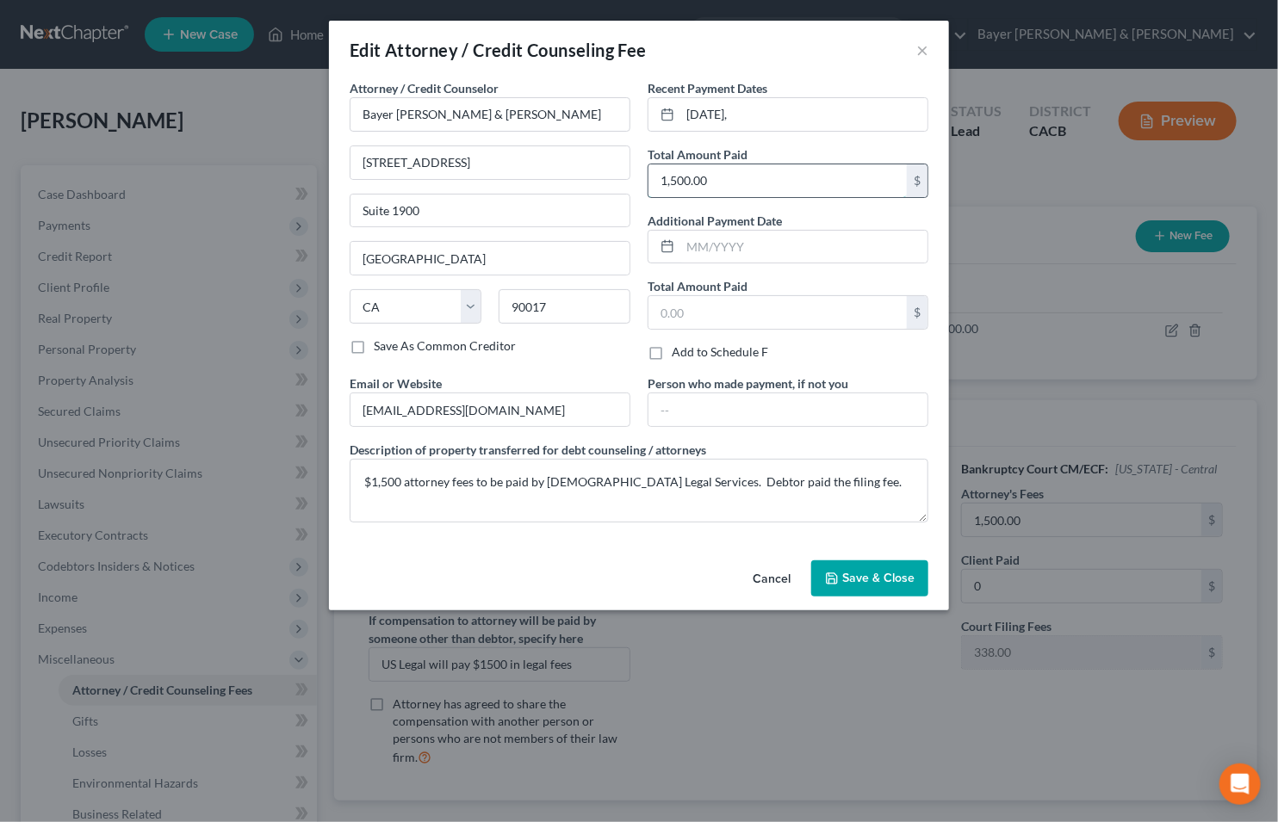
click at [711, 177] on input "1,500.00" at bounding box center [777, 180] width 258 height 33
type input "0"
click at [867, 581] on span "Save & Close" at bounding box center [878, 578] width 72 height 15
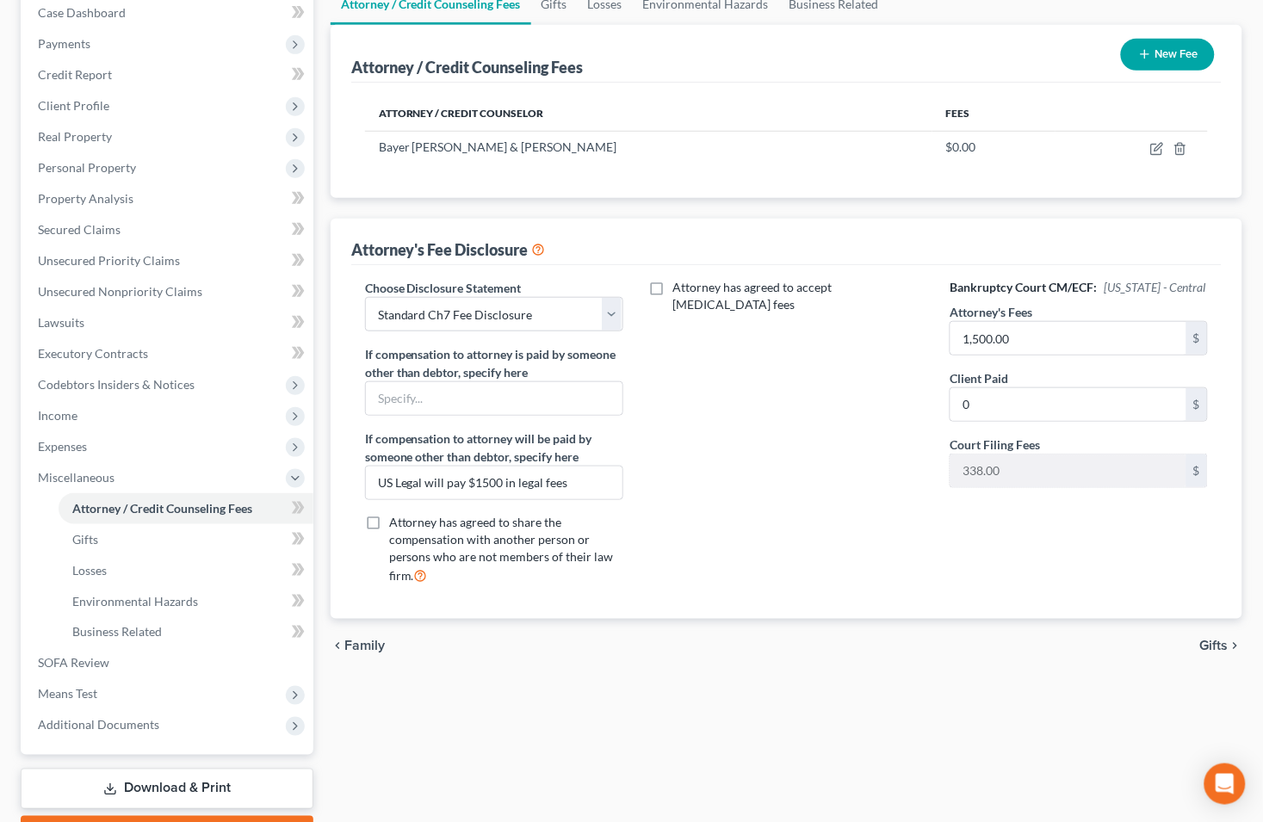
scroll to position [191, 0]
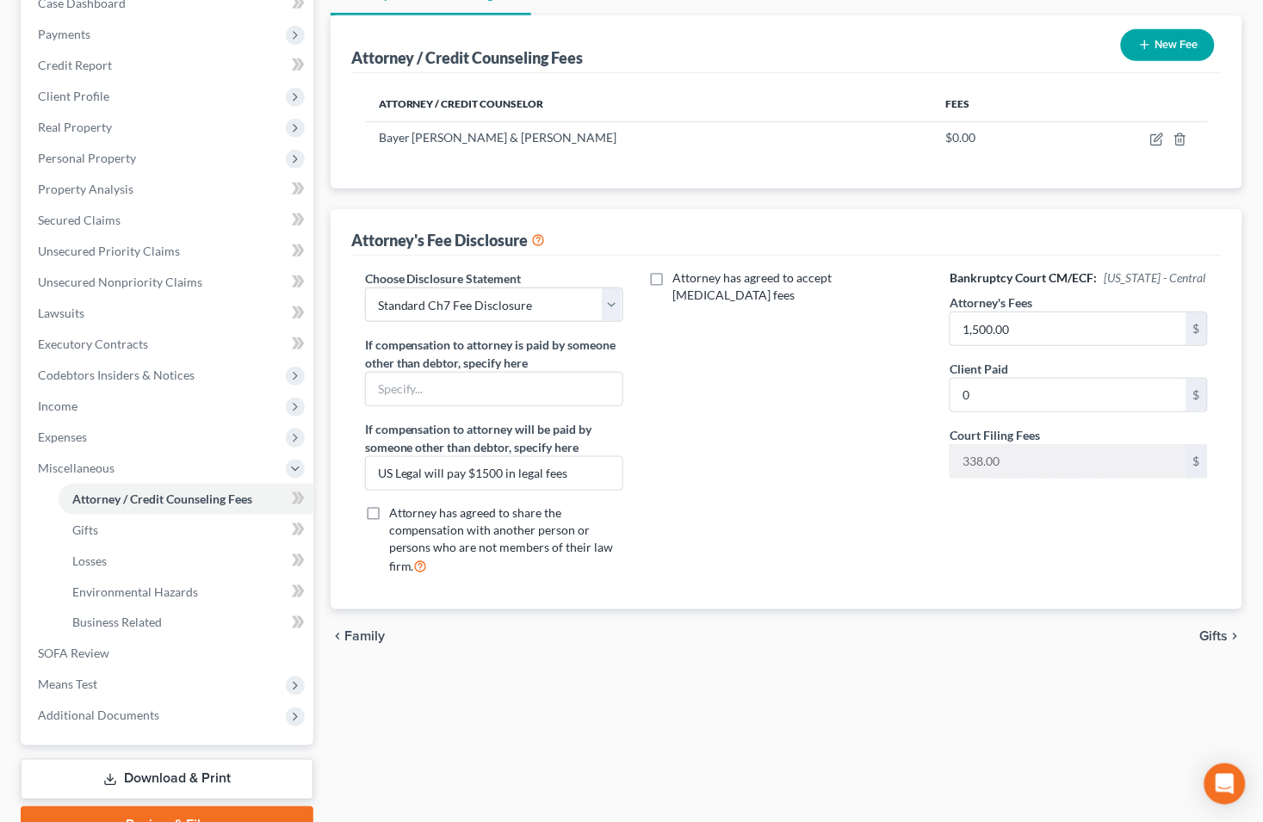
click at [1218, 634] on span "Gifts" at bounding box center [1214, 637] width 28 height 14
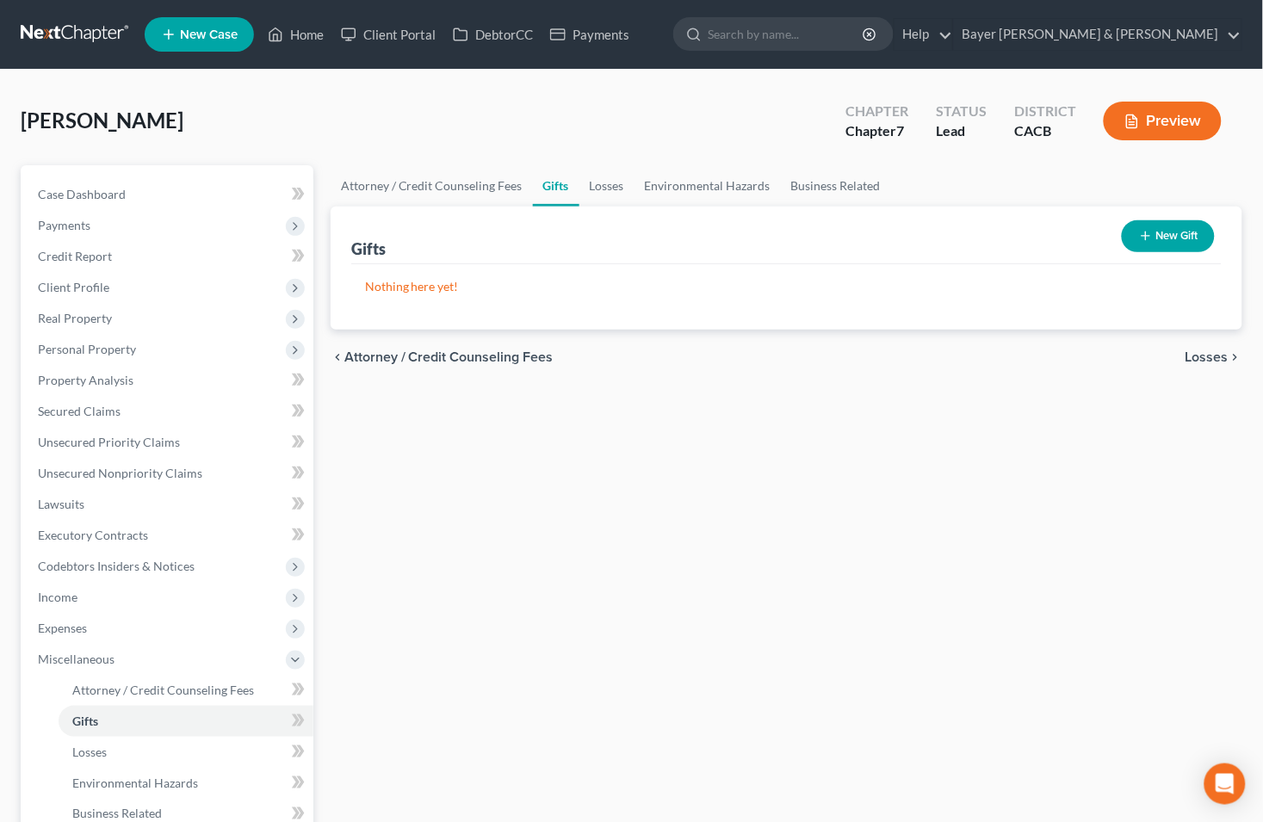
click at [1193, 357] on span "Losses" at bounding box center [1207, 357] width 43 height 14
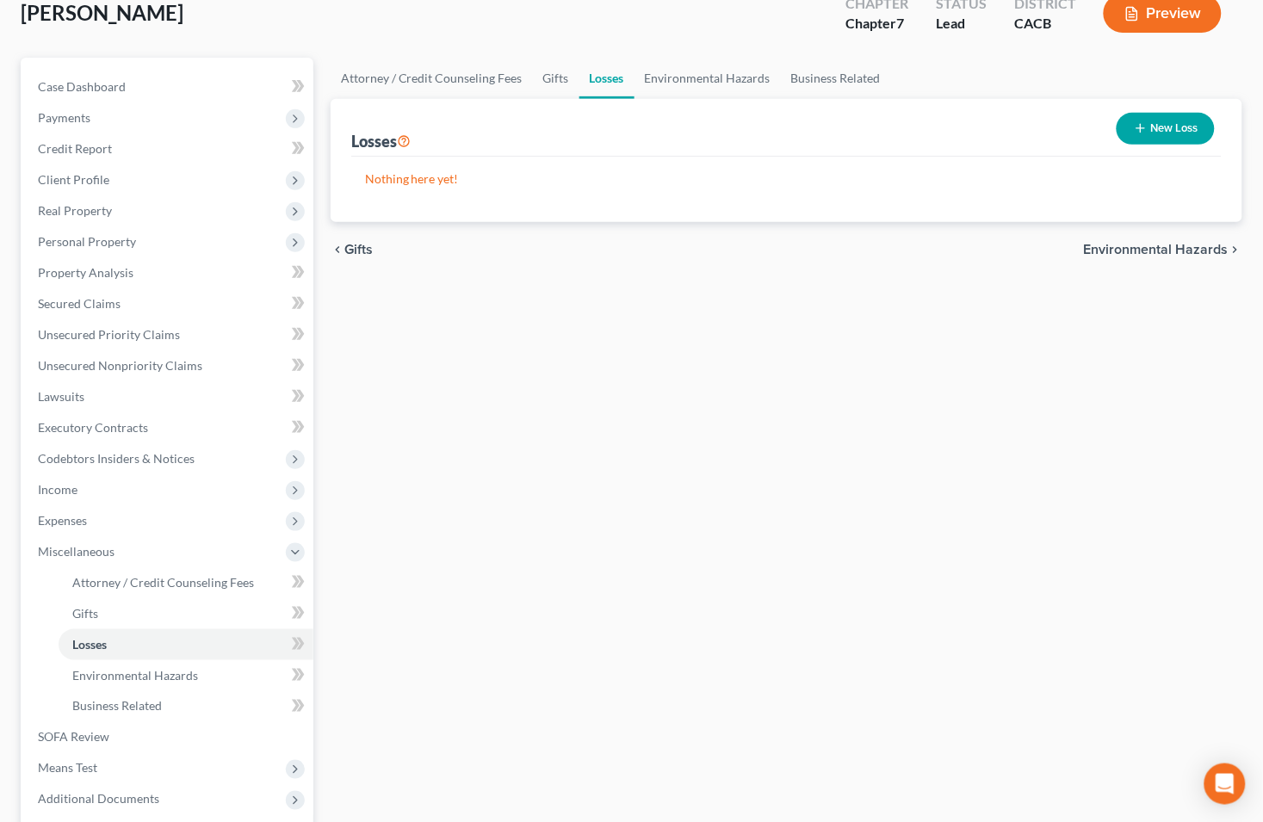
scroll to position [276, 0]
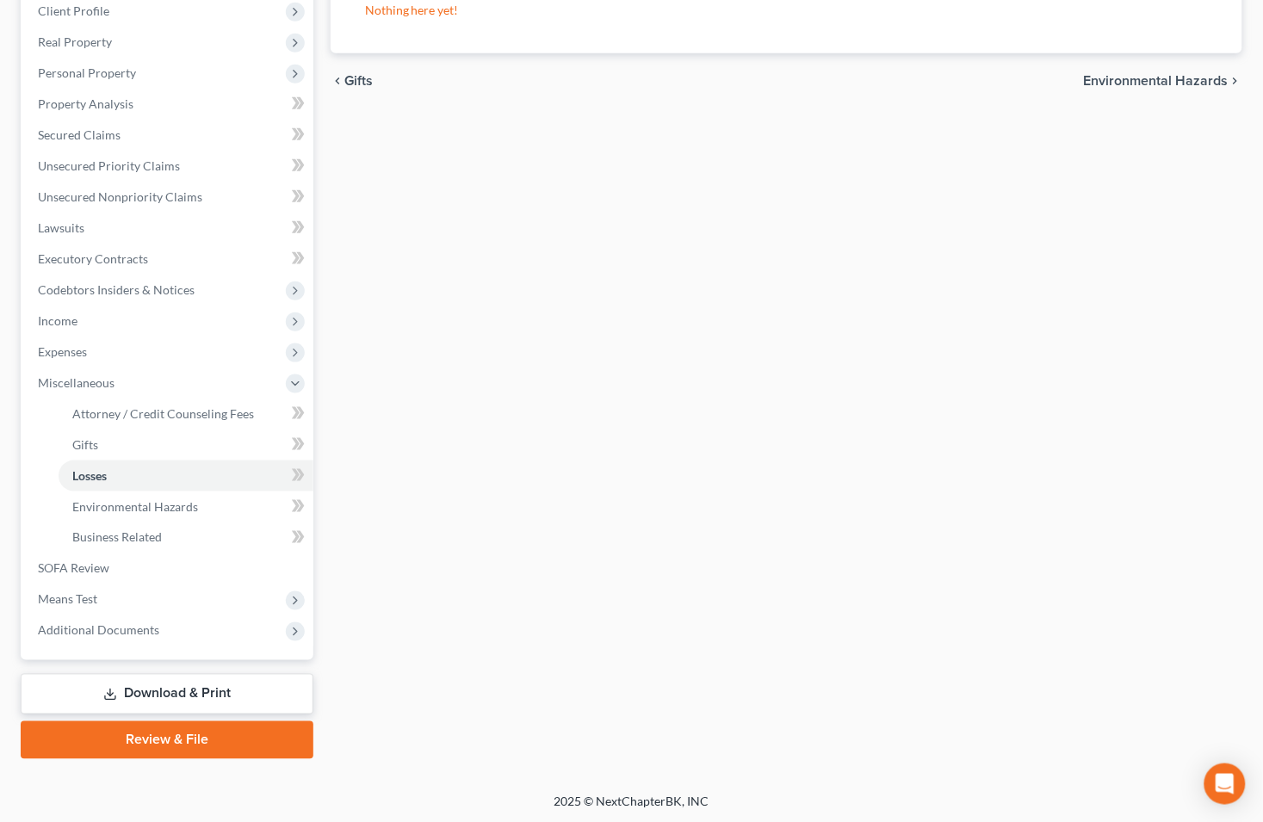
click at [1123, 76] on span "Environmental Hazards" at bounding box center [1156, 81] width 145 height 14
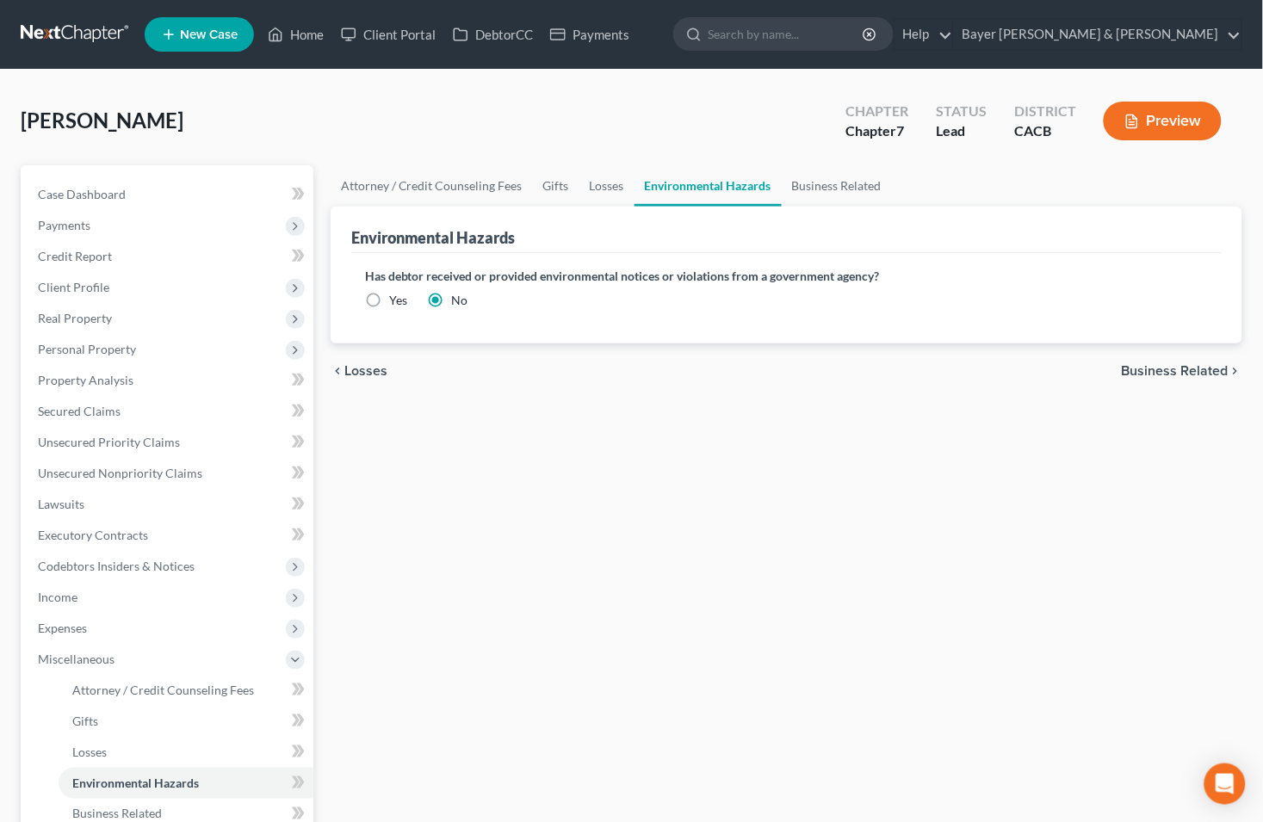
click at [1149, 373] on span "Business Related" at bounding box center [1175, 371] width 107 height 14
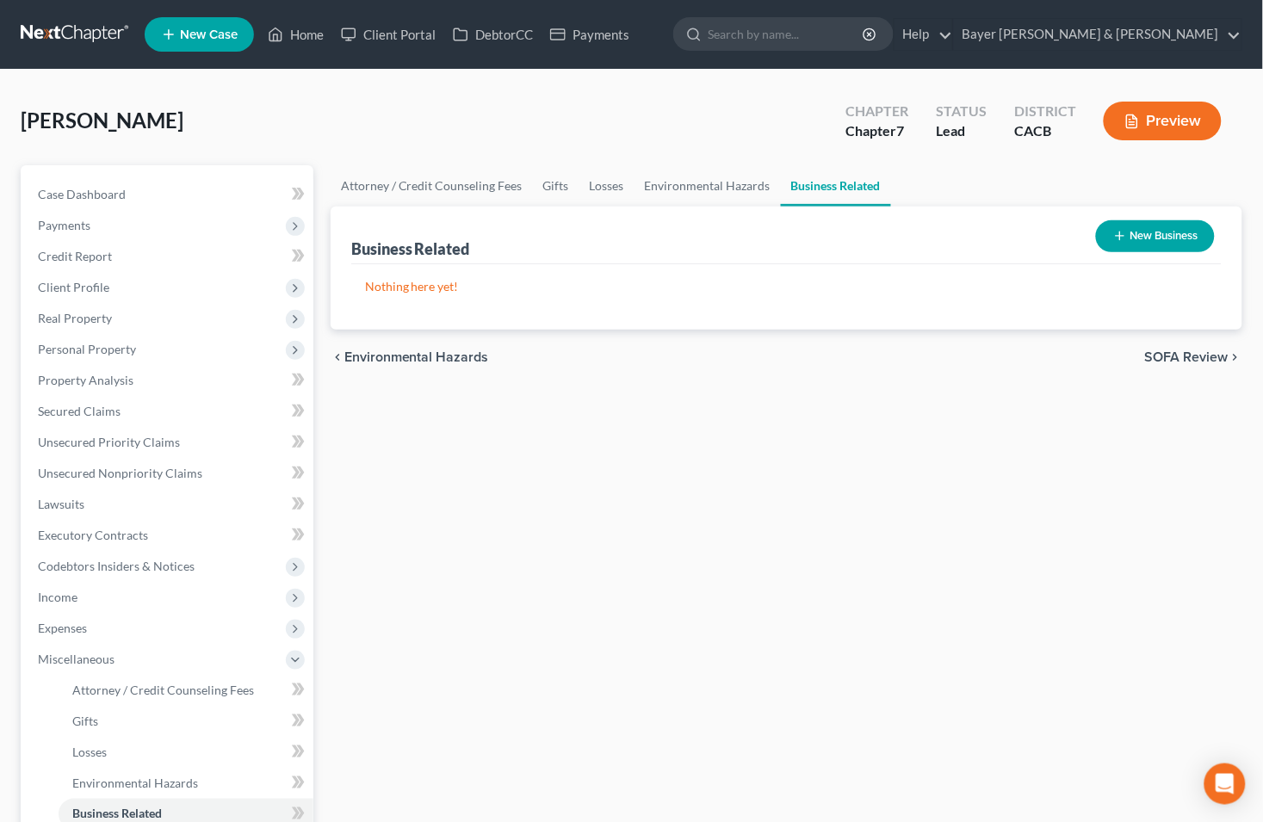
click at [1158, 356] on span "SOFA Review" at bounding box center [1187, 357] width 84 height 14
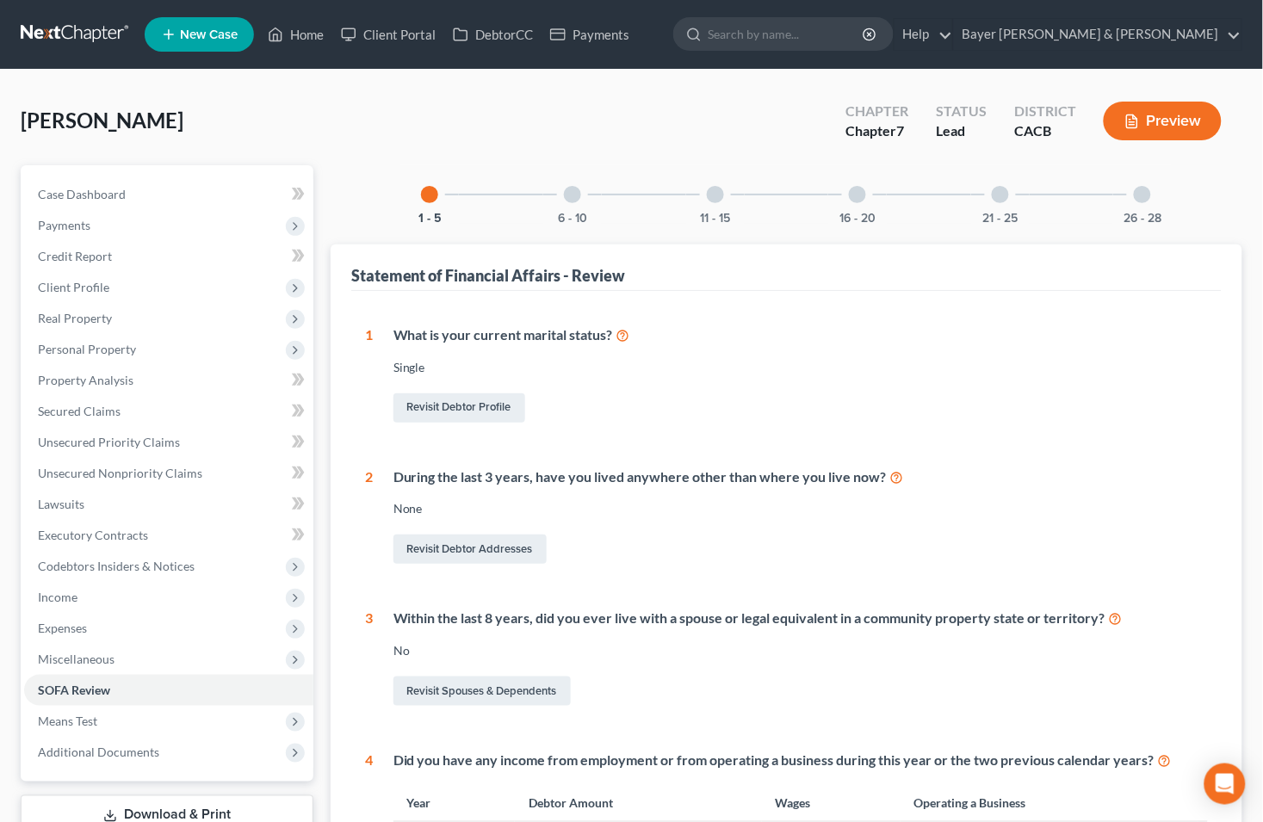
click at [571, 201] on div at bounding box center [572, 194] width 17 height 17
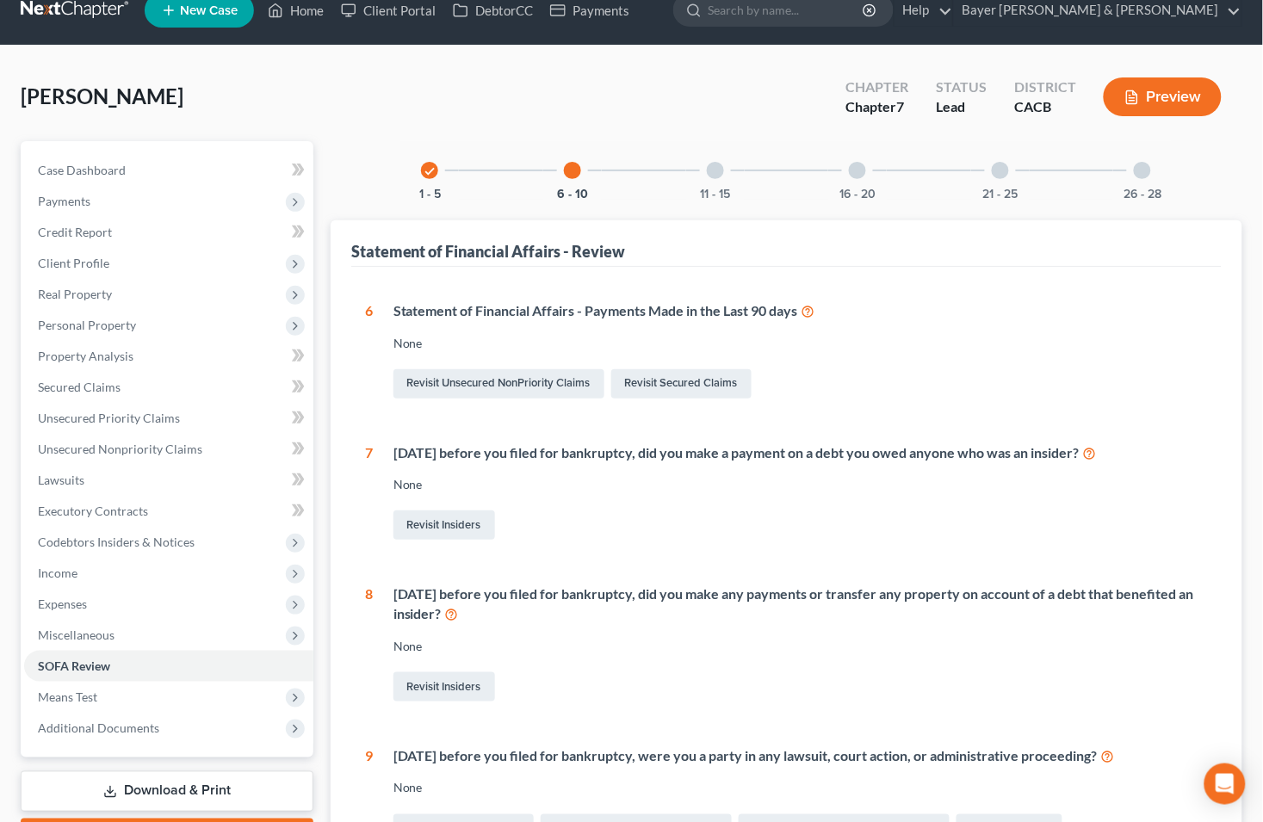
scroll to position [9, 0]
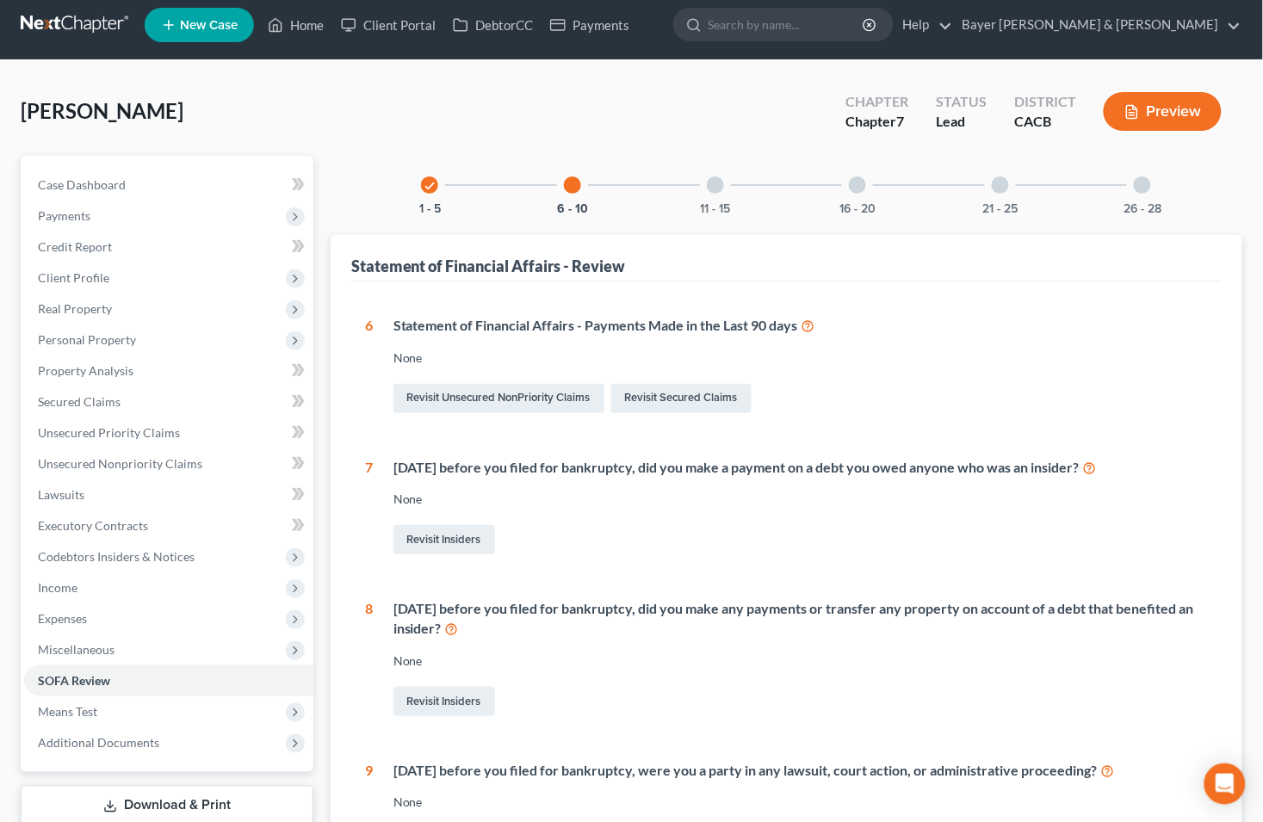
drag, startPoint x: 716, startPoint y: 174, endPoint x: 717, endPoint y: 183, distance: 8.7
click at [716, 174] on div "11 - 15" at bounding box center [715, 185] width 59 height 59
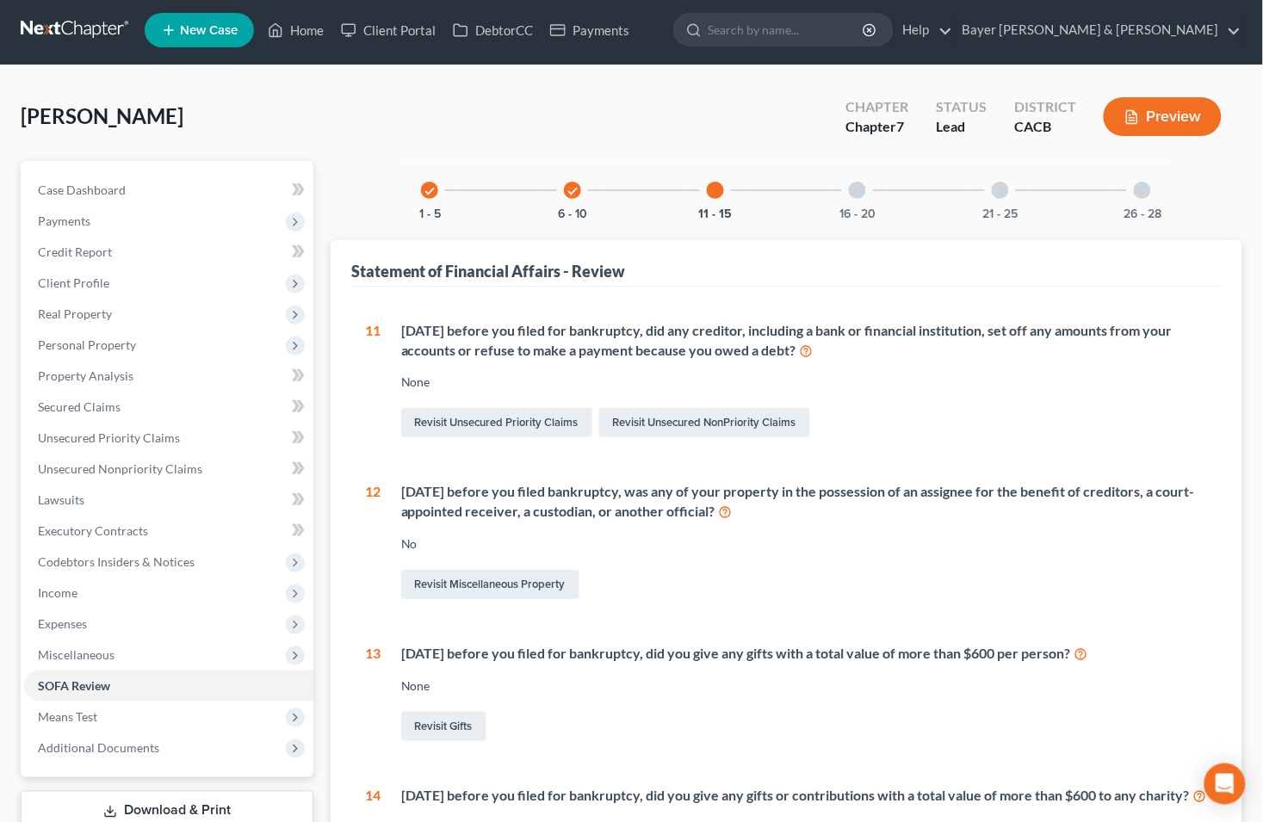
scroll to position [0, 0]
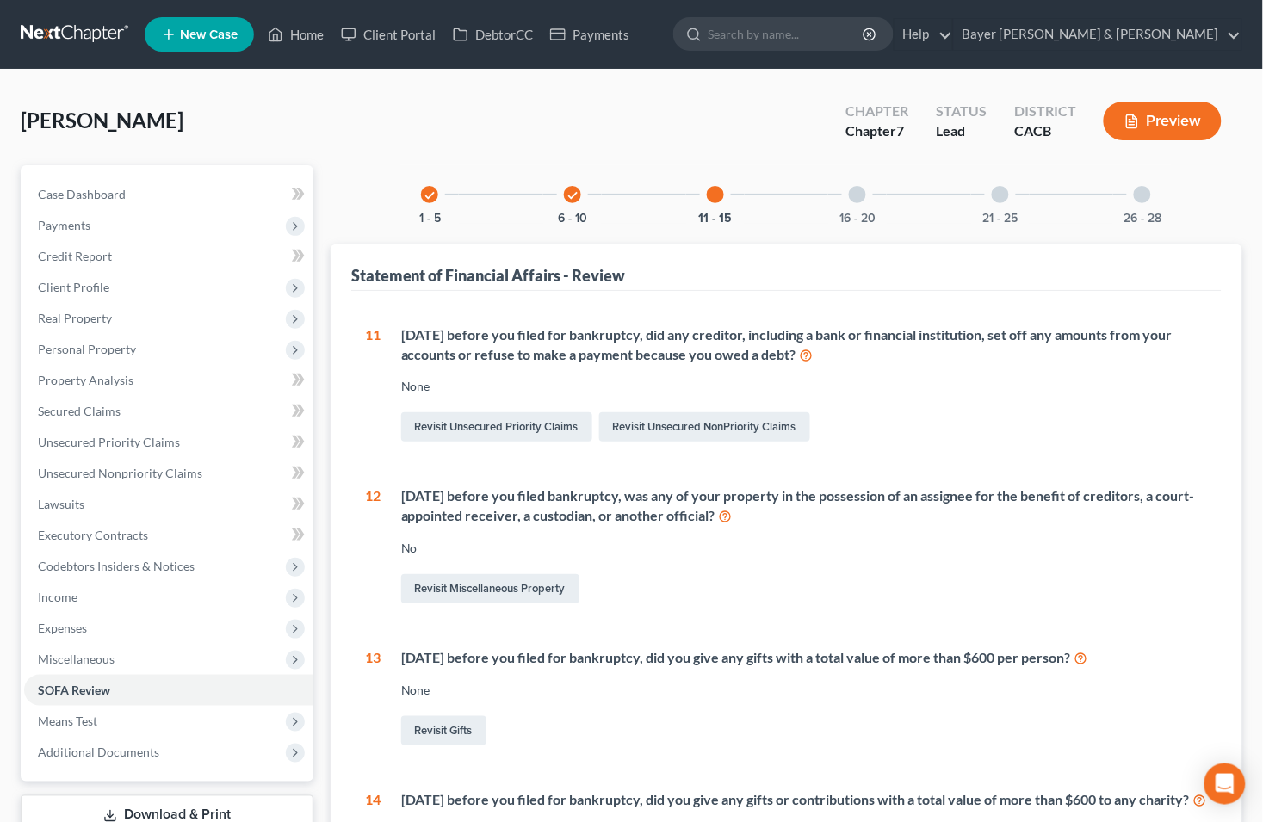
click at [859, 200] on div at bounding box center [857, 194] width 17 height 17
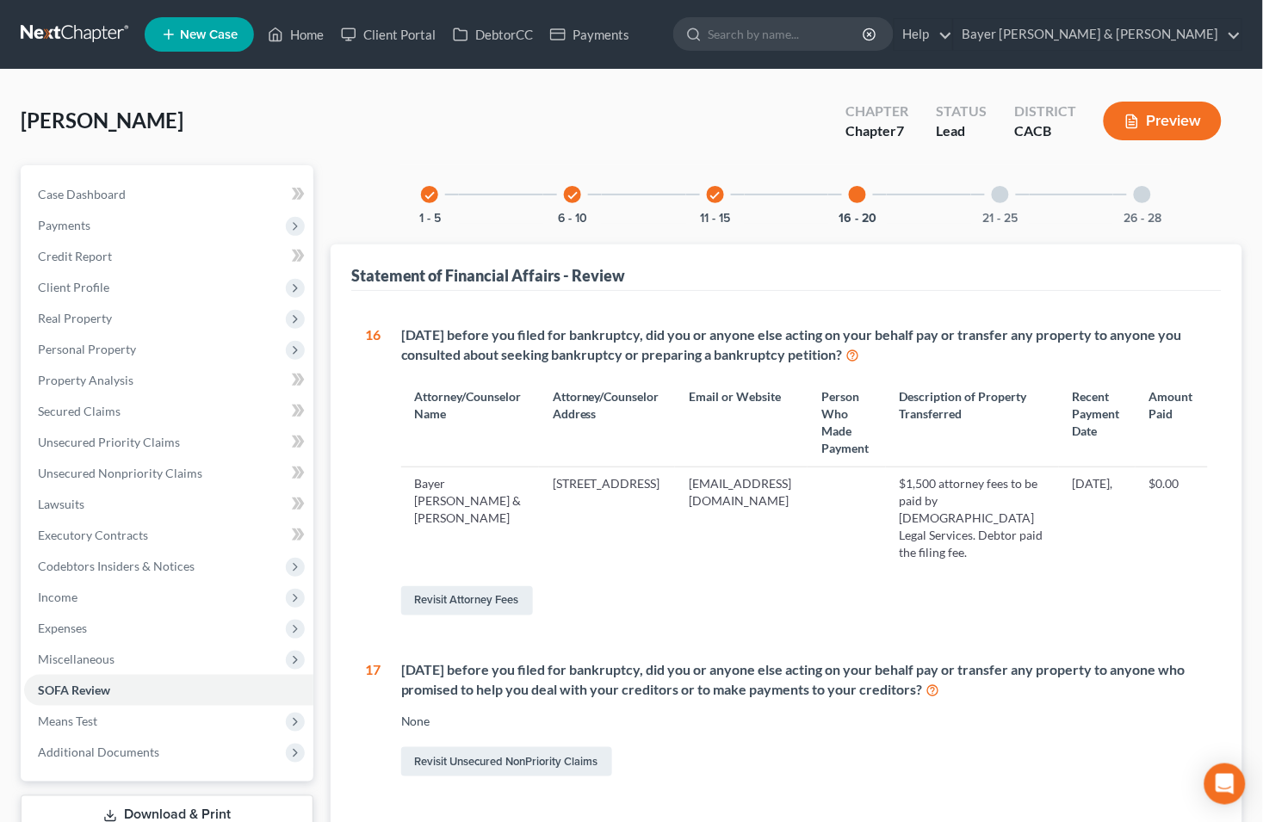
click at [999, 198] on div at bounding box center [1000, 194] width 17 height 17
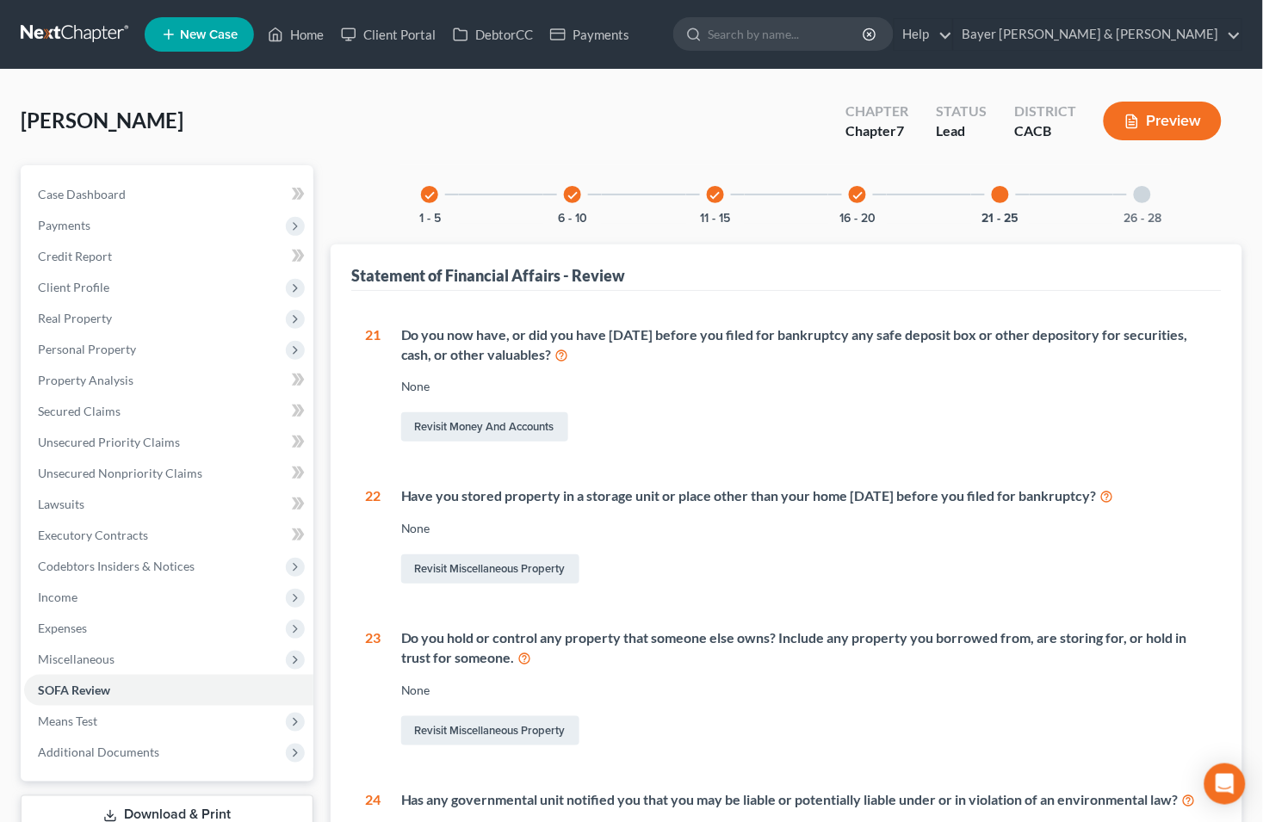
click at [1145, 195] on div at bounding box center [1142, 194] width 17 height 17
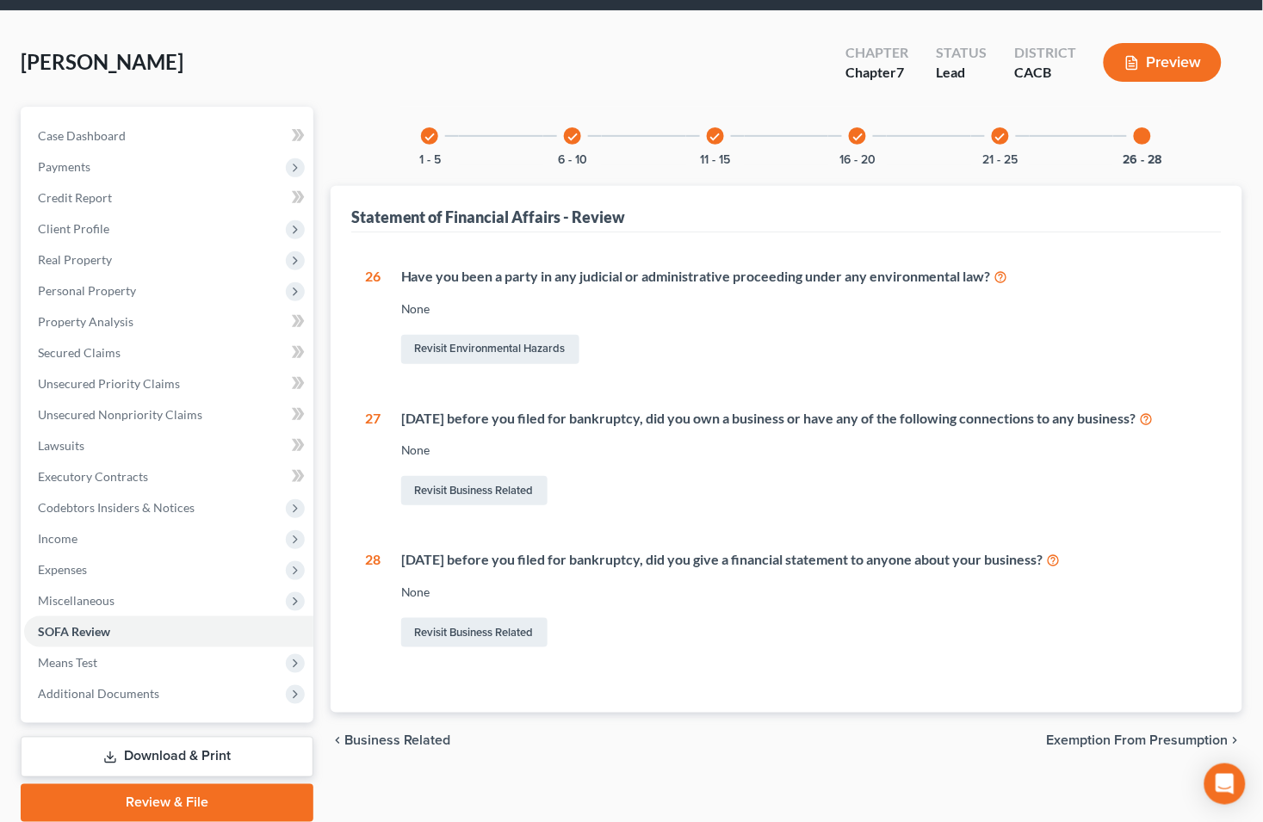
scroll to position [121, 0]
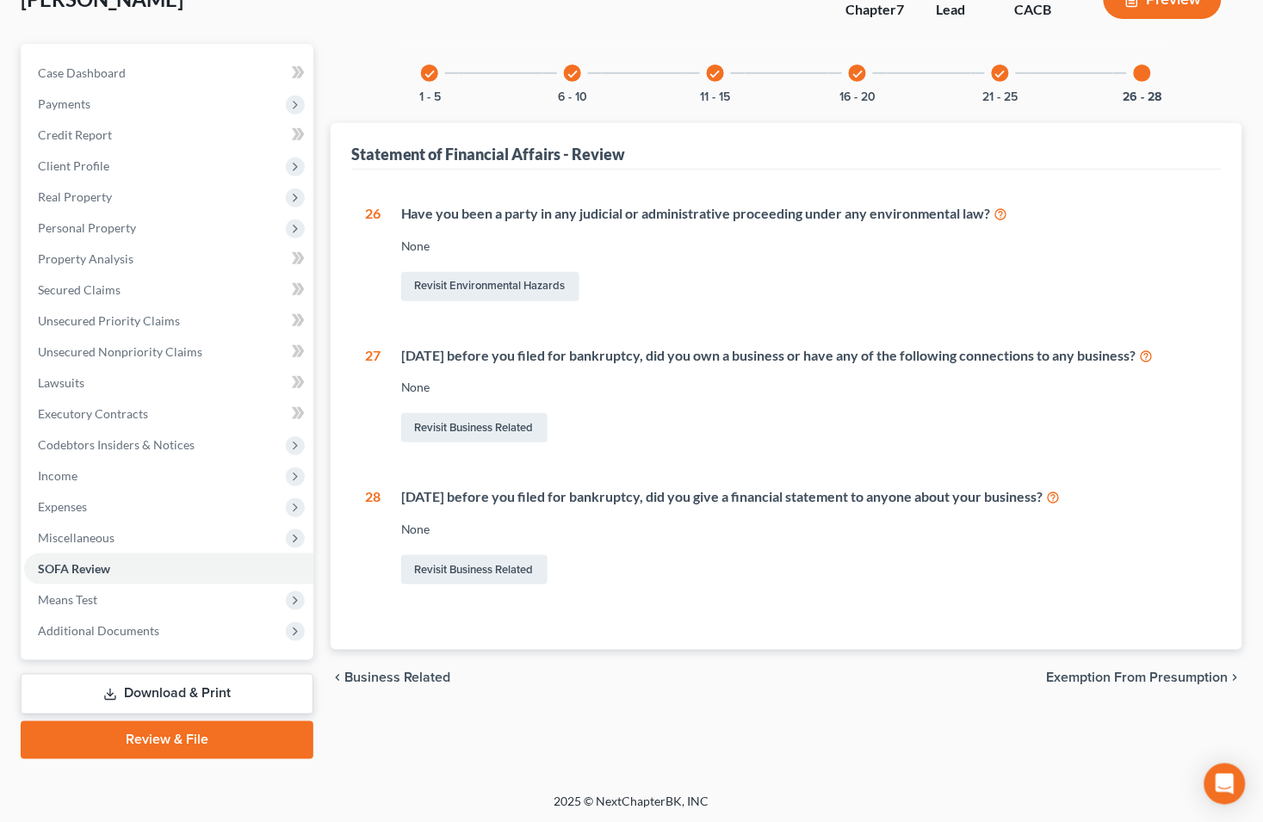
click at [1104, 673] on span "Exemption from Presumption" at bounding box center [1138, 678] width 182 height 14
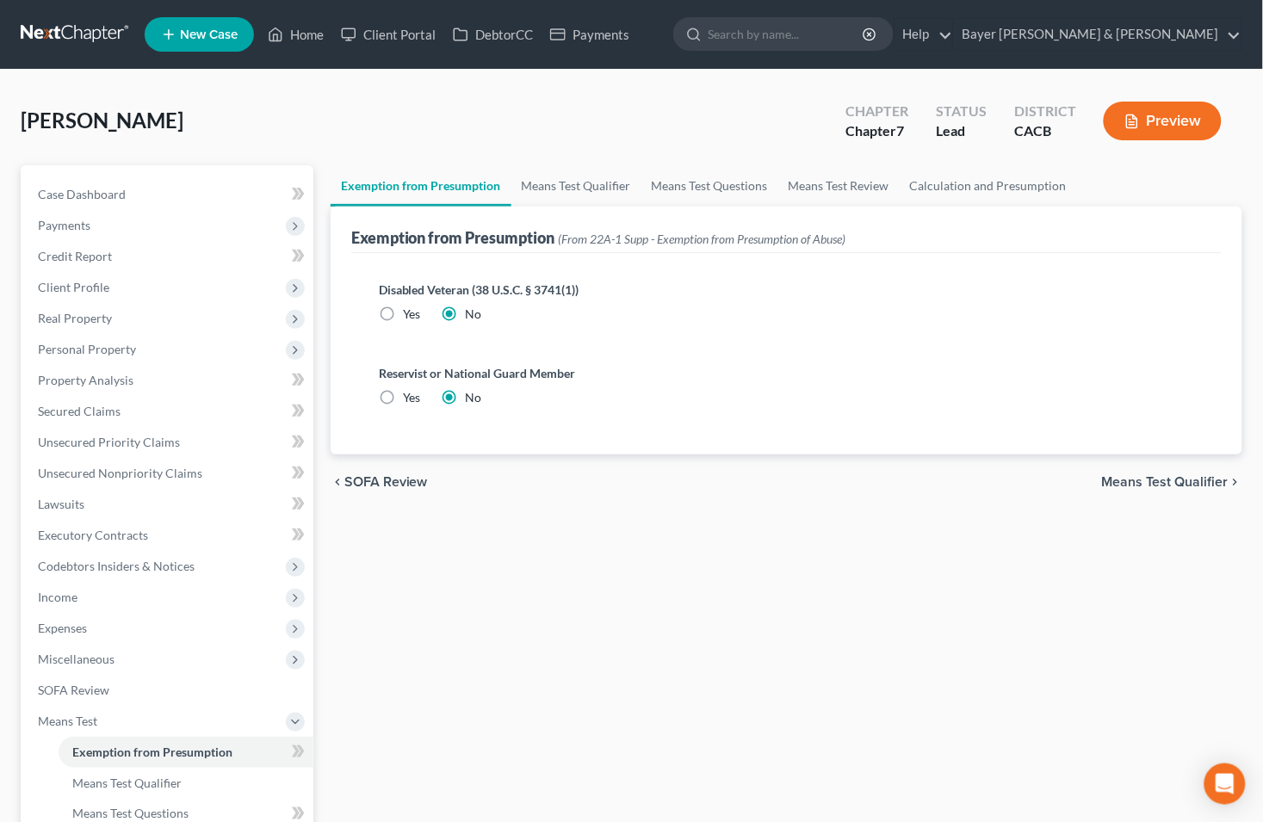
click at [1130, 478] on span "Means Test Qualifier" at bounding box center [1165, 482] width 127 height 14
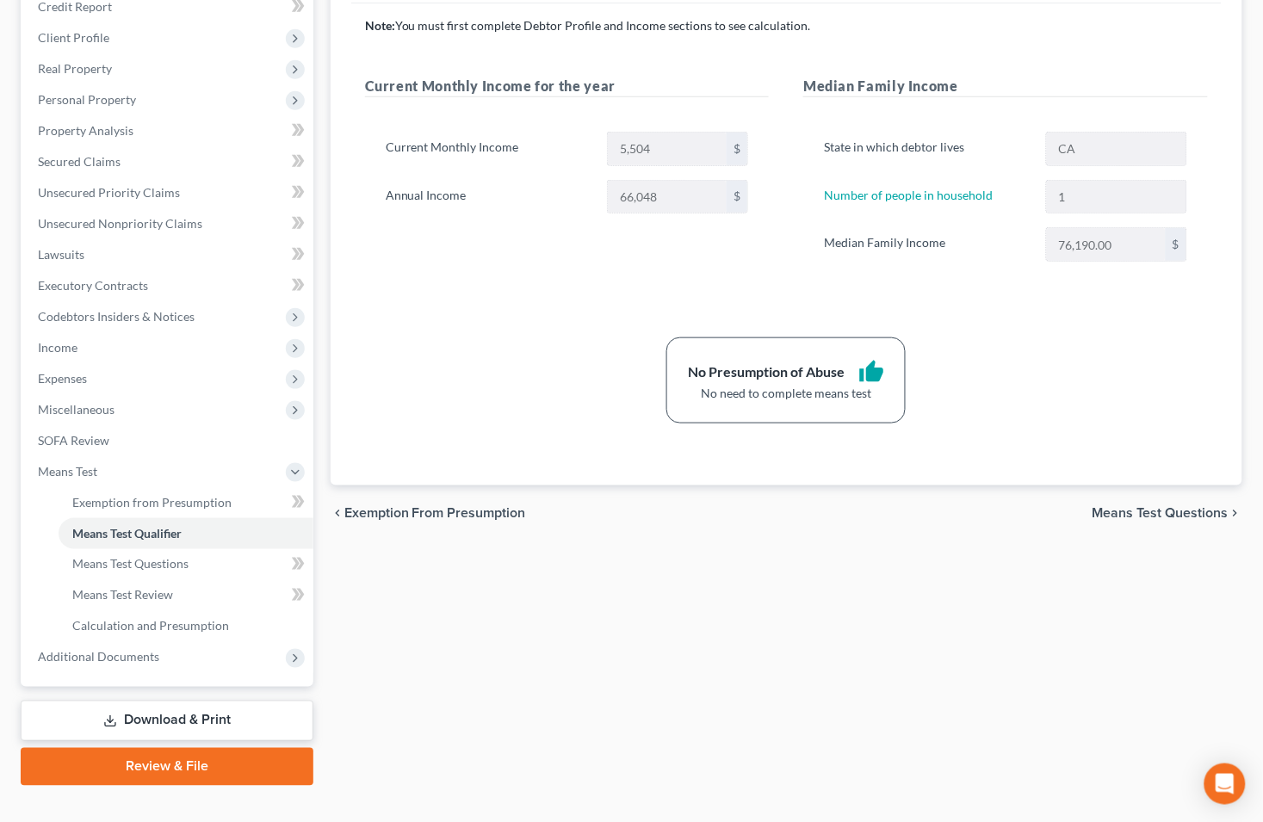
scroll to position [276, 0]
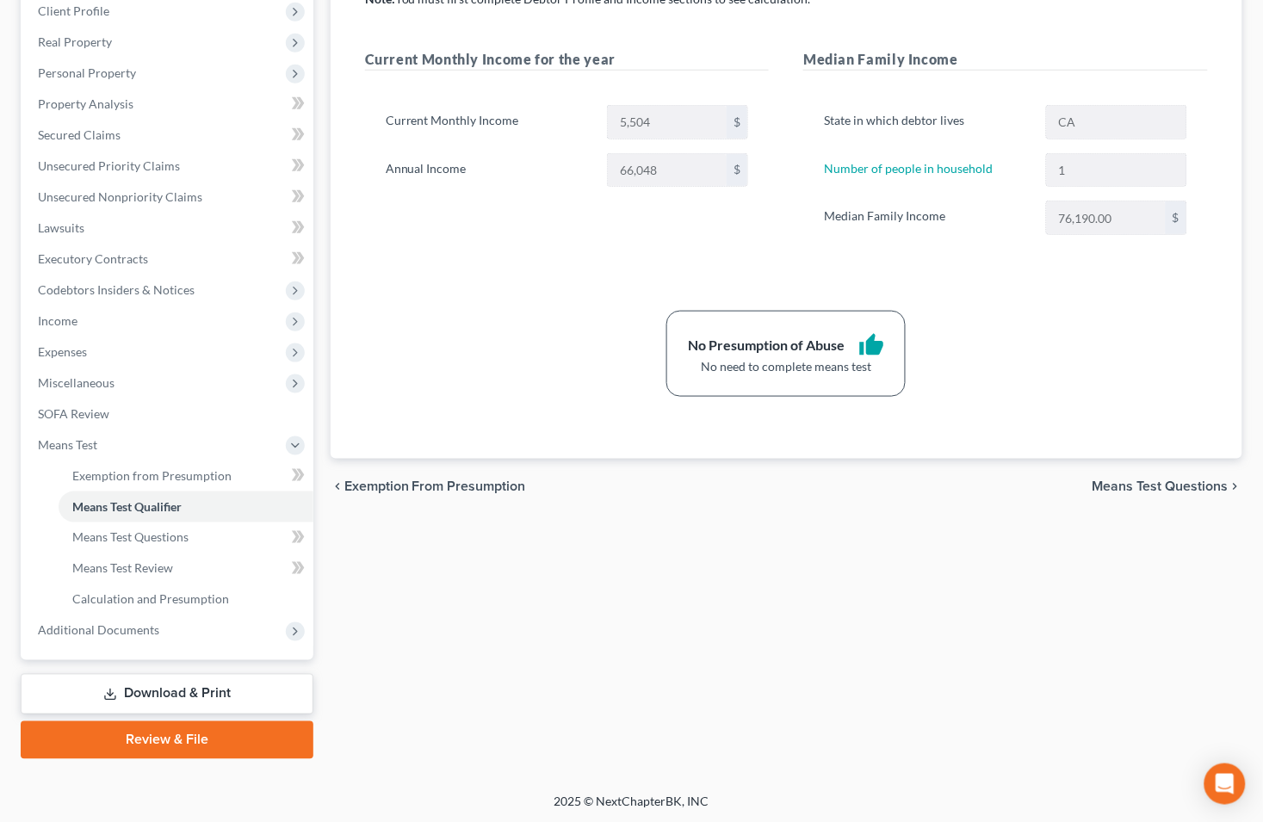
drag, startPoint x: 291, startPoint y: 446, endPoint x: 406, endPoint y: 617, distance: 206.1
click at [291, 446] on icon at bounding box center [295, 446] width 14 height 14
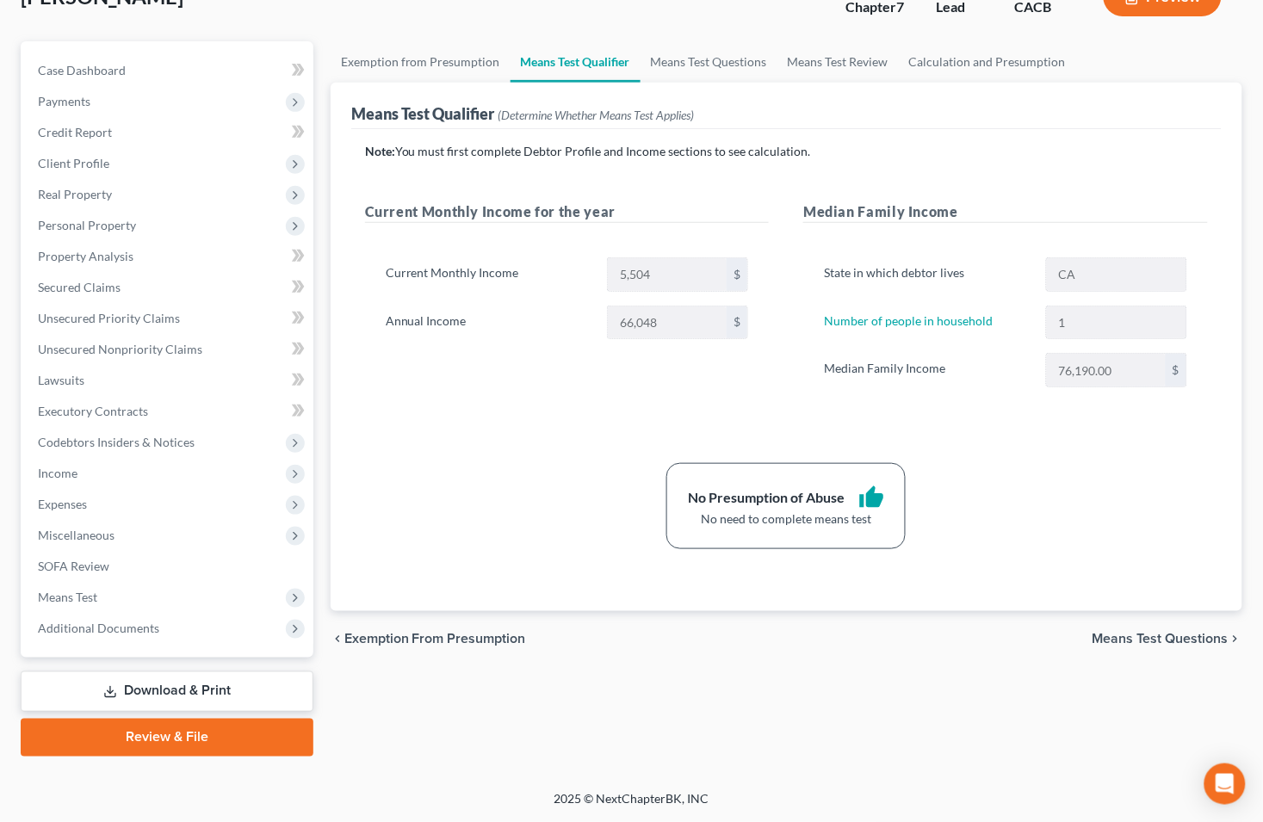
scroll to position [121, 0]
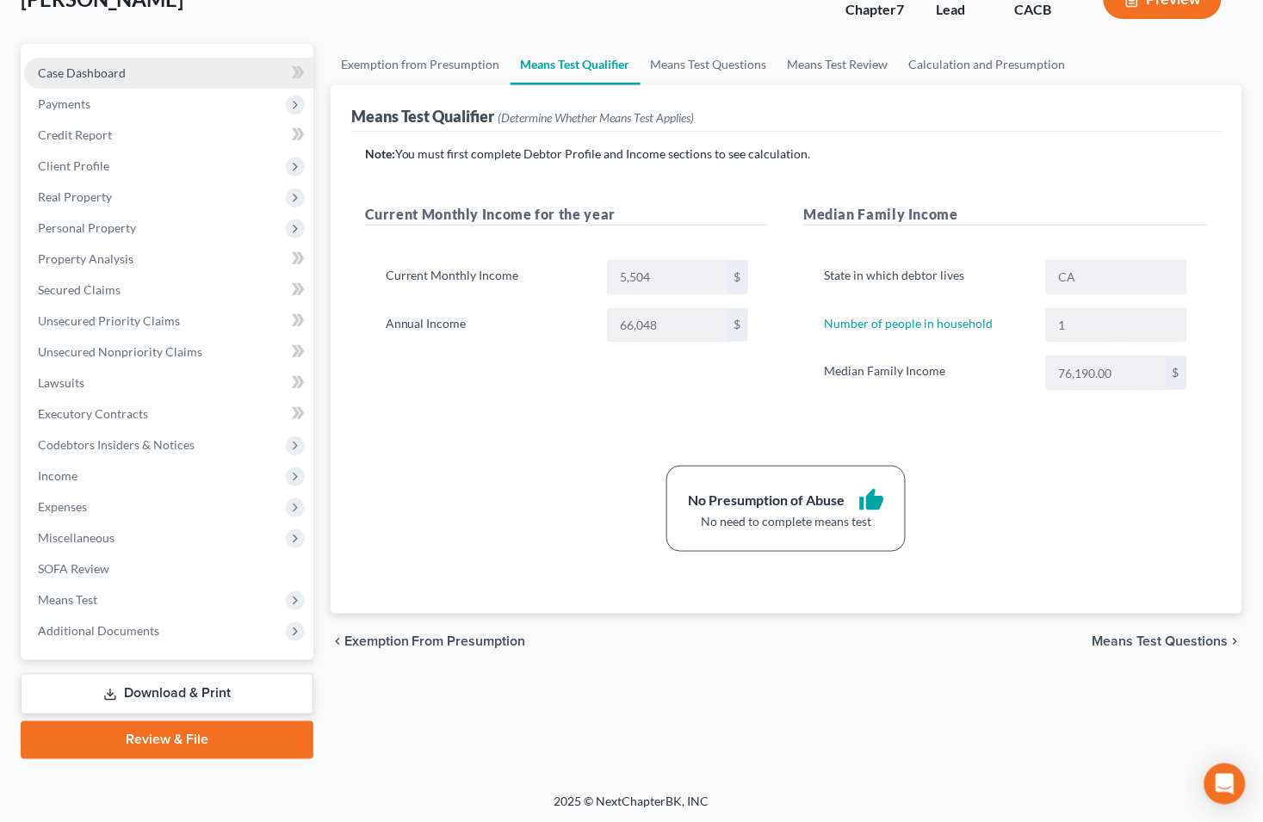
click at [160, 77] on link "Case Dashboard" at bounding box center [168, 73] width 289 height 31
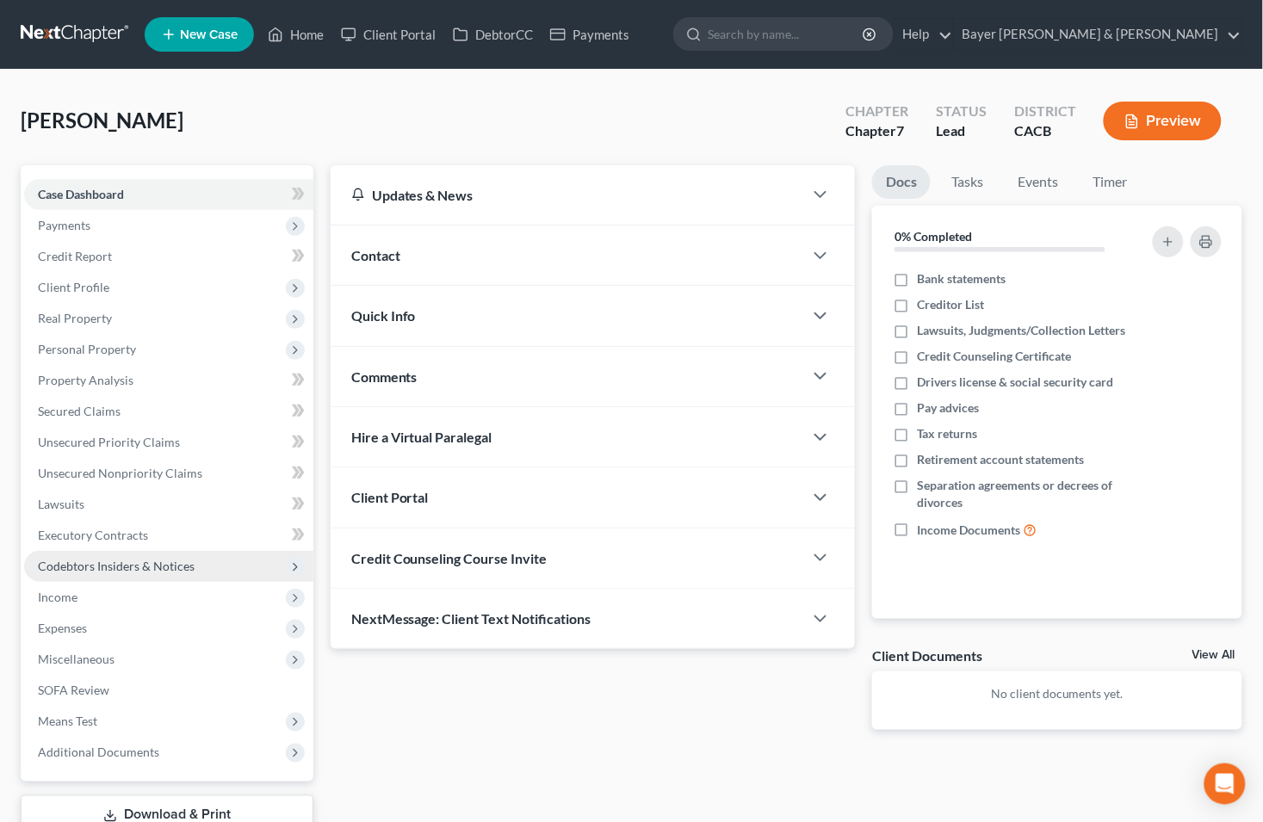
scroll to position [96, 0]
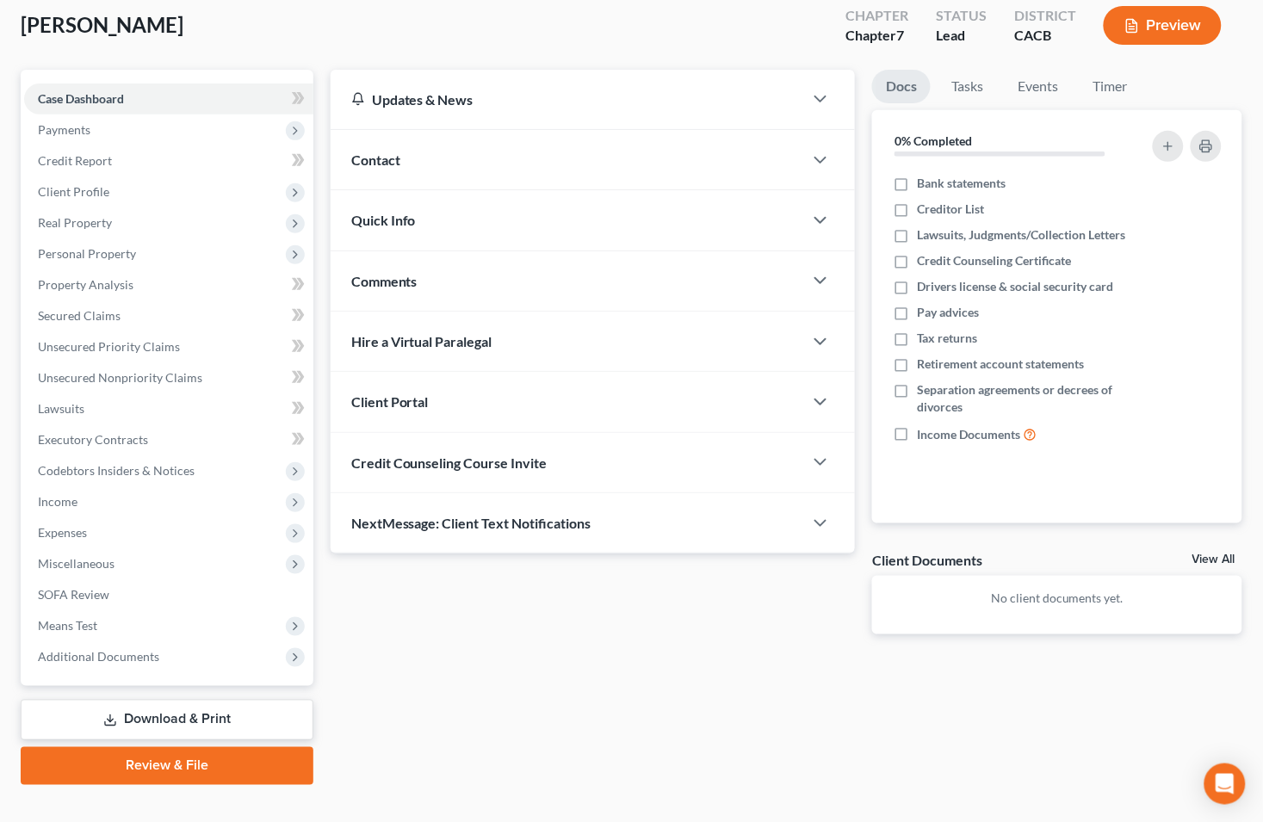
click at [1212, 556] on link "View All" at bounding box center [1214, 560] width 43 height 12
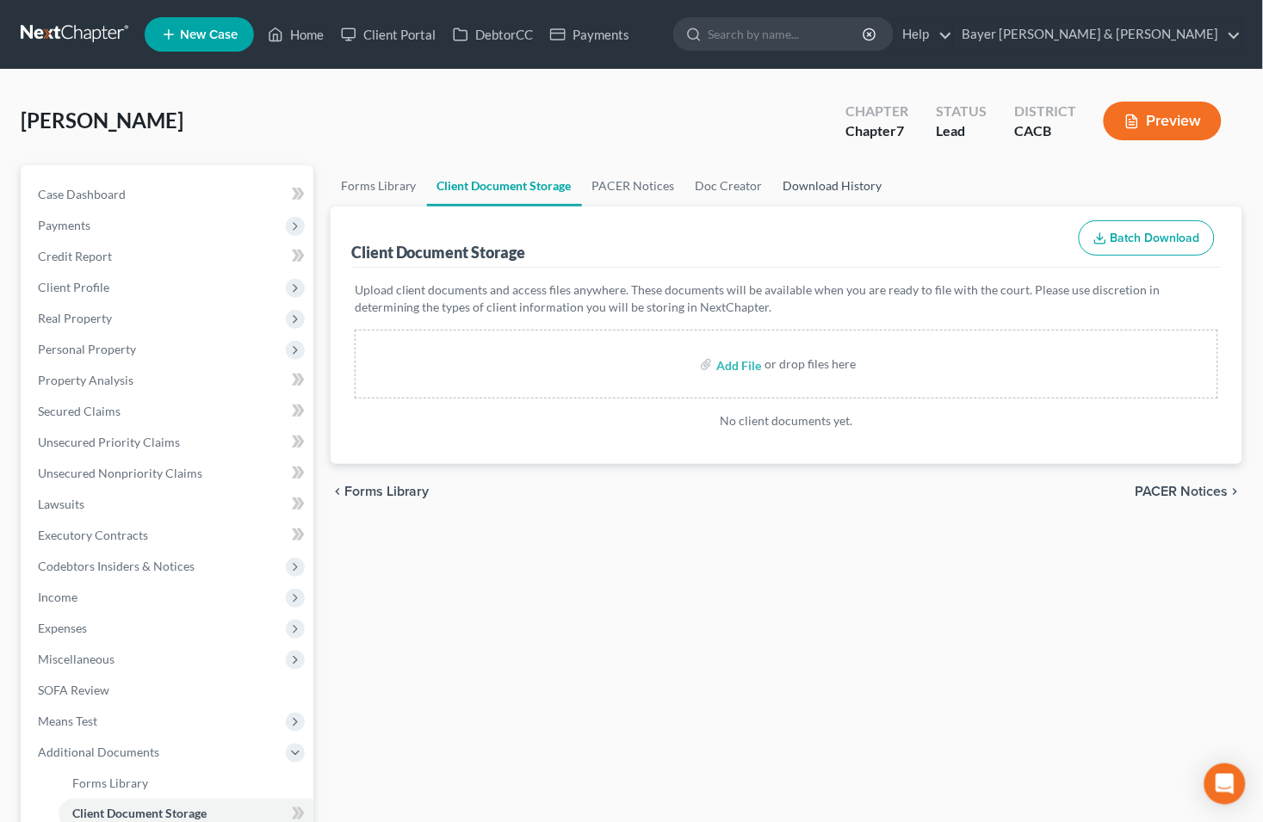
click at [799, 184] on link "Download History" at bounding box center [833, 185] width 120 height 41
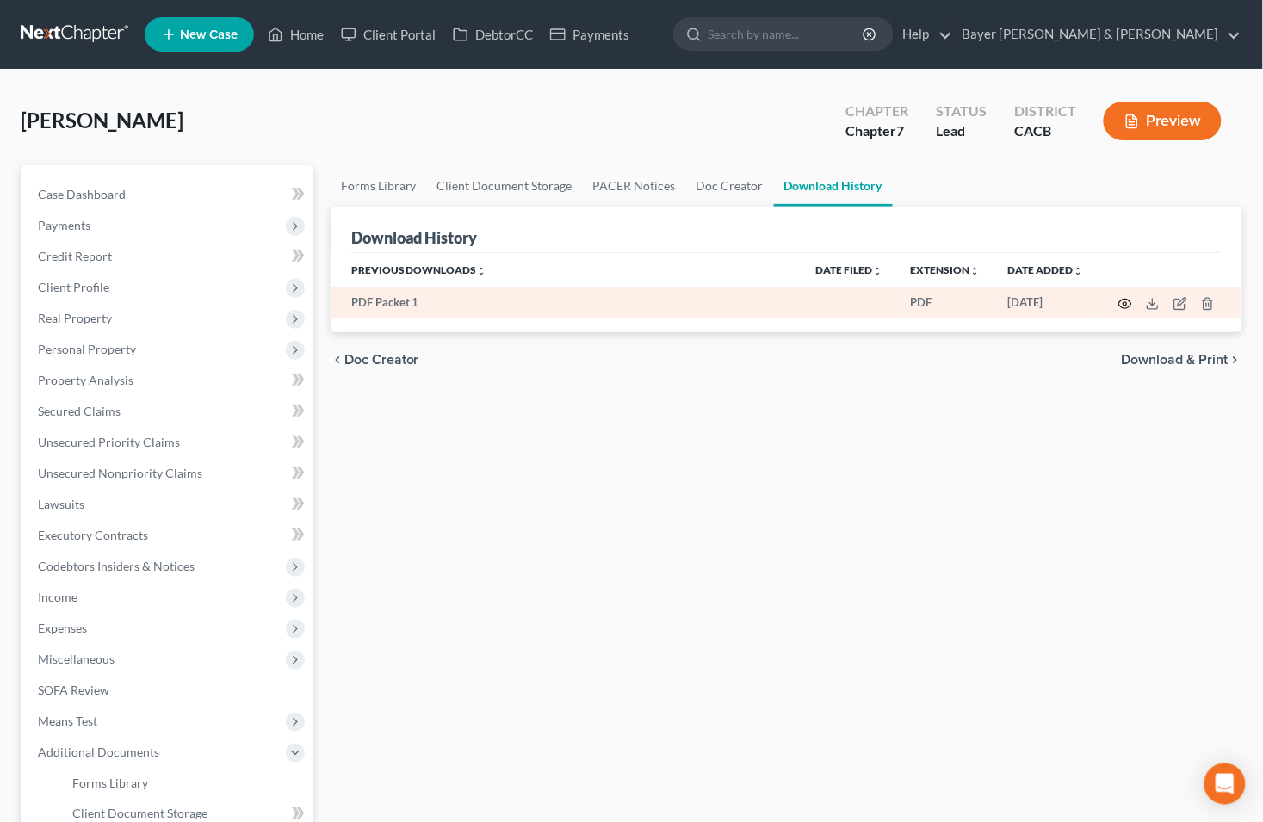
click at [1125, 300] on icon "button" at bounding box center [1126, 304] width 14 height 14
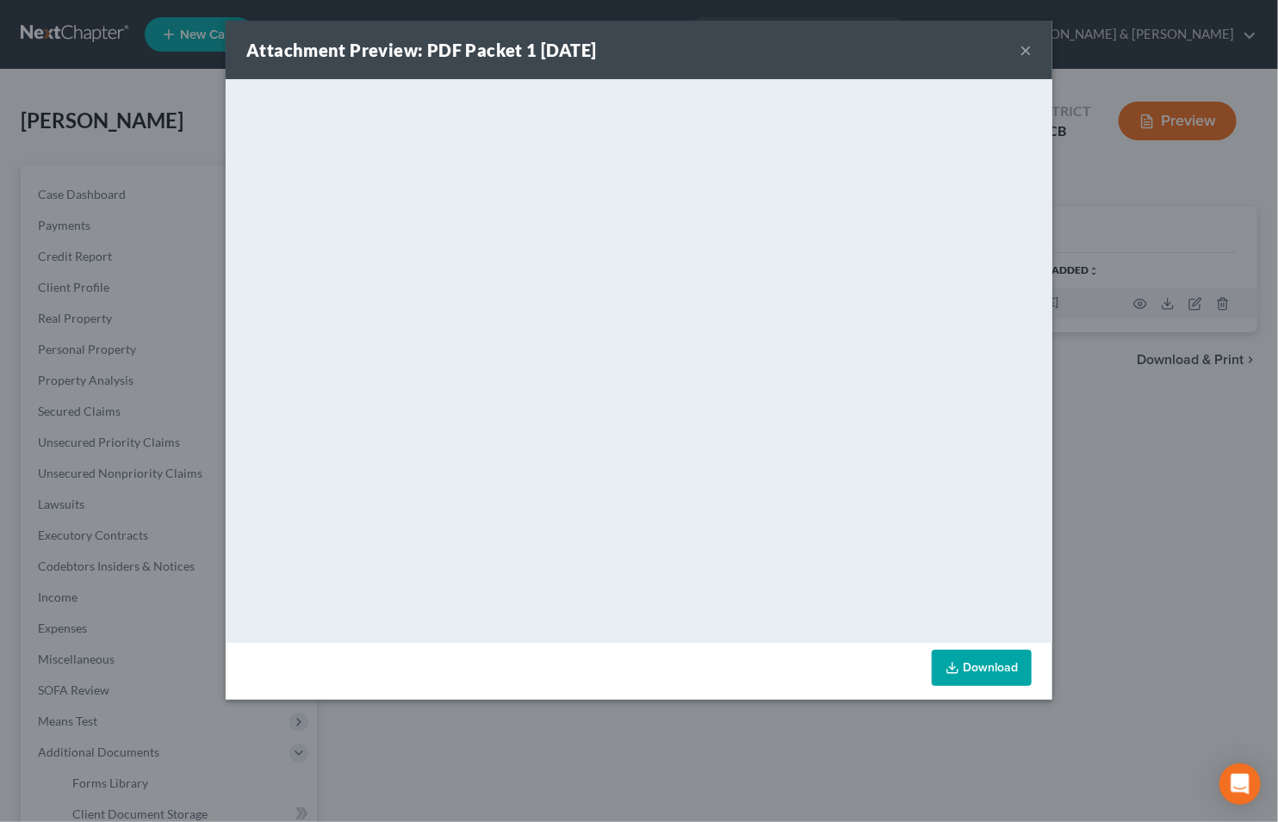
drag, startPoint x: 1031, startPoint y: 39, endPoint x: 1044, endPoint y: 84, distance: 46.6
click at [1032, 38] on div "Attachment Preview: PDF Packet 1 08/11/2025 ×" at bounding box center [639, 50] width 827 height 59
click at [1023, 56] on button "×" at bounding box center [1026, 50] width 12 height 21
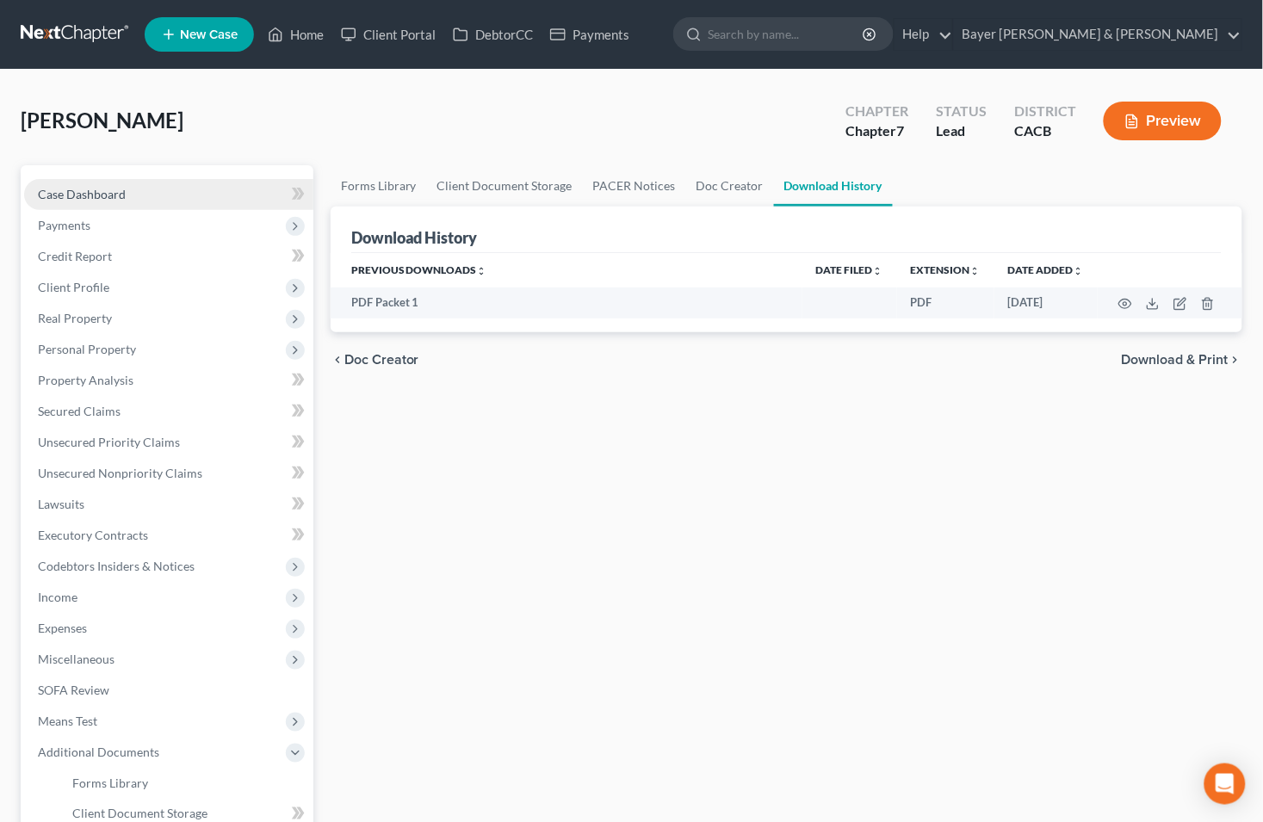
click at [139, 190] on link "Case Dashboard" at bounding box center [168, 194] width 289 height 31
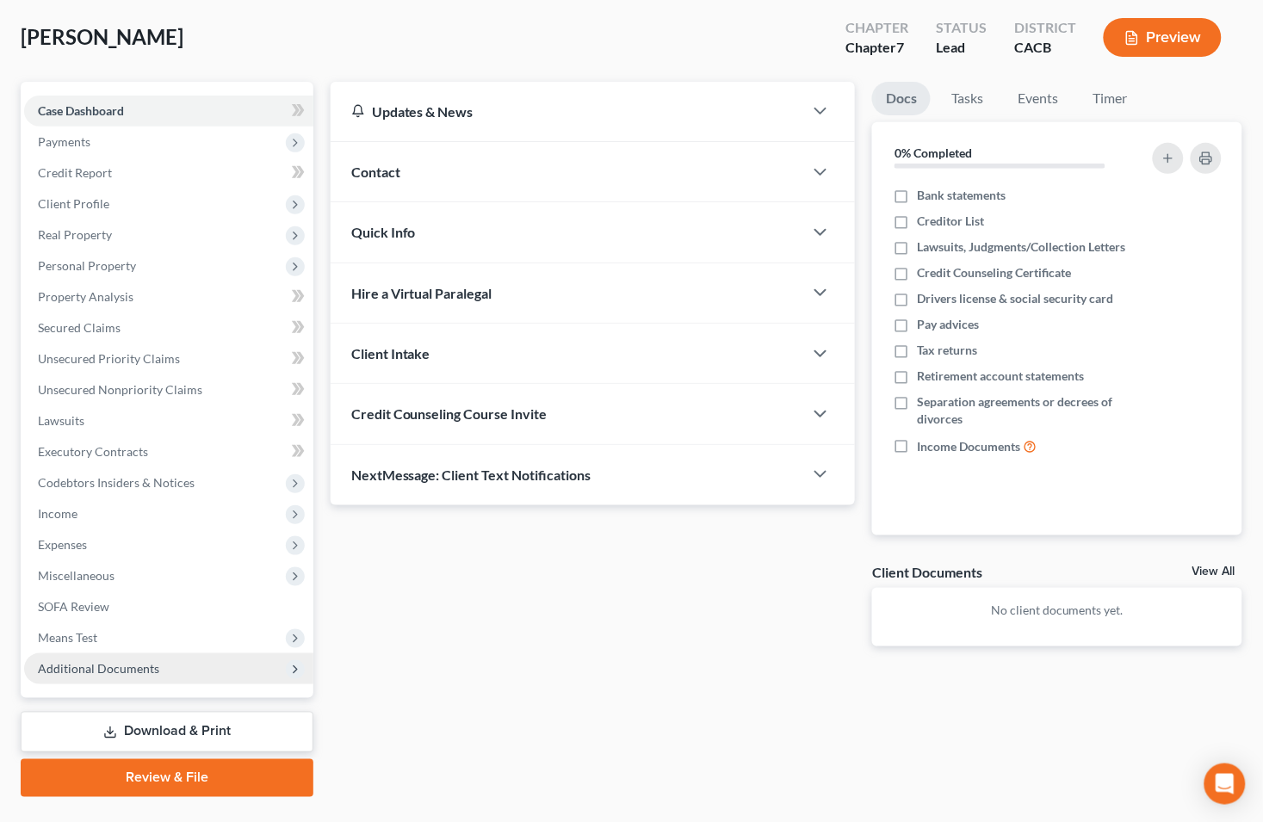
scroll to position [121, 0]
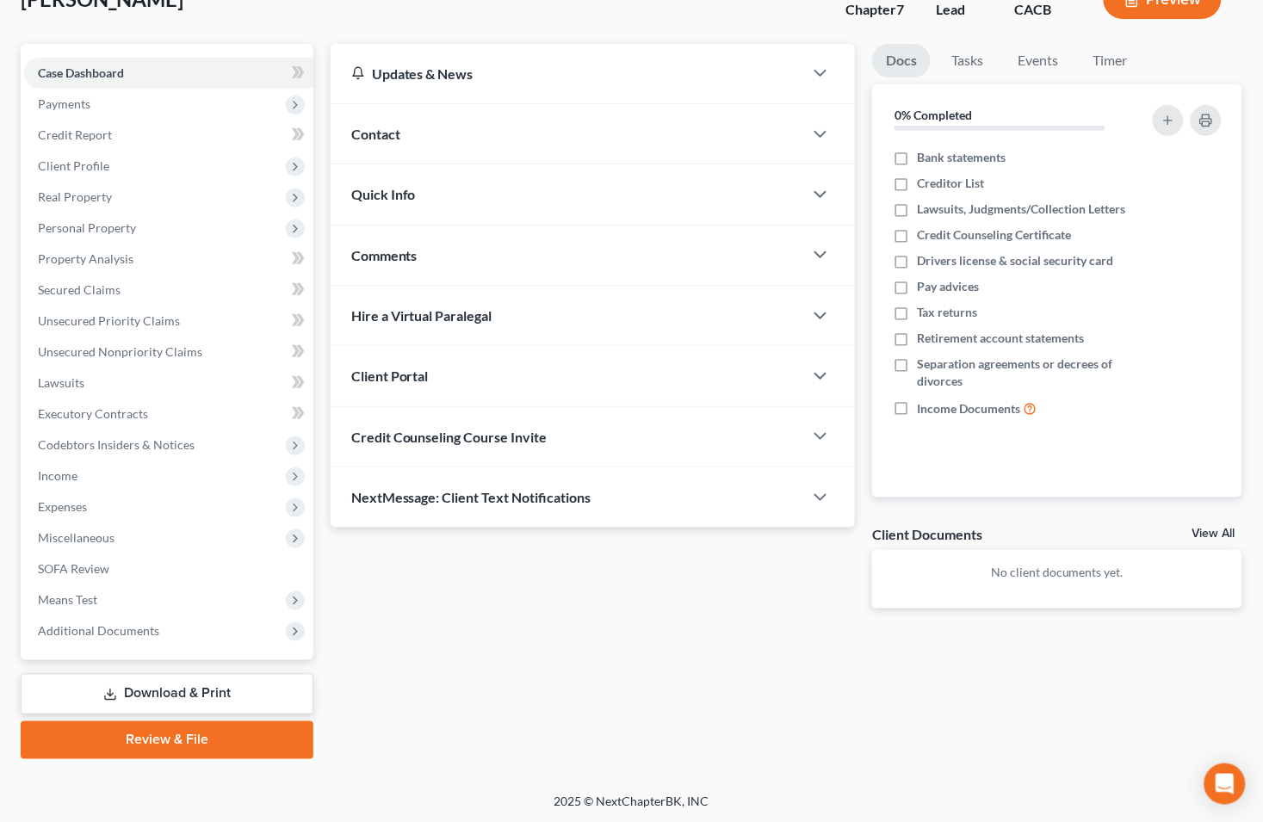
click at [119, 689] on link "Download & Print" at bounding box center [167, 694] width 293 height 40
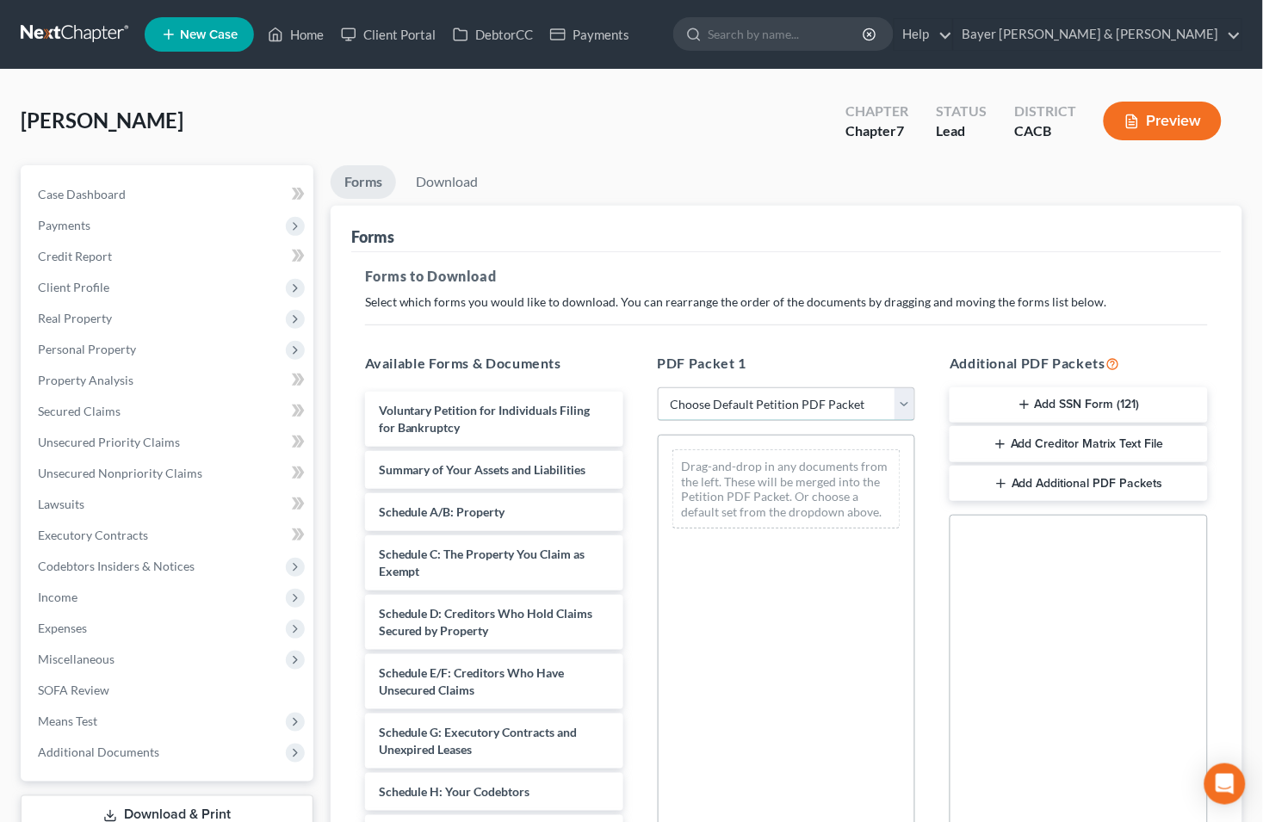
drag, startPoint x: 905, startPoint y: 399, endPoint x: 907, endPoint y: 420, distance: 21.6
click at [905, 399] on select "Choose Default Petition PDF Packet Complete Bankruptcy Petition (all forms and …" at bounding box center [787, 404] width 258 height 34
select select "0"
click at [658, 387] on select "Choose Default Petition PDF Packet Complete Bankruptcy Petition (all forms and …" at bounding box center [787, 404] width 258 height 34
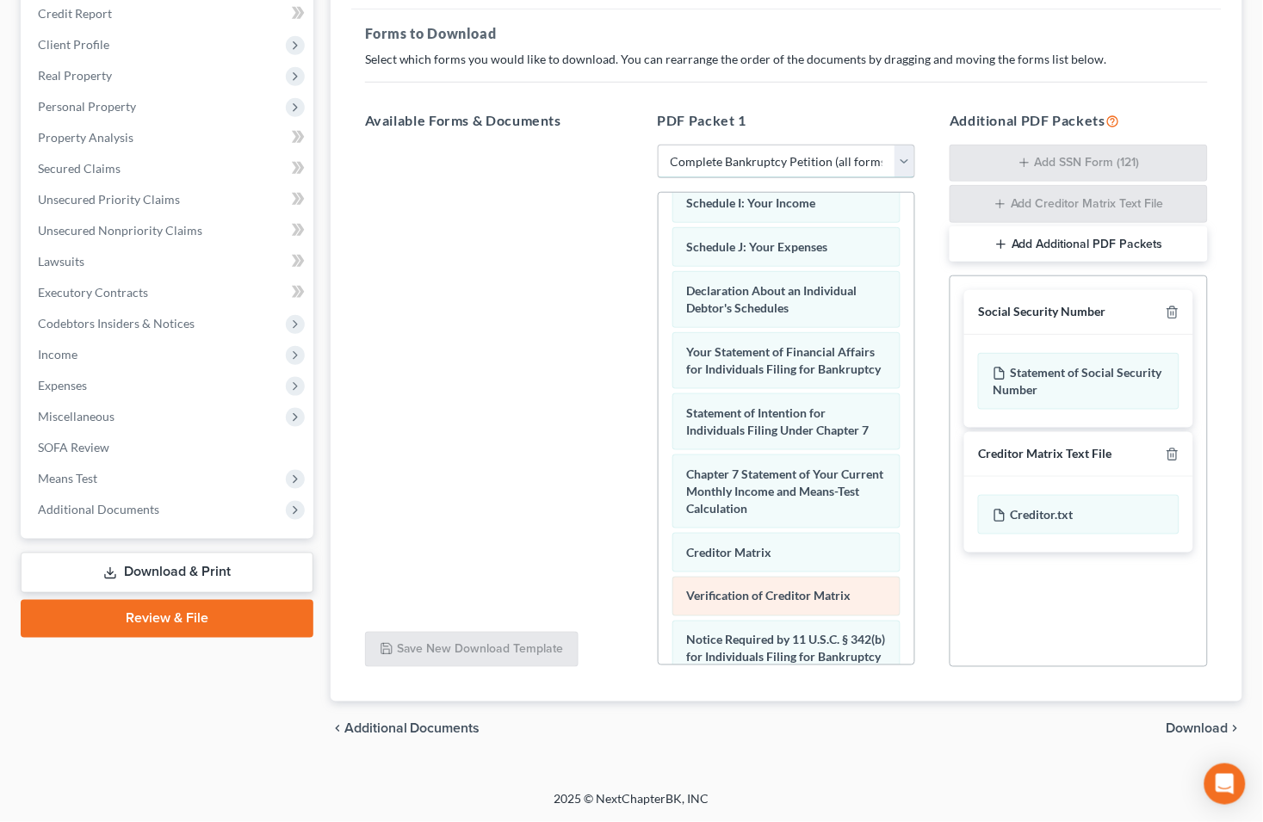
scroll to position [573, 0]
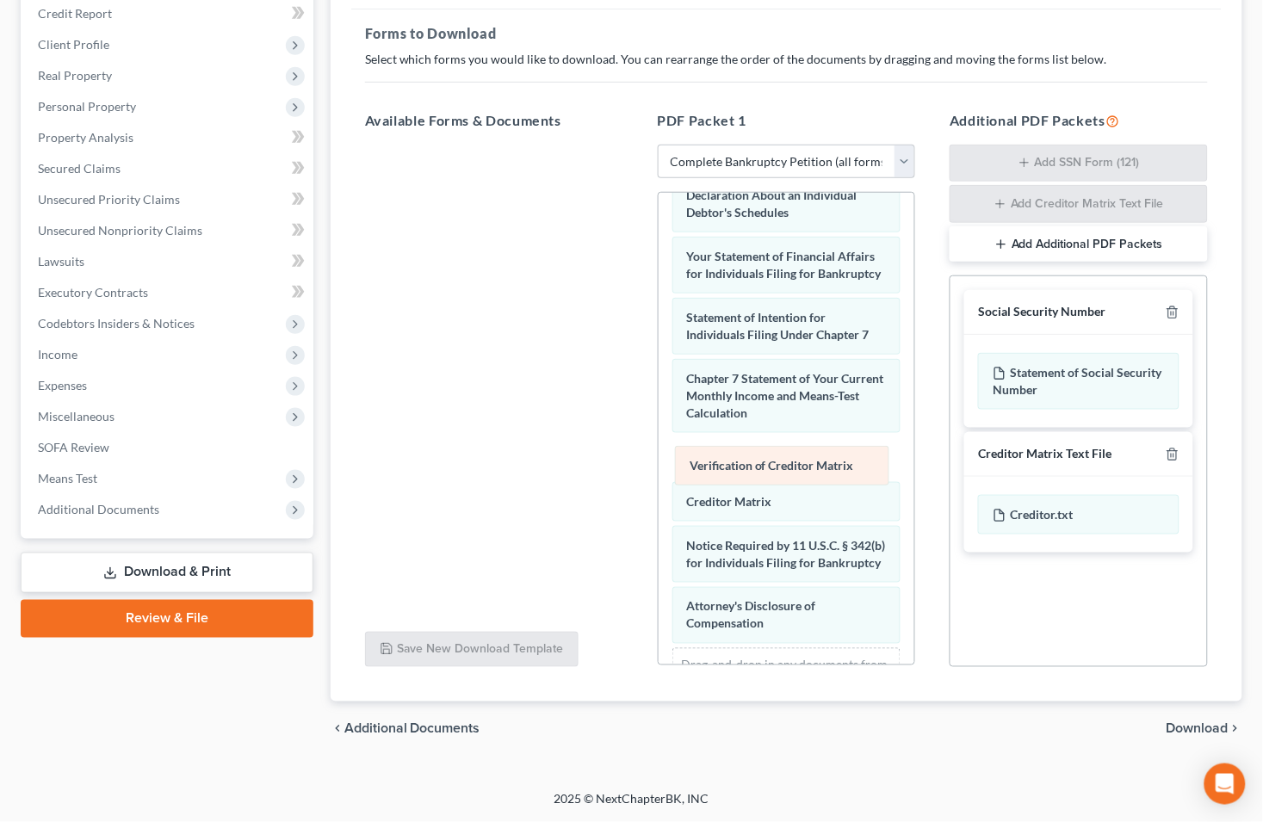
drag, startPoint x: 713, startPoint y: 525, endPoint x: 716, endPoint y: 470, distance: 55.2
click at [716, 470] on div "Verification of Creditor Matrix Voluntary Petition for Individuals Filing for B…" at bounding box center [787, 179] width 257 height 1121
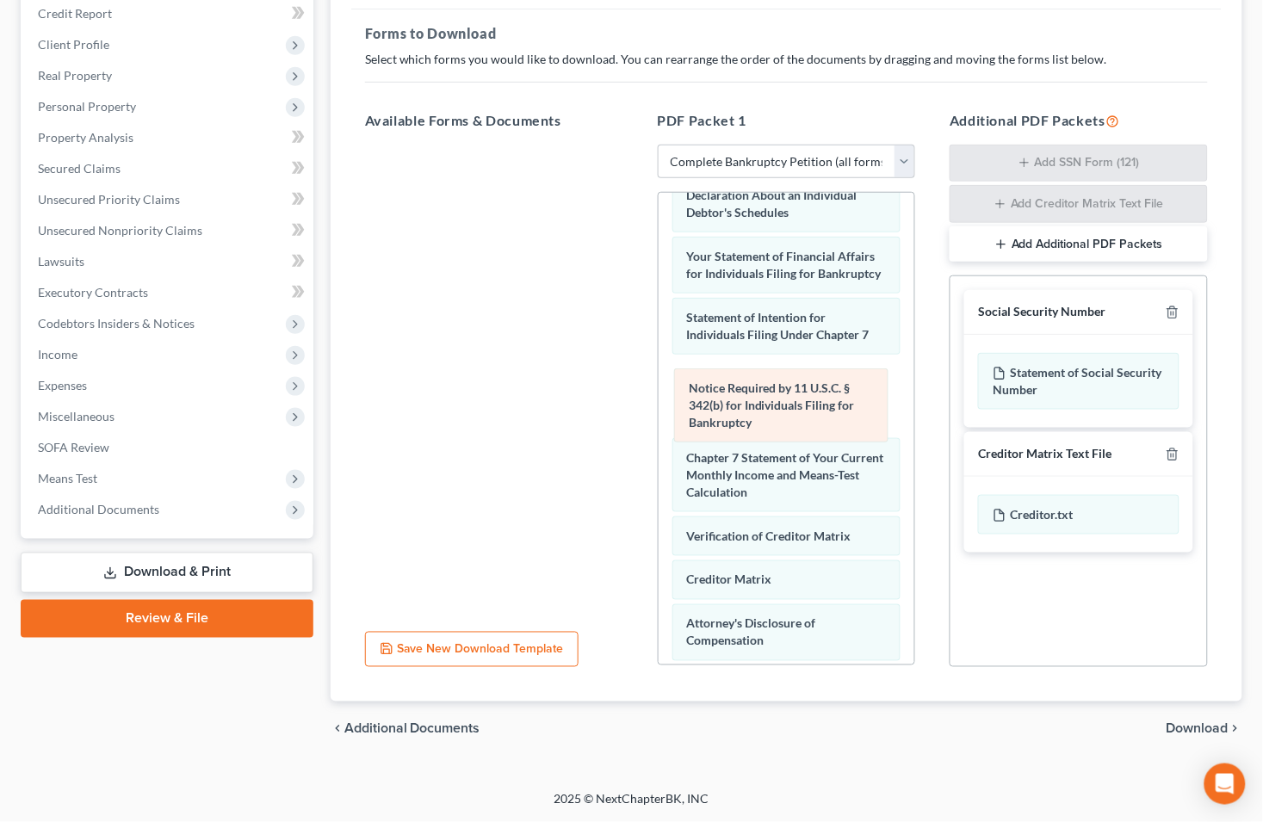
drag, startPoint x: 735, startPoint y: 573, endPoint x: 736, endPoint y: 397, distance: 175.7
click at [736, 397] on div "Notice Required by 11 U.S.C. § 342(b) for Individuals Filing for Bankruptcy Vol…" at bounding box center [787, 188] width 257 height 1138
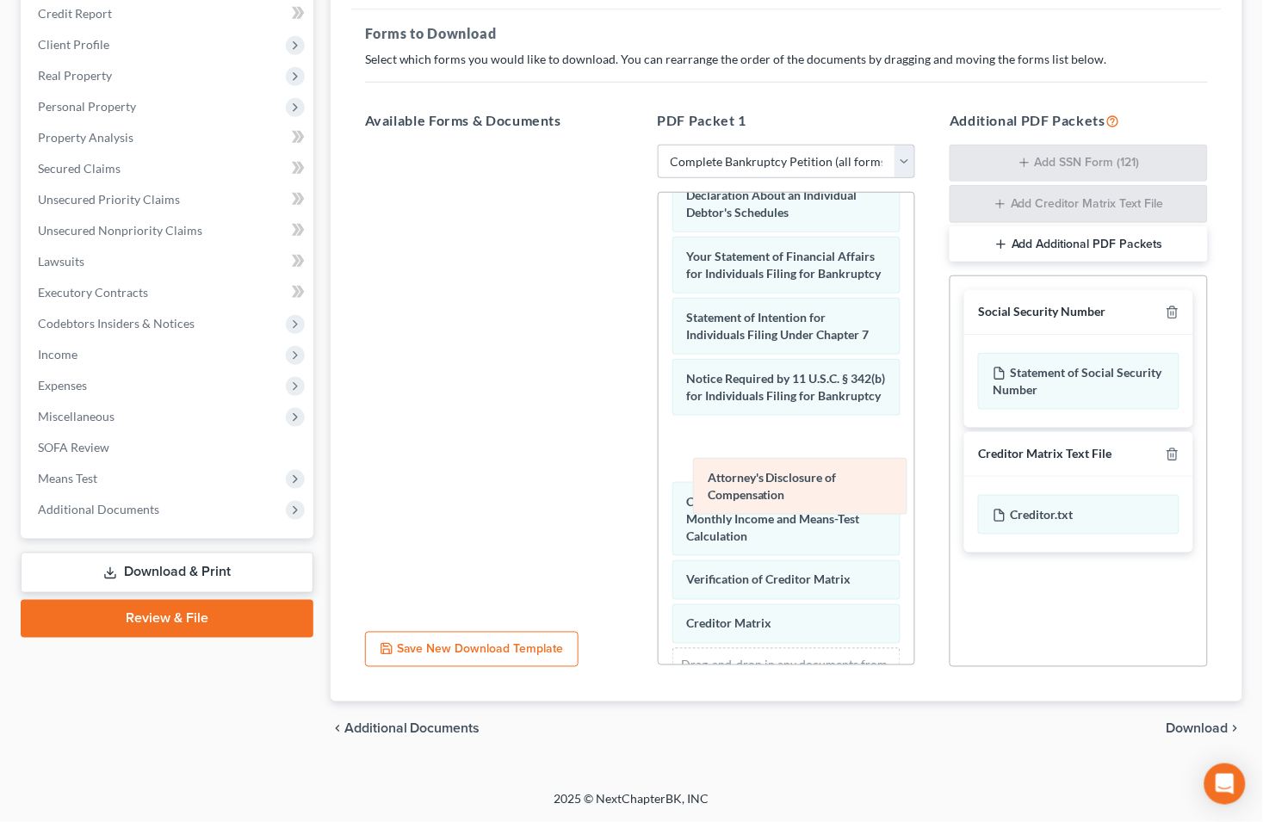
drag, startPoint x: 741, startPoint y: 652, endPoint x: 761, endPoint y: 487, distance: 166.6
click at [761, 487] on div "Attorney's Disclosure of Compensation Voluntary Petition for Individuals Filing…" at bounding box center [787, 179] width 257 height 1121
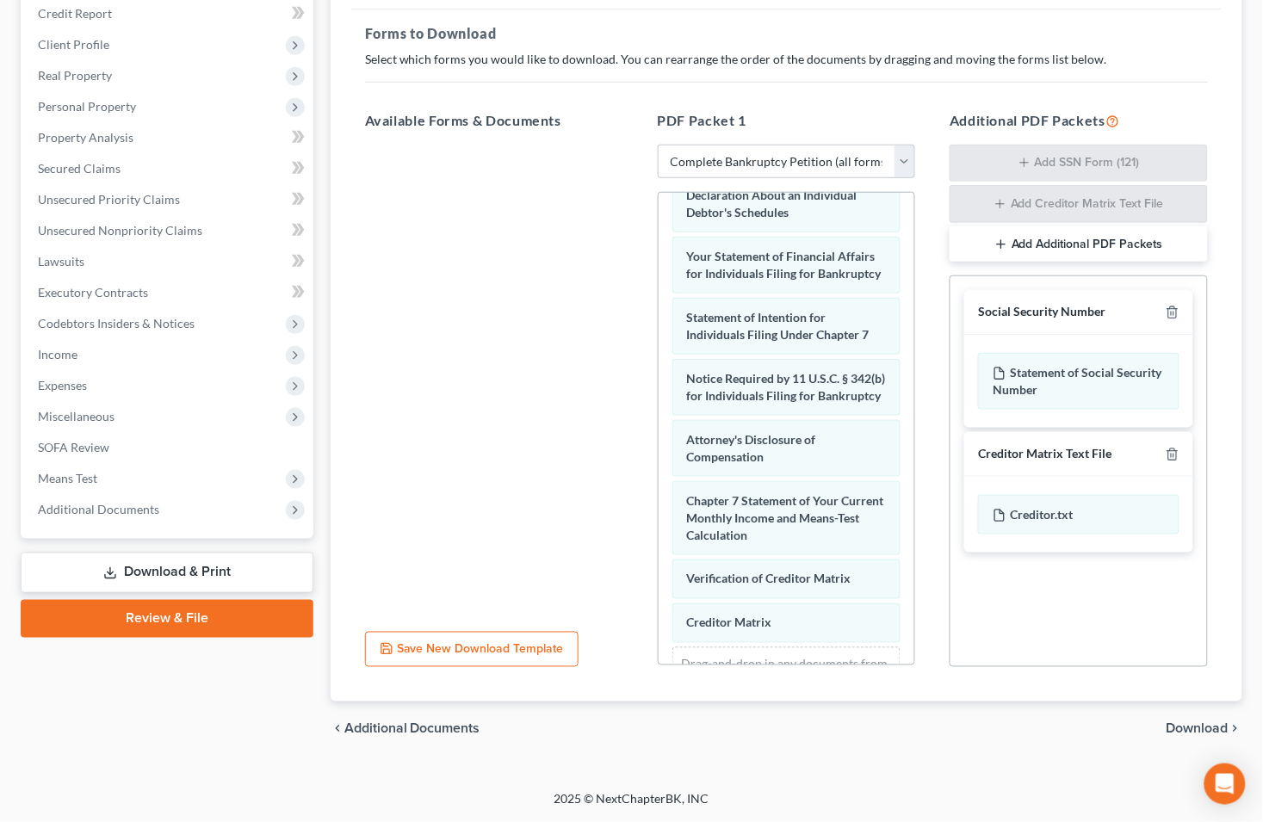
click at [1182, 728] on span "Download" at bounding box center [1198, 729] width 62 height 14
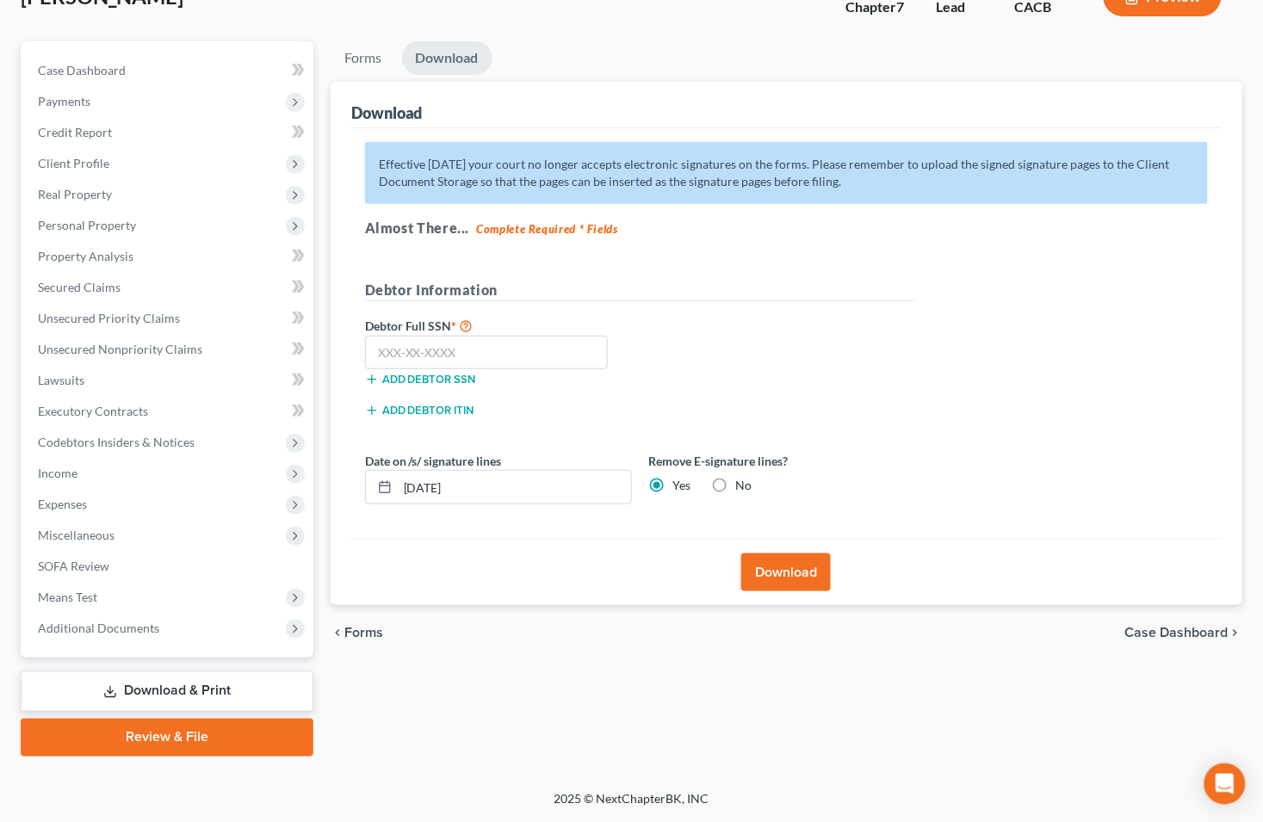
scroll to position [121, 0]
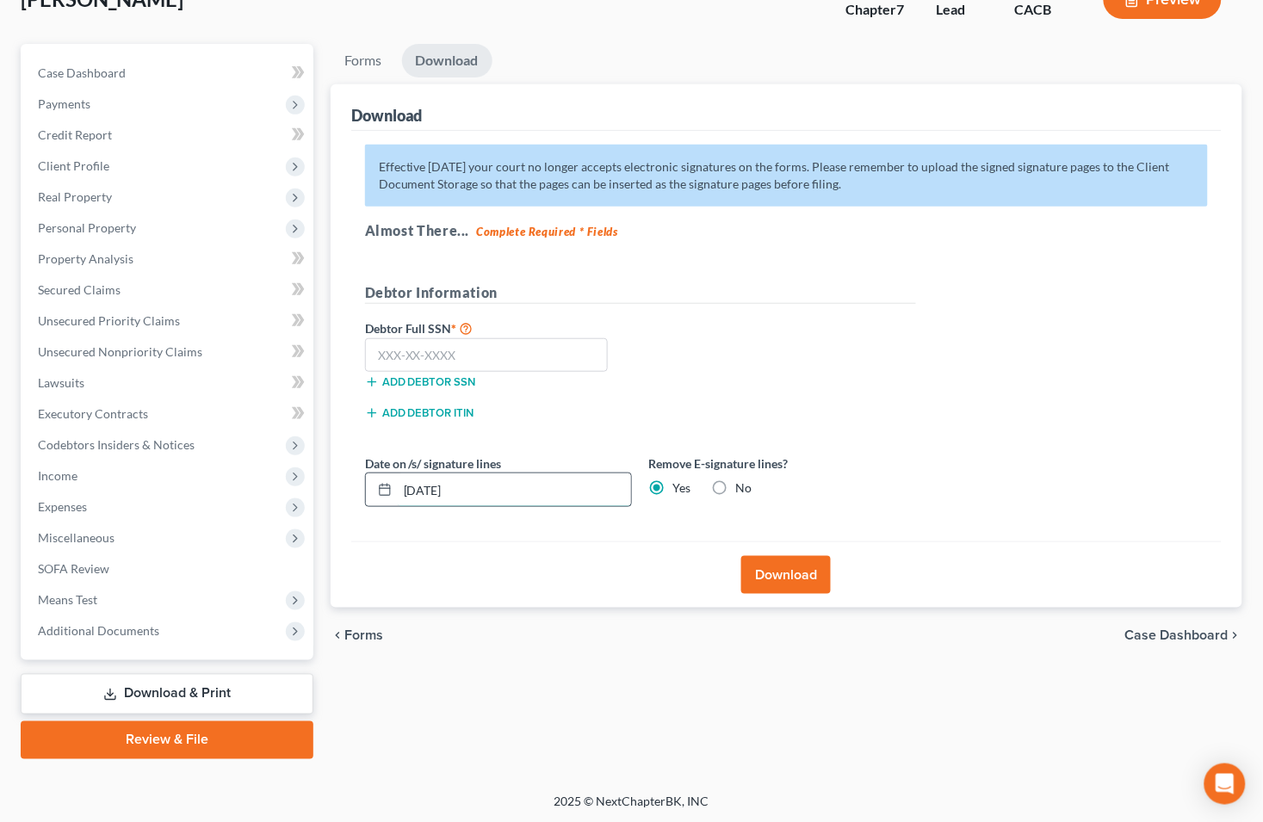
drag, startPoint x: 471, startPoint y: 493, endPoint x: 377, endPoint y: 493, distance: 93.9
click at [377, 493] on div "09/12/2025" at bounding box center [498, 490] width 267 height 34
click at [493, 350] on input "text" at bounding box center [487, 355] width 244 height 34
type input "546-79-9431"
click at [773, 575] on button "Download" at bounding box center [786, 575] width 90 height 38
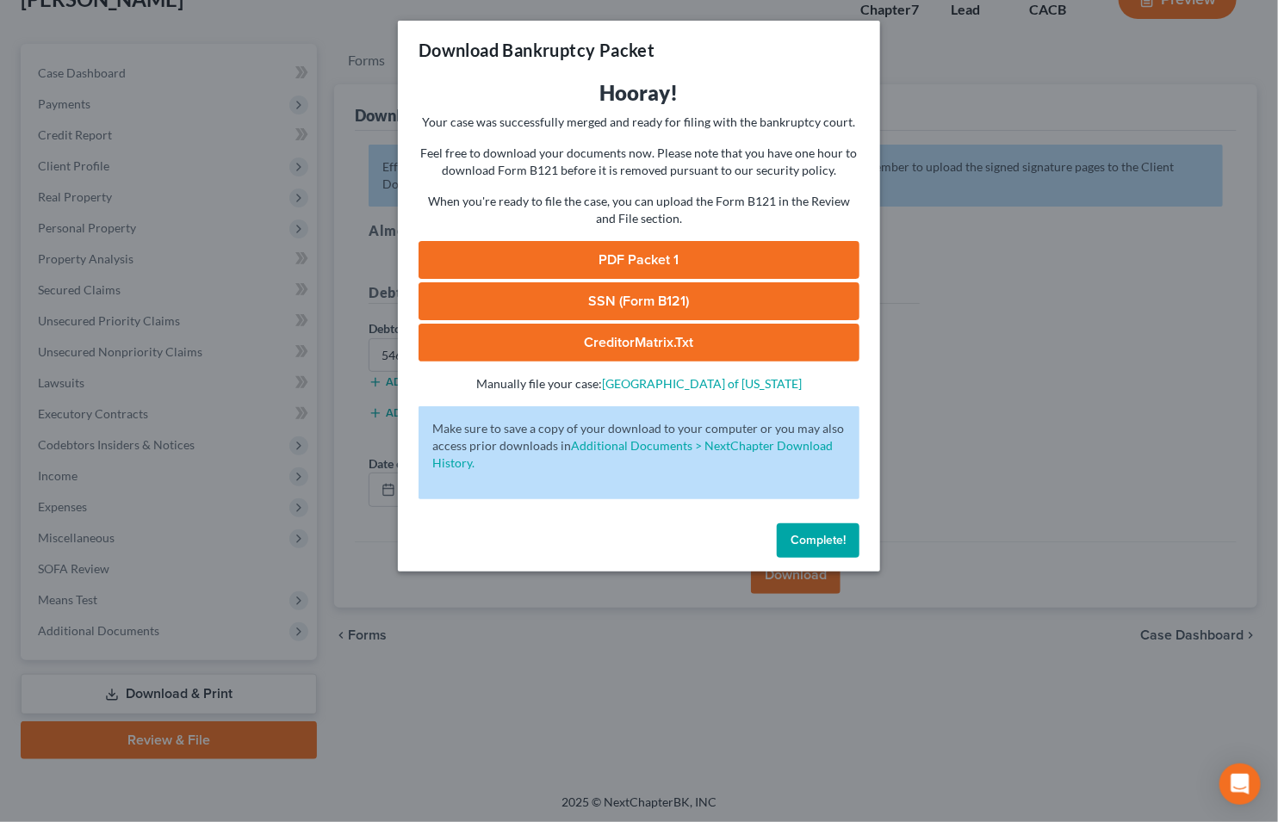
click at [607, 302] on link "SSN (Form B121)" at bounding box center [638, 301] width 441 height 38
click at [610, 338] on link "CreditorMatrix.txt" at bounding box center [638, 343] width 441 height 38
click at [572, 258] on link "PDF Packet 1" at bounding box center [638, 260] width 441 height 38
click at [210, 32] on div "Download Bankruptcy Packet Hooray! Your case was successfully merged and ready …" at bounding box center [639, 411] width 1278 height 822
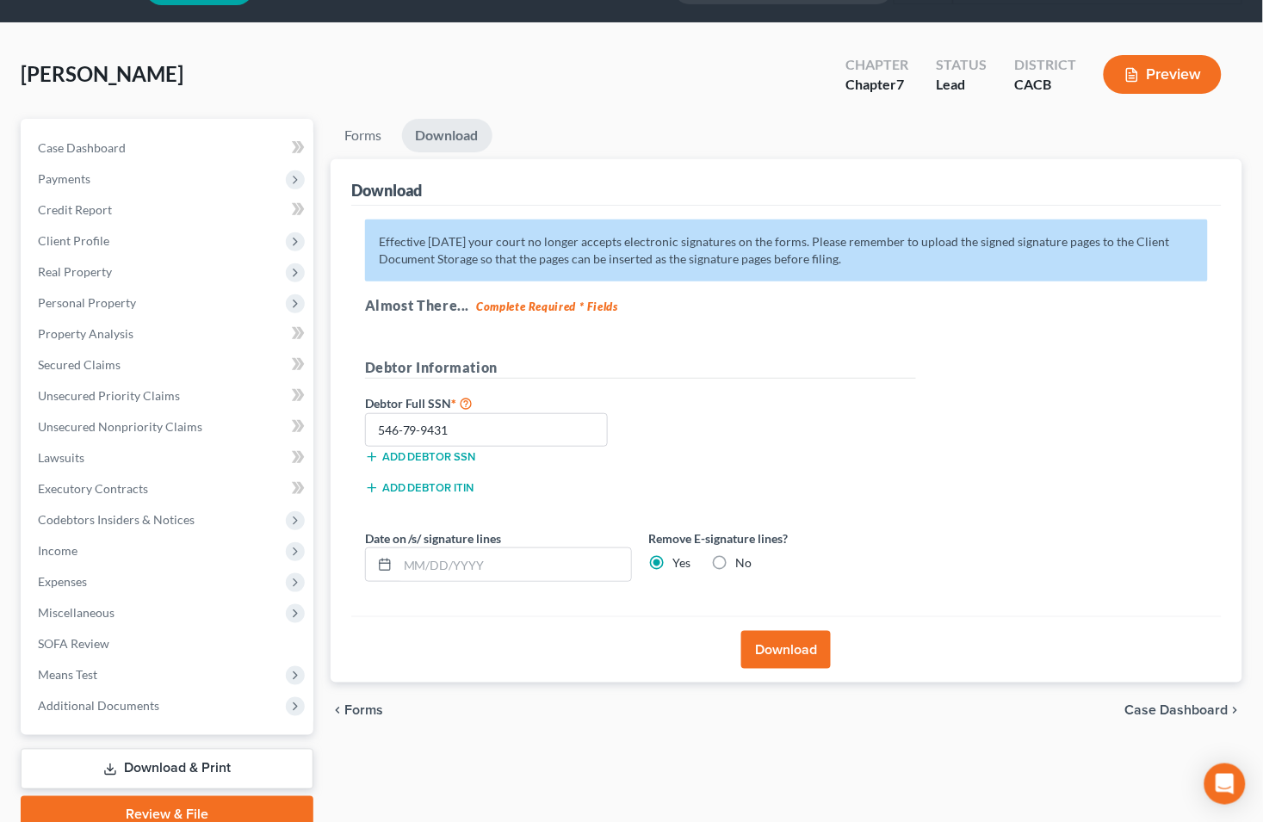
scroll to position [0, 0]
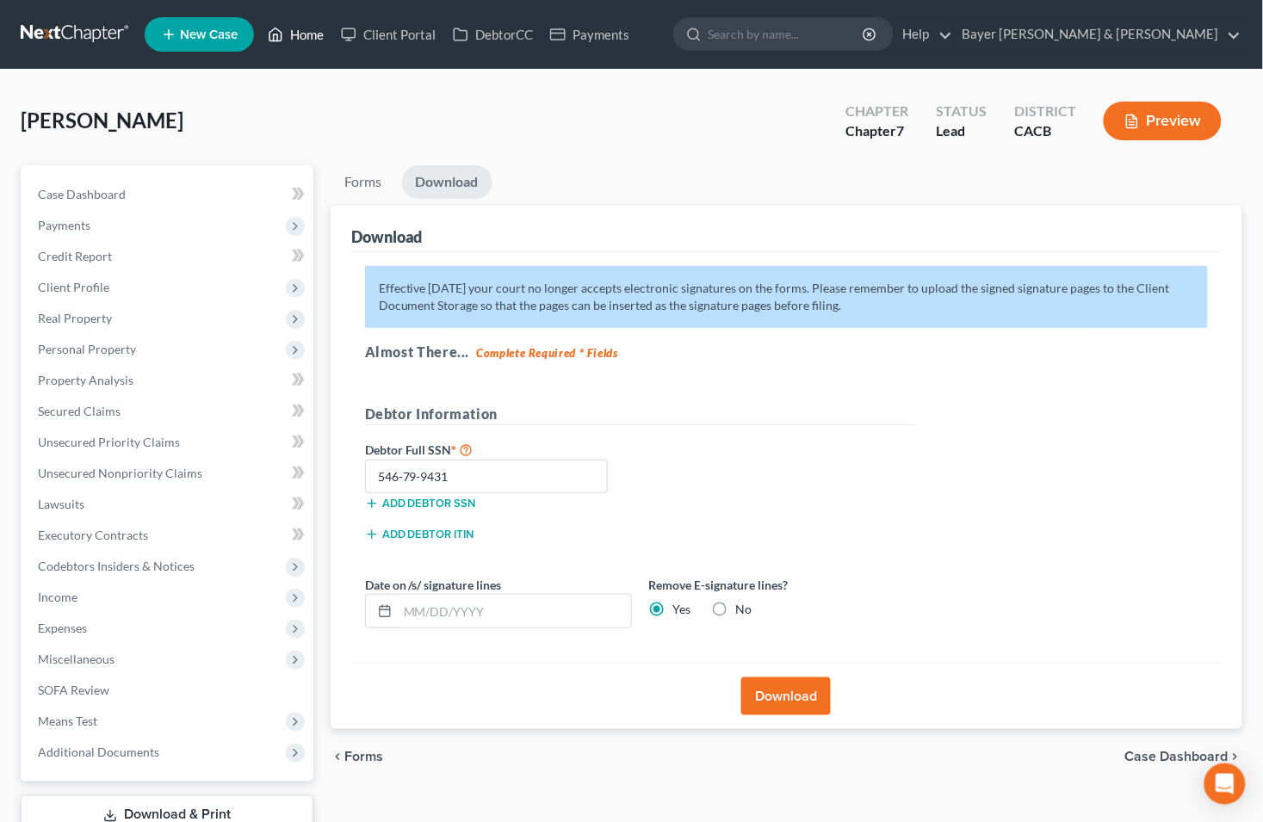
click at [299, 36] on link "Home" at bounding box center [295, 34] width 73 height 31
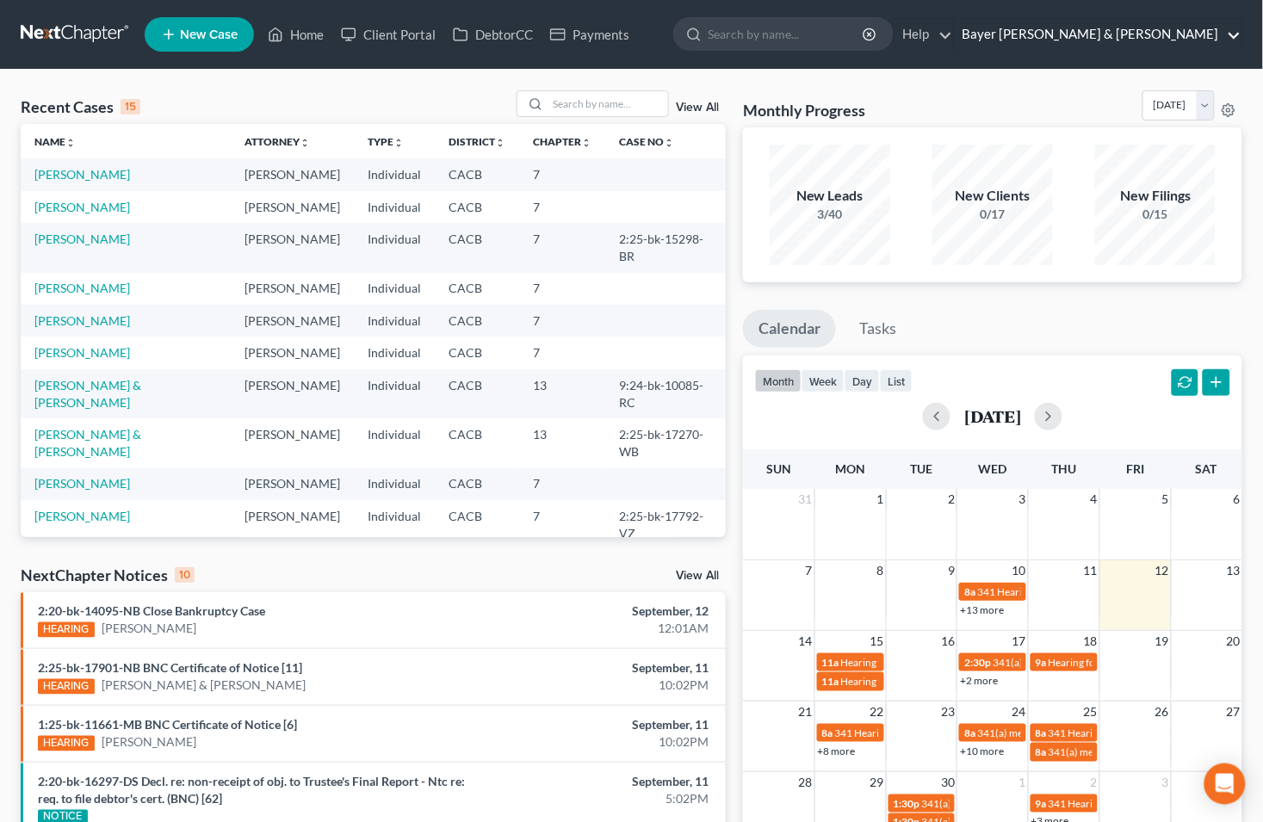
click at [1235, 40] on link "Bayer Wishman & Leotta" at bounding box center [1098, 34] width 288 height 31
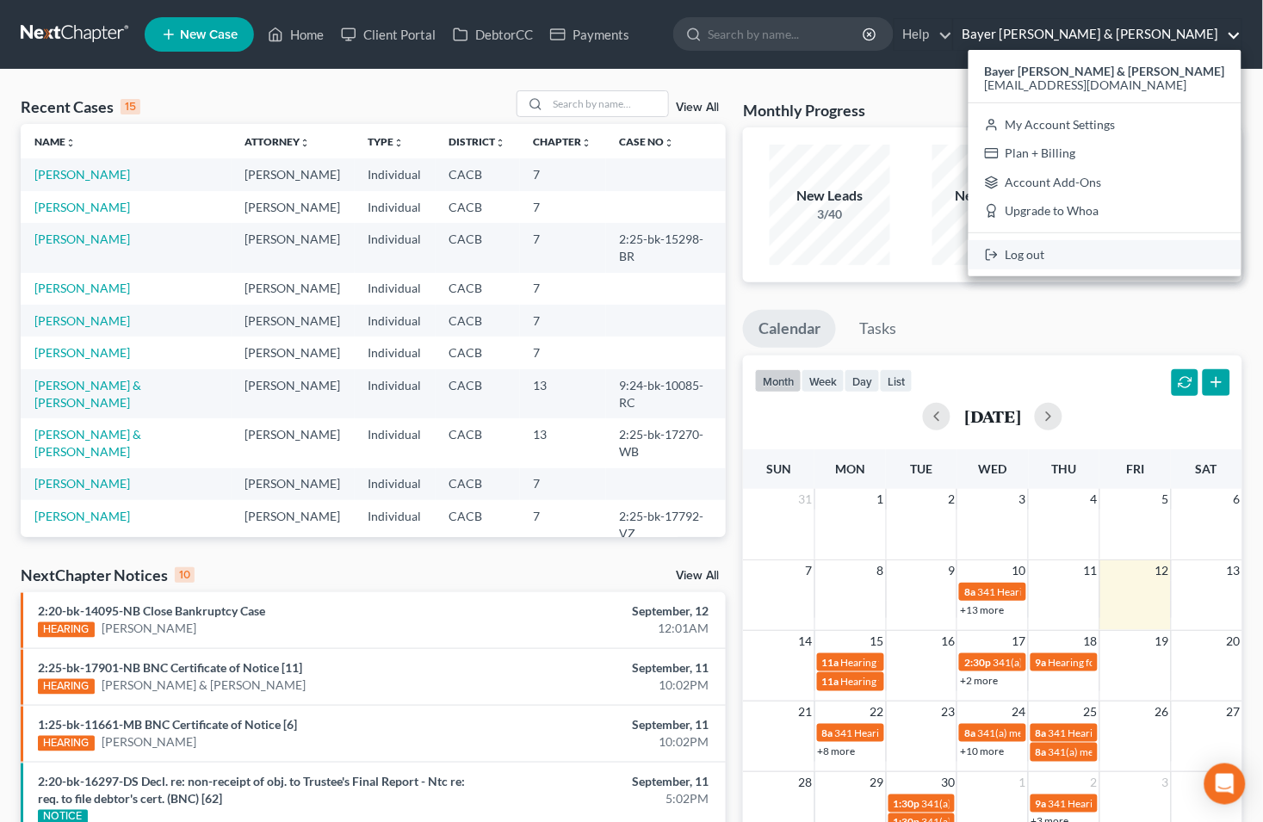
click at [1086, 256] on link "Log out" at bounding box center [1105, 254] width 273 height 29
